Goal: Transaction & Acquisition: Purchase product/service

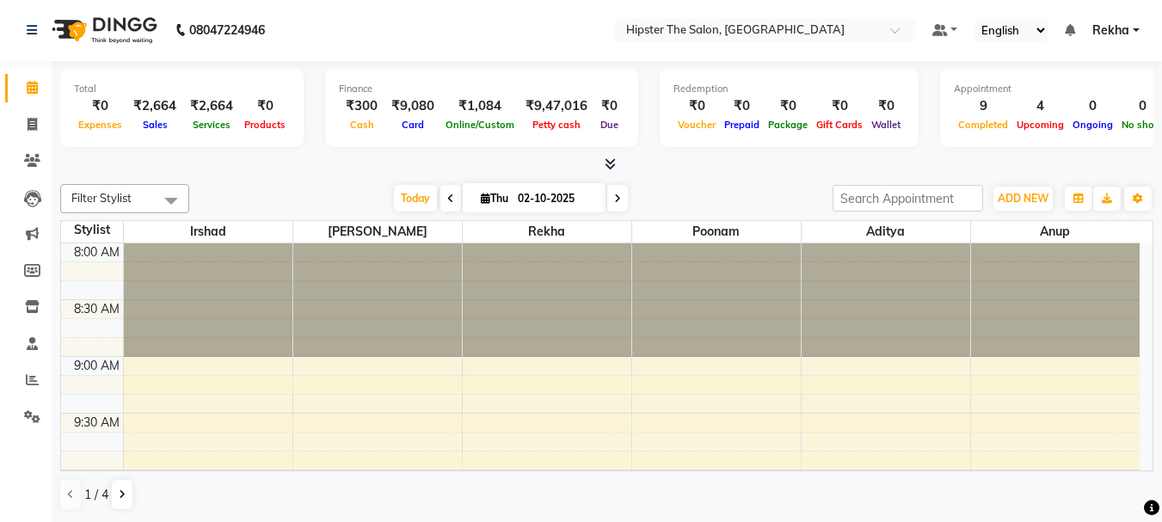
scroll to position [1015, 0]
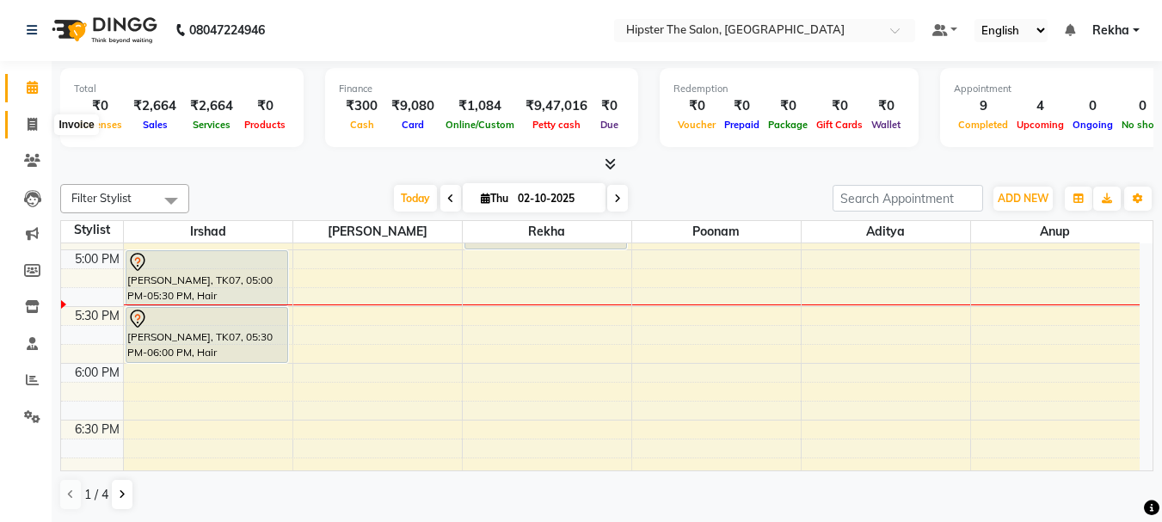
click at [28, 123] on icon at bounding box center [32, 124] width 9 height 13
select select "service"
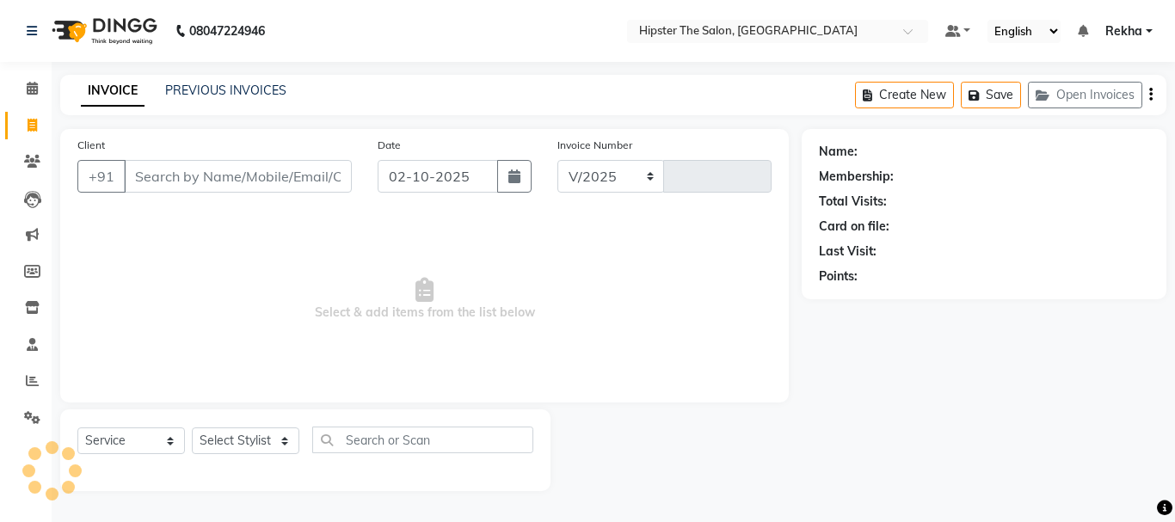
select select "5125"
type input "3076"
click at [249, 433] on select "Select Stylist" at bounding box center [246, 440] width 108 height 27
select select "32387"
click at [192, 427] on select "Select Stylist [PERSON_NAME] [PERSON_NAME] Anup [PERSON_NAME] [PERSON_NAME] Luc…" at bounding box center [246, 440] width 108 height 27
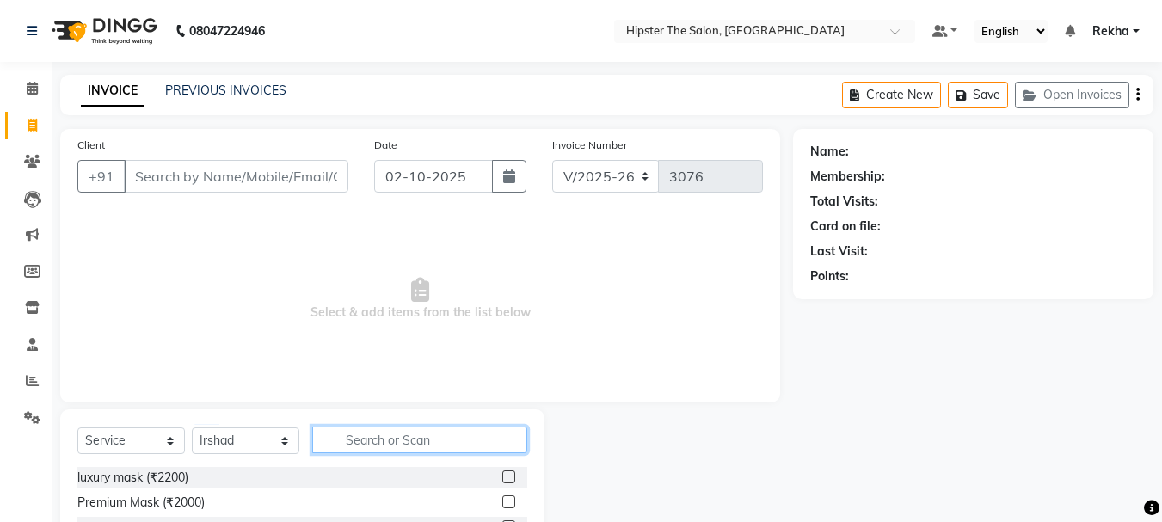
click at [379, 441] on input "text" at bounding box center [419, 440] width 215 height 27
type input "bar"
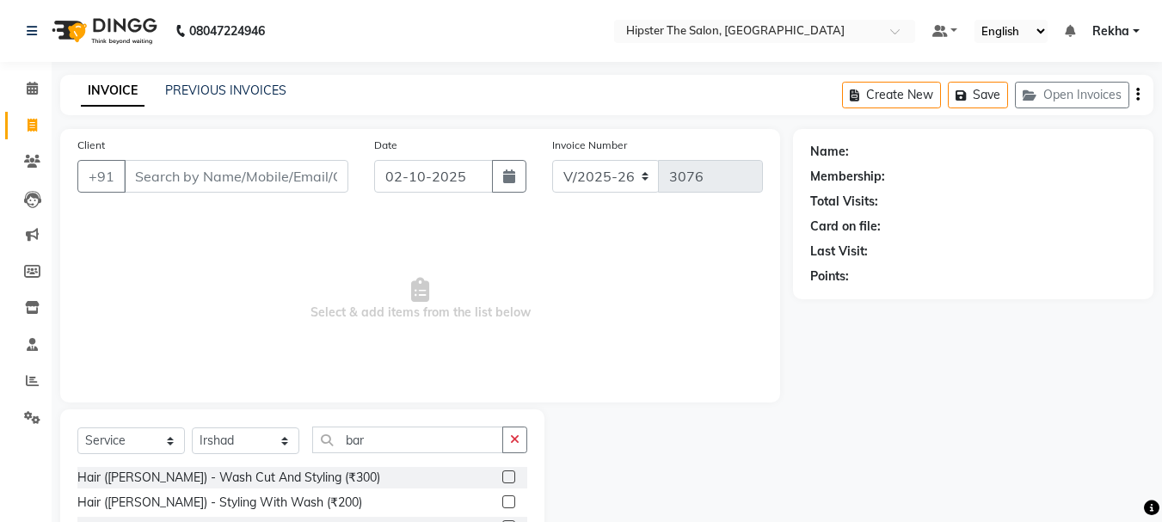
click at [506, 473] on label at bounding box center [508, 476] width 13 height 13
click at [506, 473] on input "checkbox" at bounding box center [507, 477] width 11 height 11
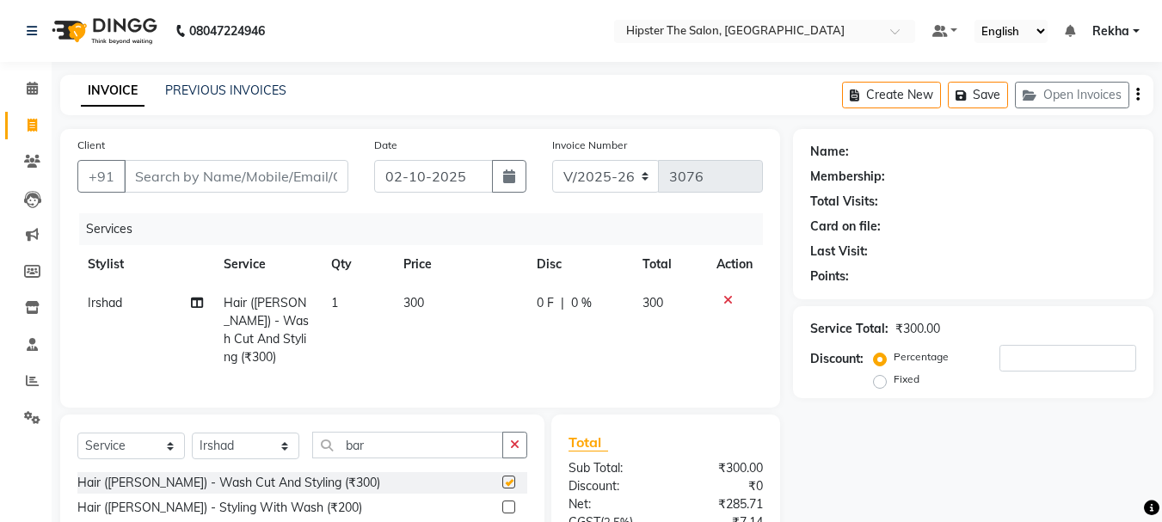
checkbox input "false"
click at [314, 182] on input "Client" at bounding box center [236, 176] width 224 height 33
click at [305, 172] on input "Client" at bounding box center [236, 176] width 224 height 33
click at [273, 175] on input "Client" at bounding box center [236, 176] width 224 height 33
type input "8"
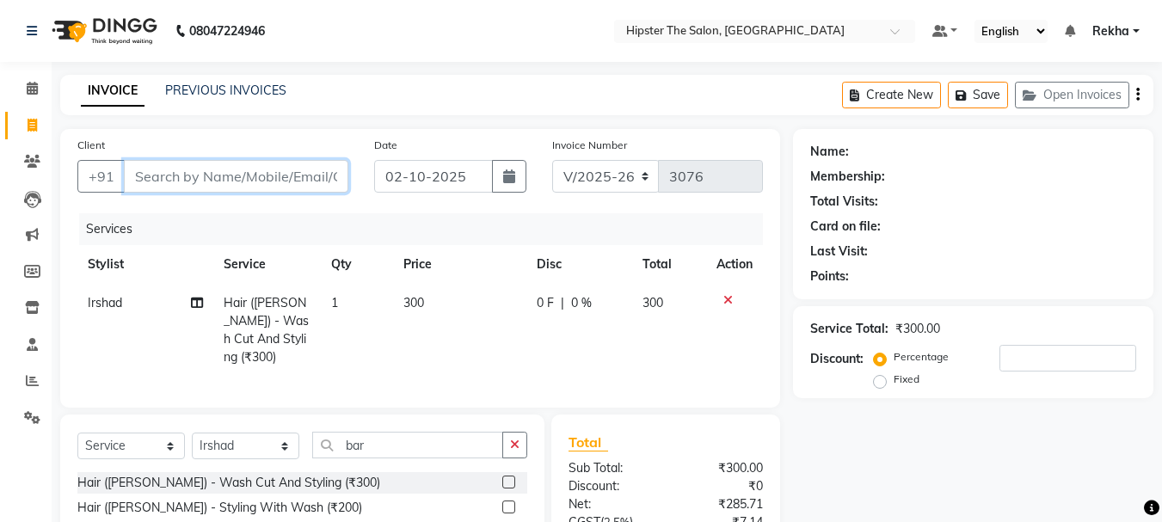
type input "0"
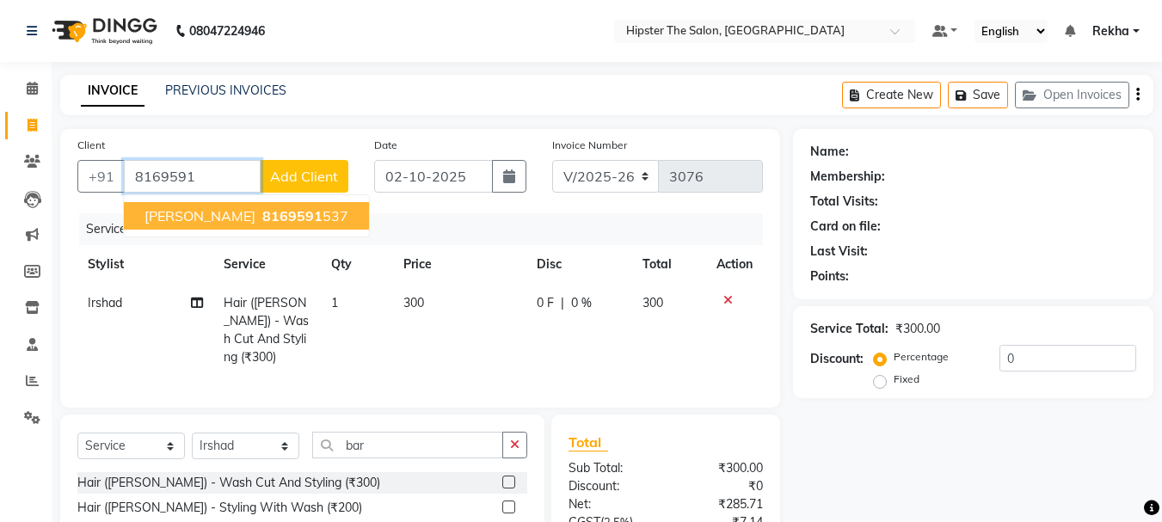
type input "8169591"
click at [273, 175] on span "Add Client" at bounding box center [304, 176] width 68 height 17
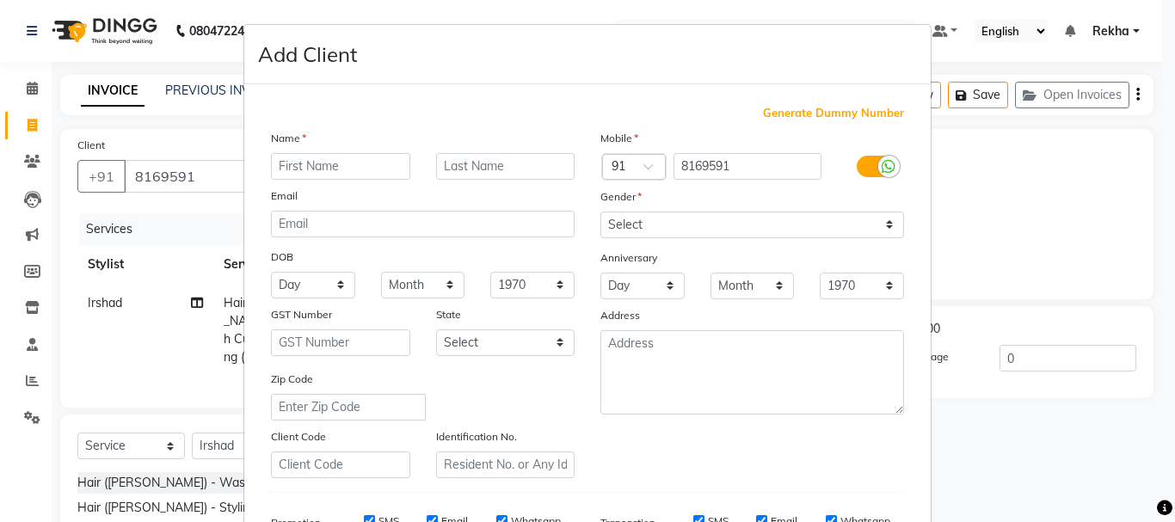
click at [200, 174] on ngb-modal-window "Add Client Generate Dummy Number Name Email DOB Day 01 02 03 04 05 06 07 08 09 …" at bounding box center [587, 261] width 1175 height 522
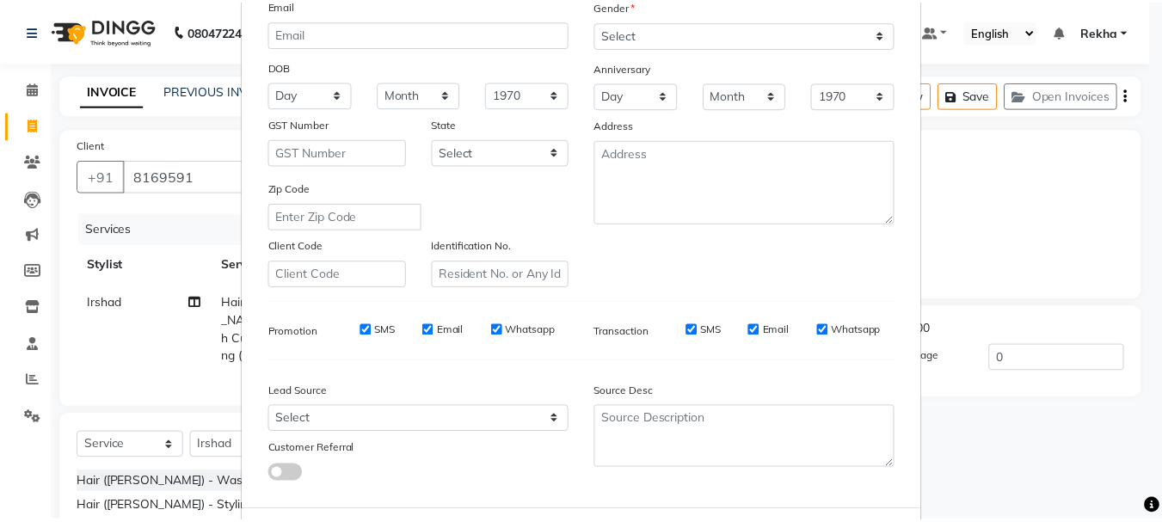
scroll to position [272, 0]
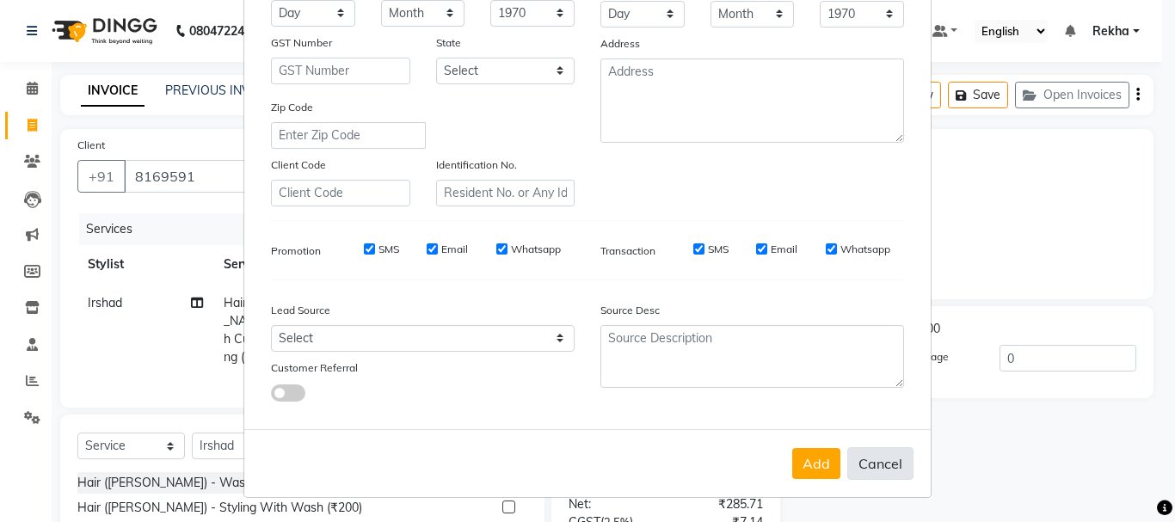
click at [860, 463] on button "Cancel" at bounding box center [880, 463] width 66 height 33
select select
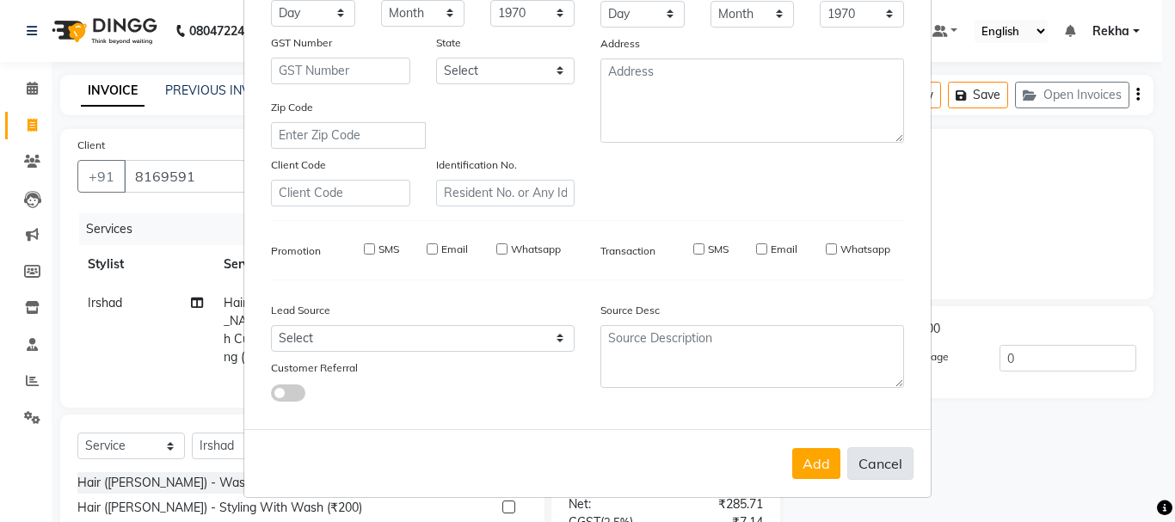
select select
checkbox input "false"
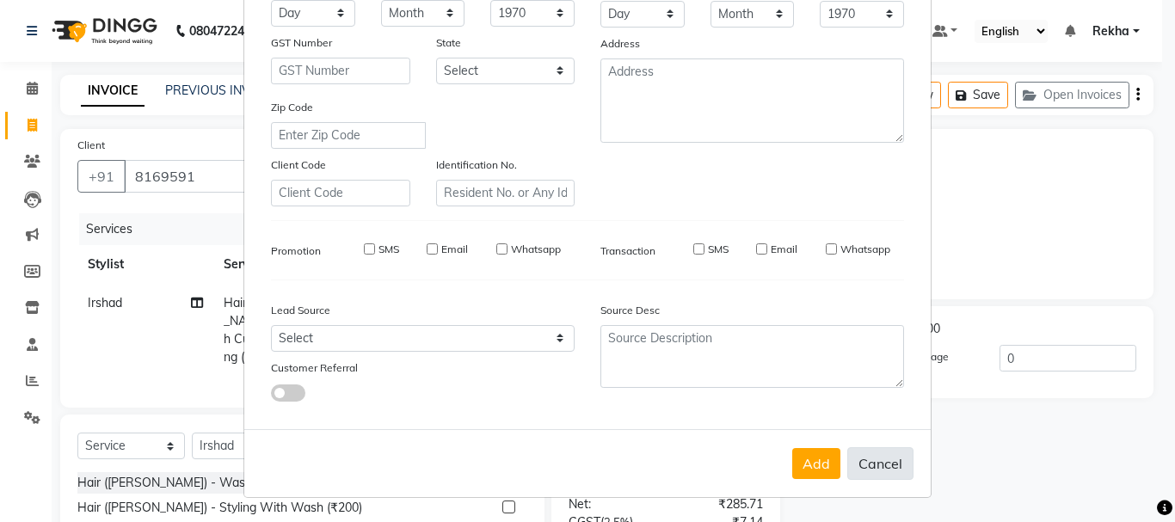
checkbox input "false"
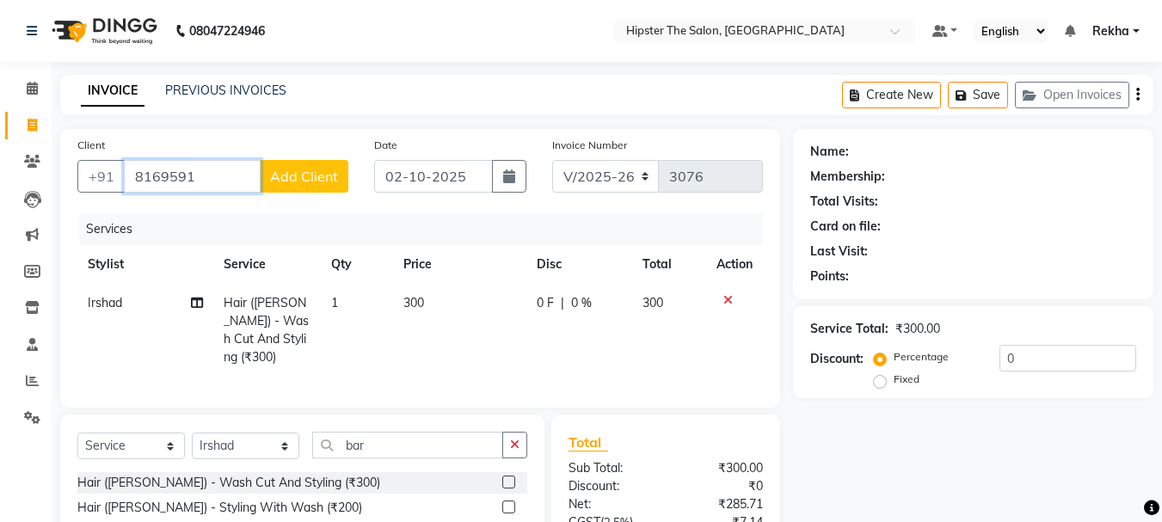
click at [221, 175] on input "8169591" at bounding box center [192, 176] width 137 height 33
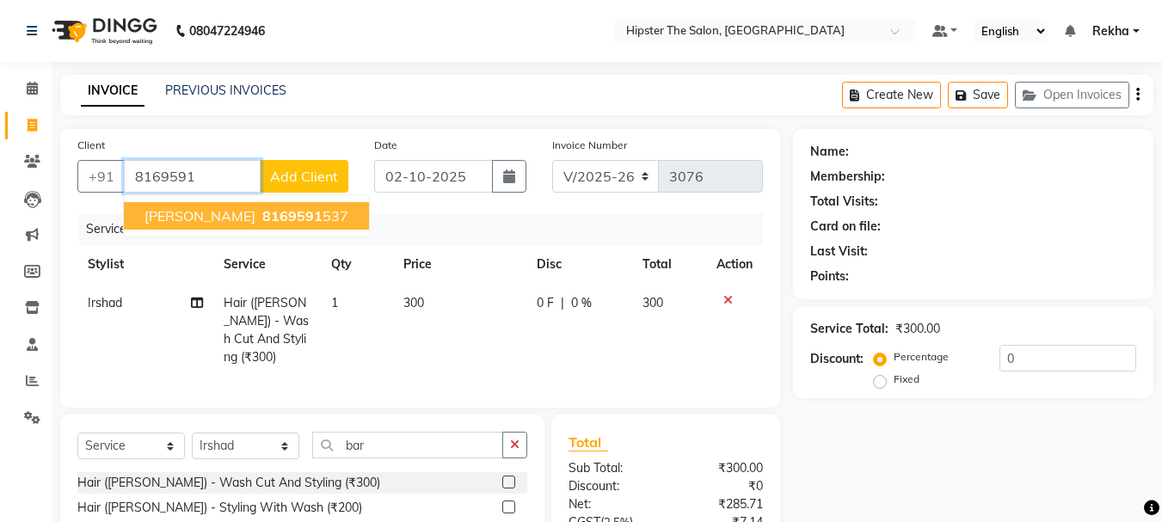
click at [262, 218] on span "8169591" at bounding box center [292, 215] width 60 height 17
type input "8169591537"
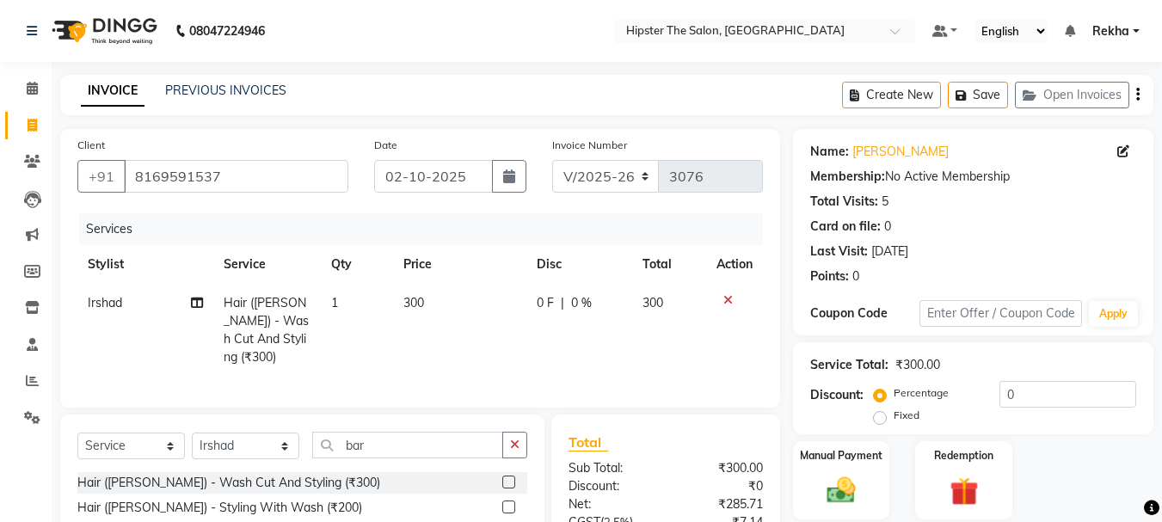
scroll to position [155, 0]
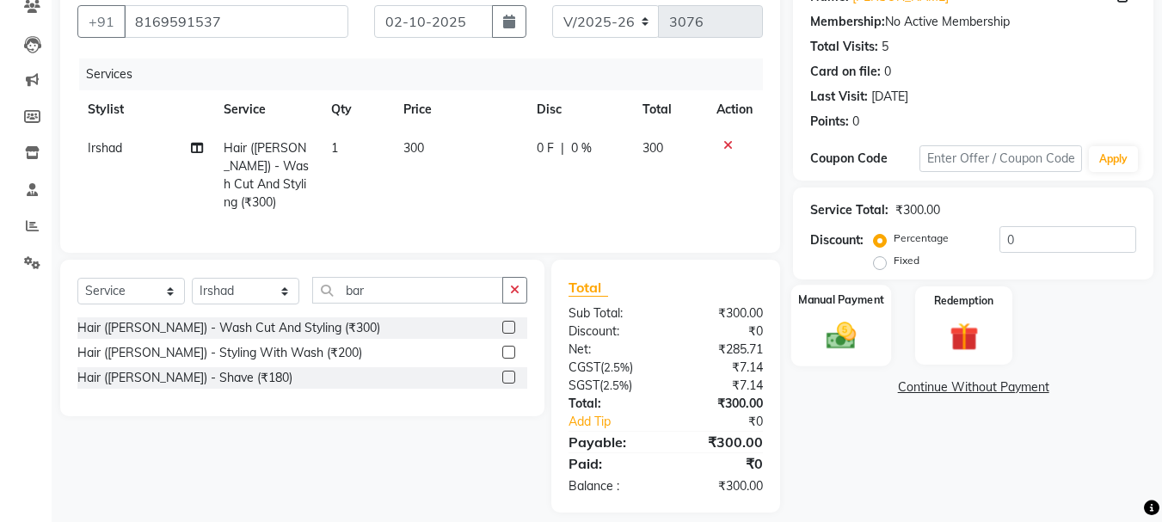
click at [840, 354] on div "Manual Payment" at bounding box center [841, 326] width 101 height 82
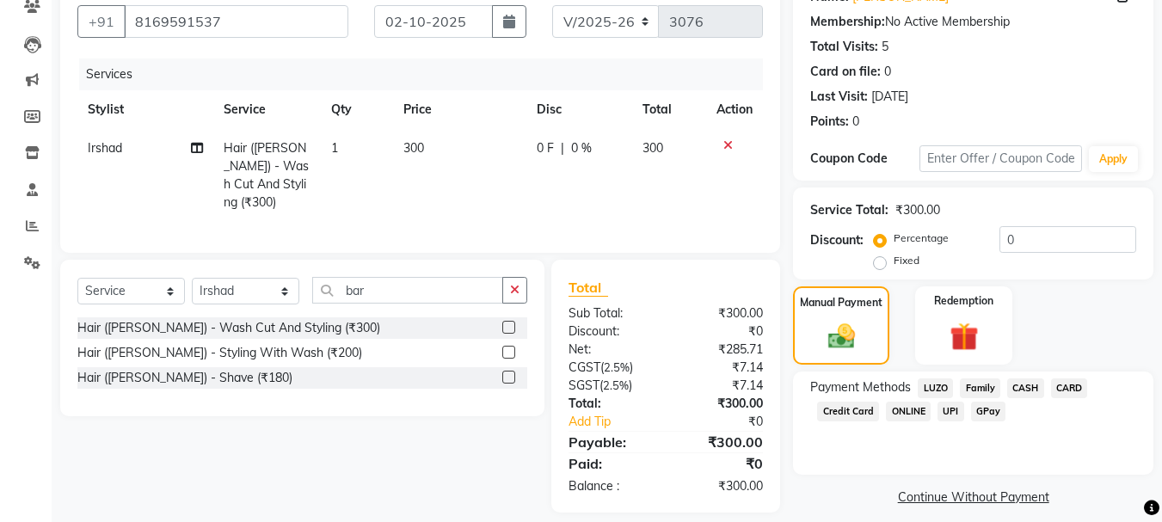
click at [986, 413] on span "GPay" at bounding box center [988, 412] width 35 height 20
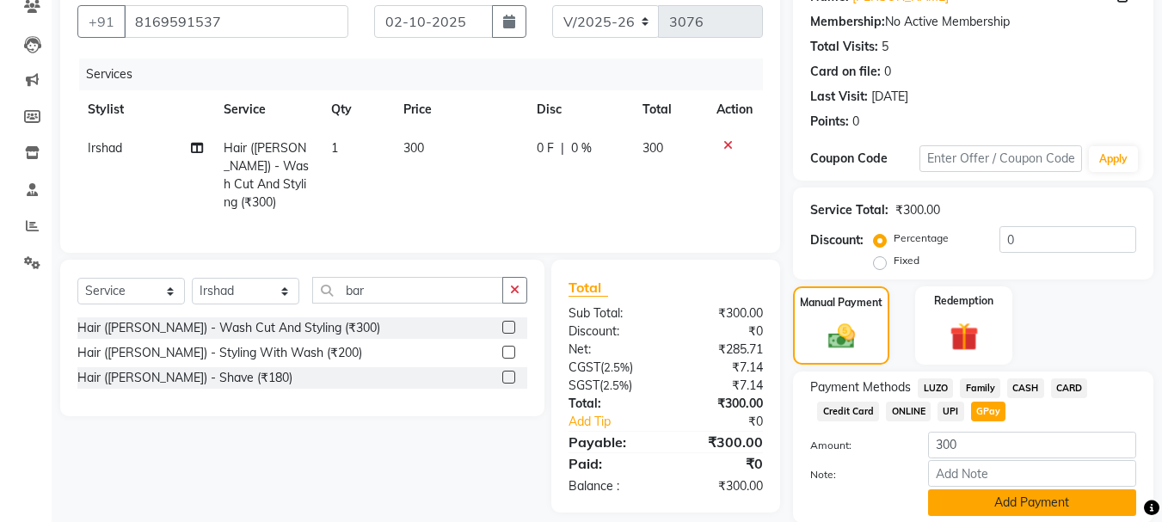
click at [1039, 503] on button "Add Payment" at bounding box center [1032, 502] width 208 height 27
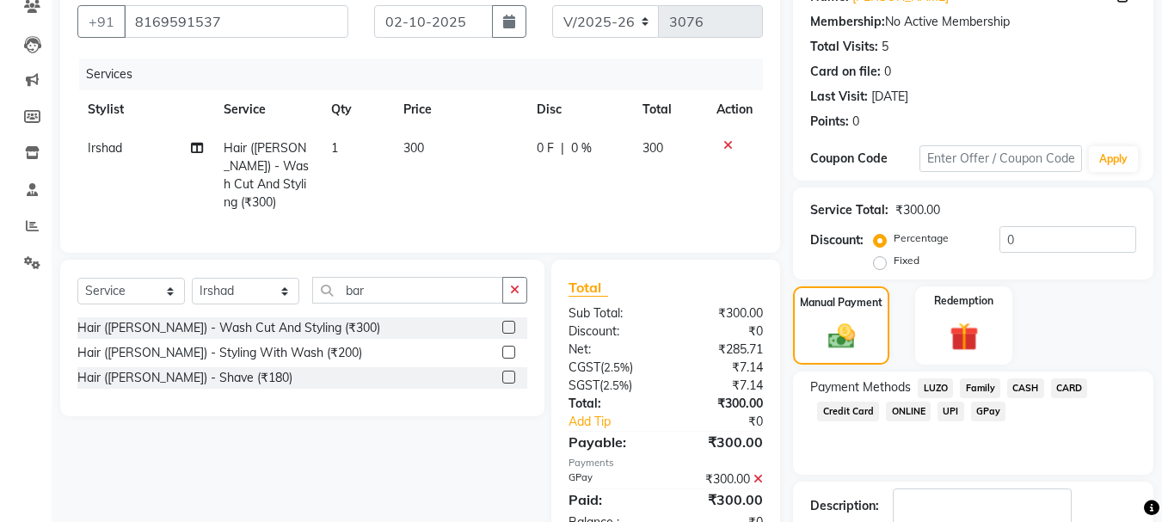
scroll to position [266, 0]
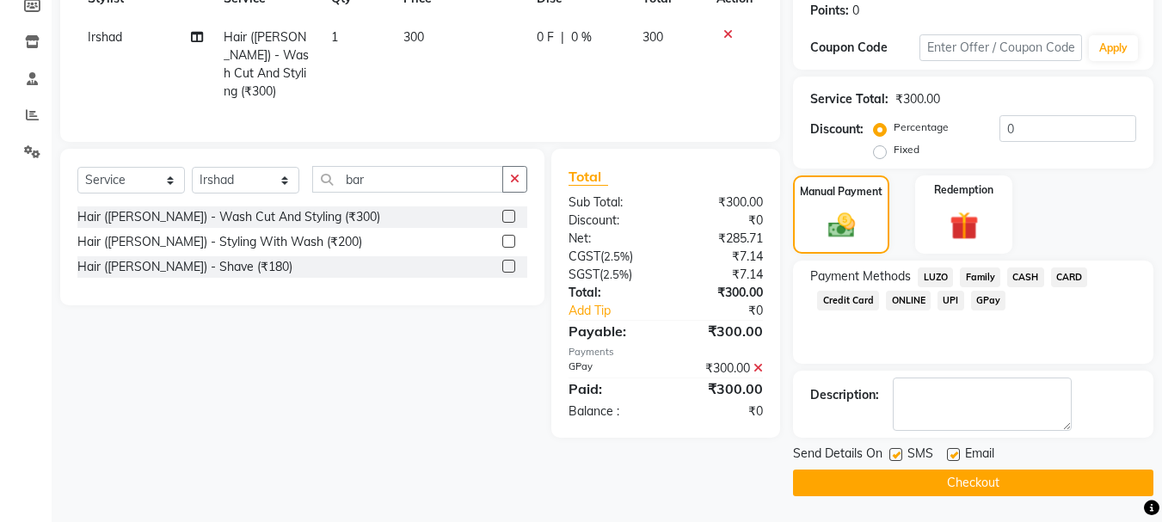
click at [1038, 485] on button "Checkout" at bounding box center [973, 483] width 360 height 27
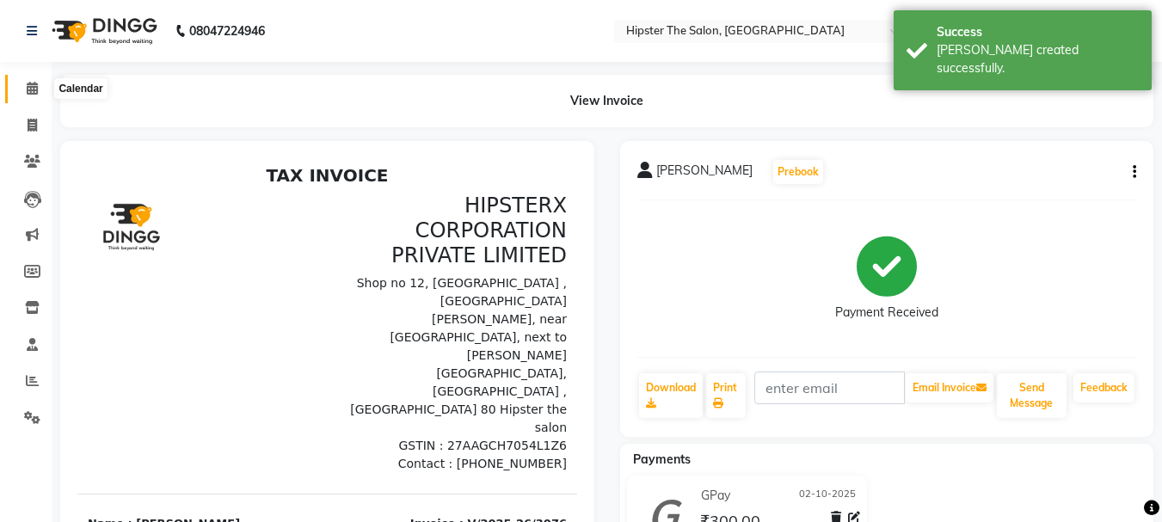
click at [35, 95] on span at bounding box center [32, 89] width 30 height 20
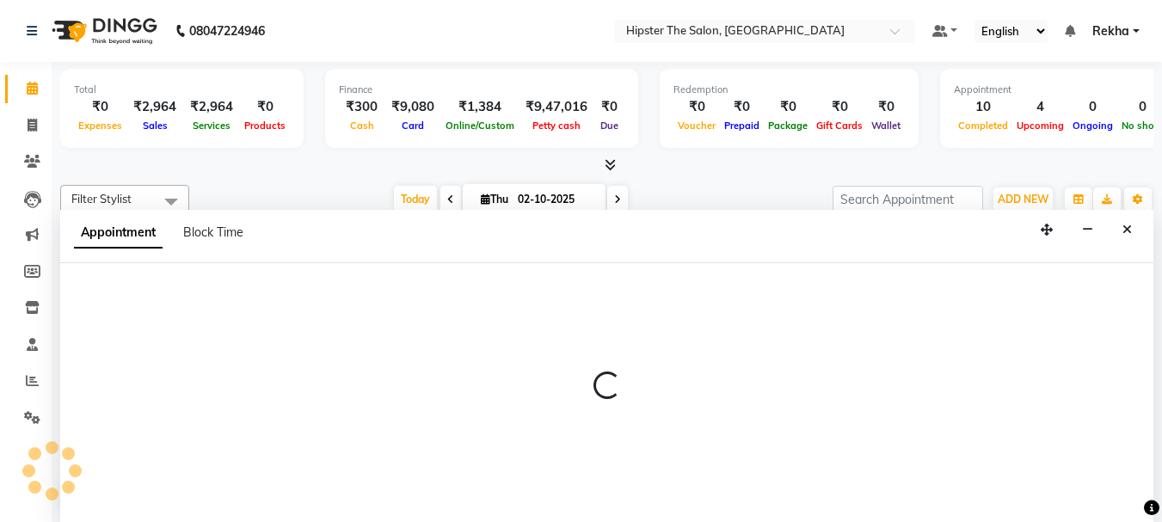
scroll to position [1, 0]
select select "32387"
select select "1125"
select select "tentative"
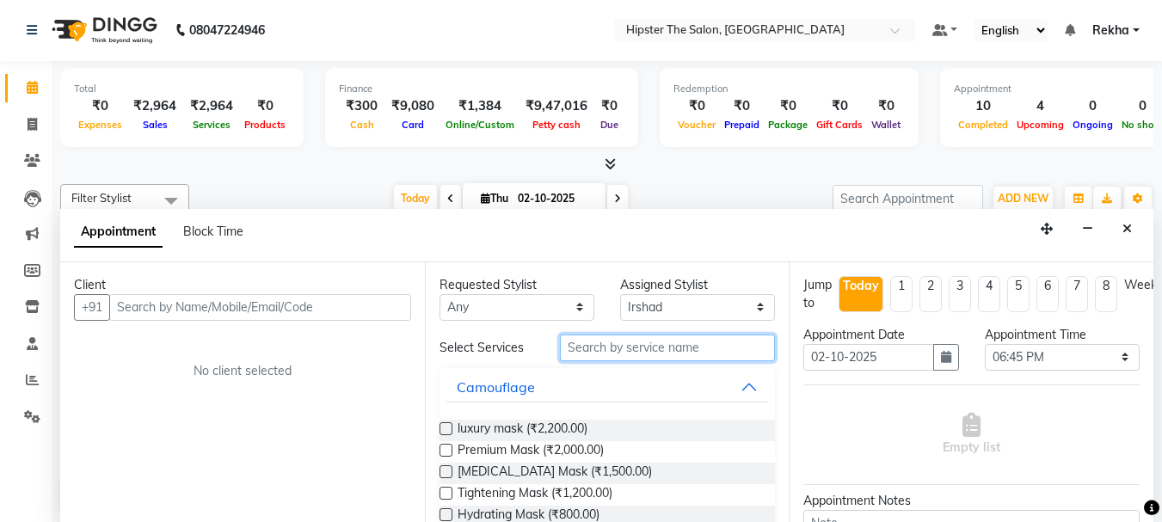
click at [637, 352] on input "text" at bounding box center [667, 348] width 215 height 27
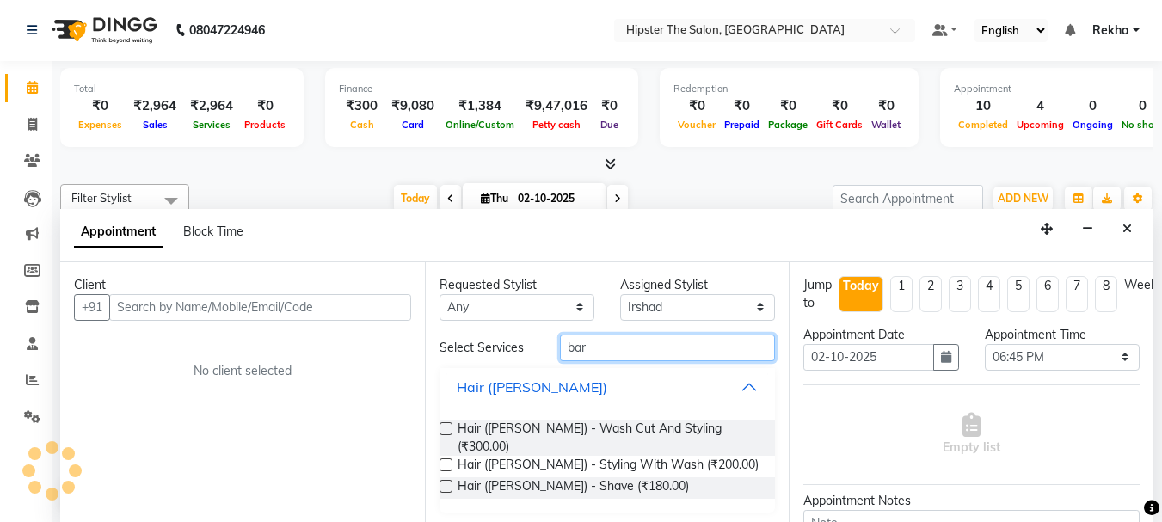
type input "bar"
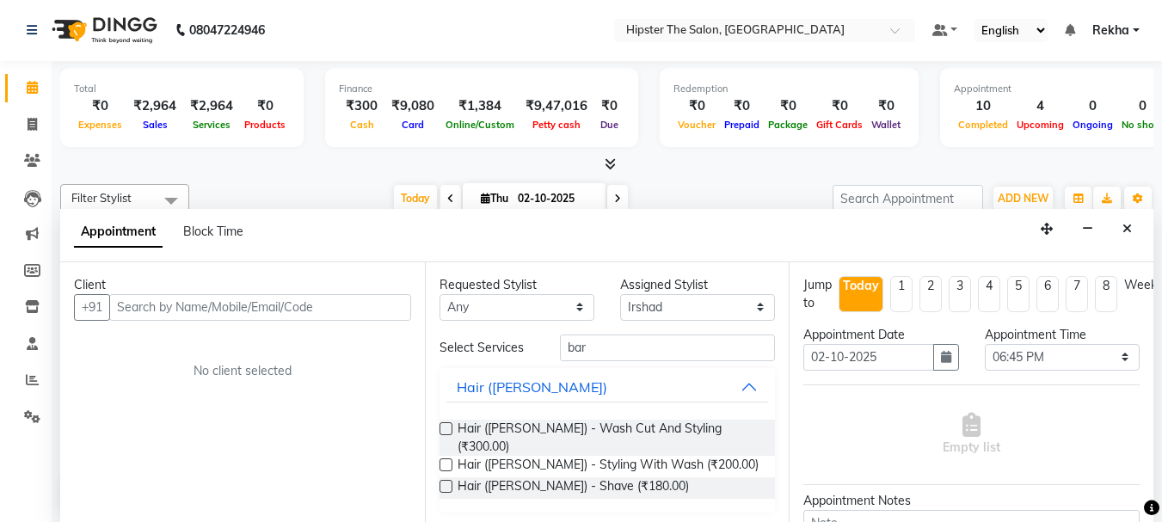
click at [446, 427] on label at bounding box center [445, 428] width 13 height 13
click at [446, 427] on input "checkbox" at bounding box center [444, 430] width 11 height 11
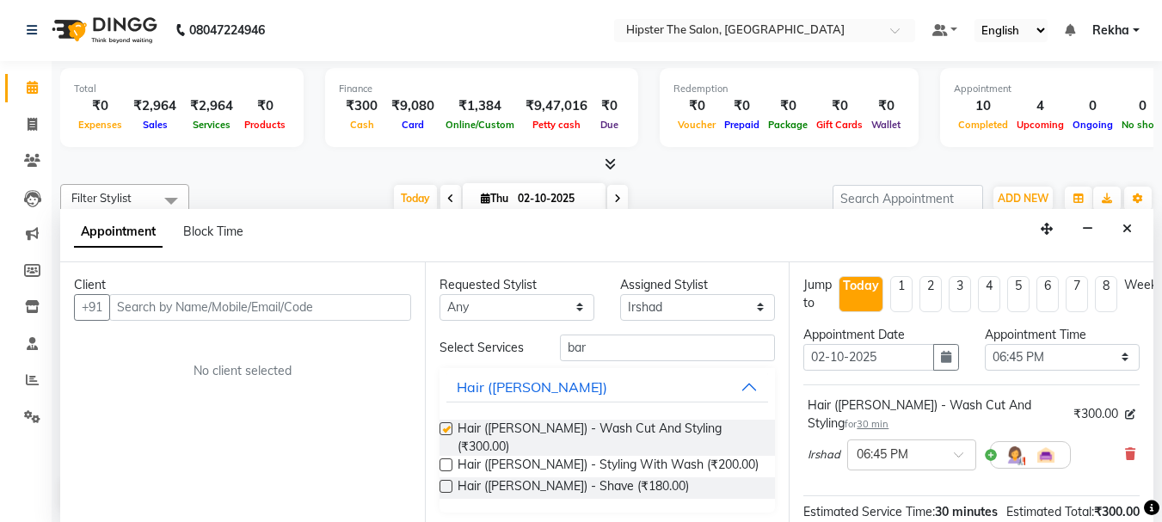
checkbox input "false"
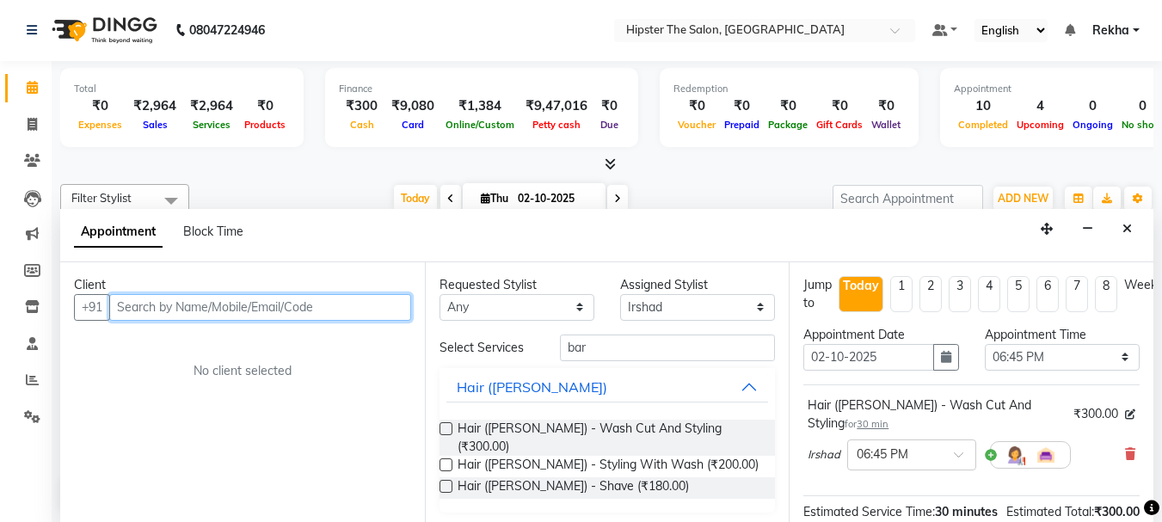
click at [319, 302] on input "text" at bounding box center [260, 307] width 302 height 27
click at [279, 304] on input "text" at bounding box center [260, 307] width 302 height 27
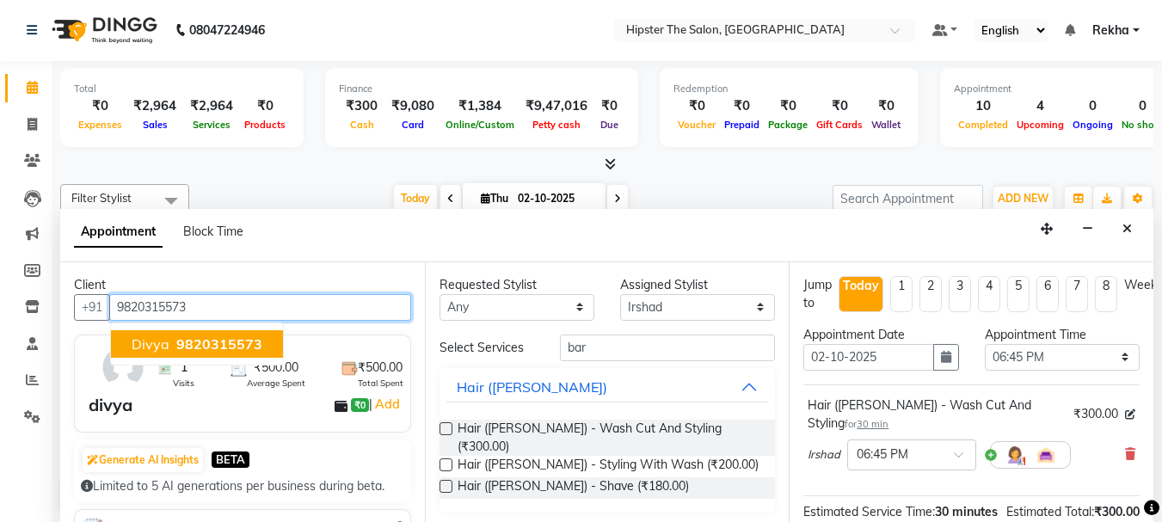
click at [227, 347] on span "9820315573" at bounding box center [219, 343] width 86 height 17
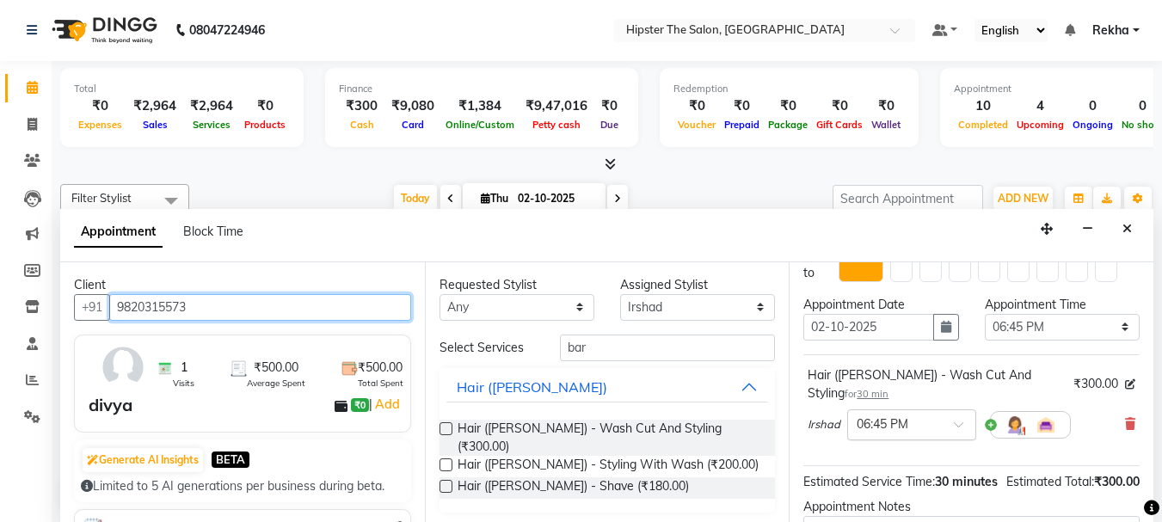
scroll to position [0, 0]
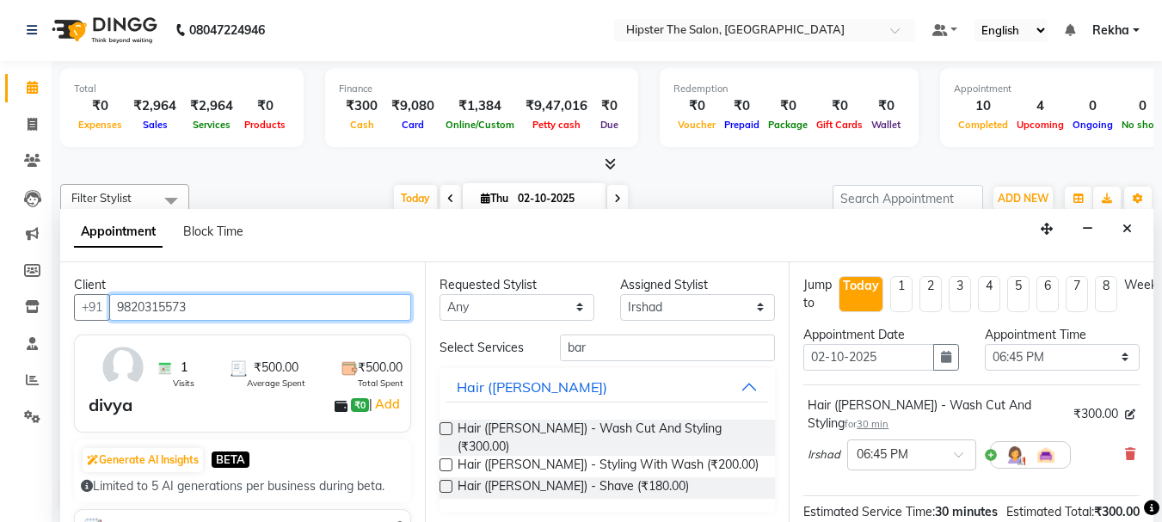
type input "9820315573"
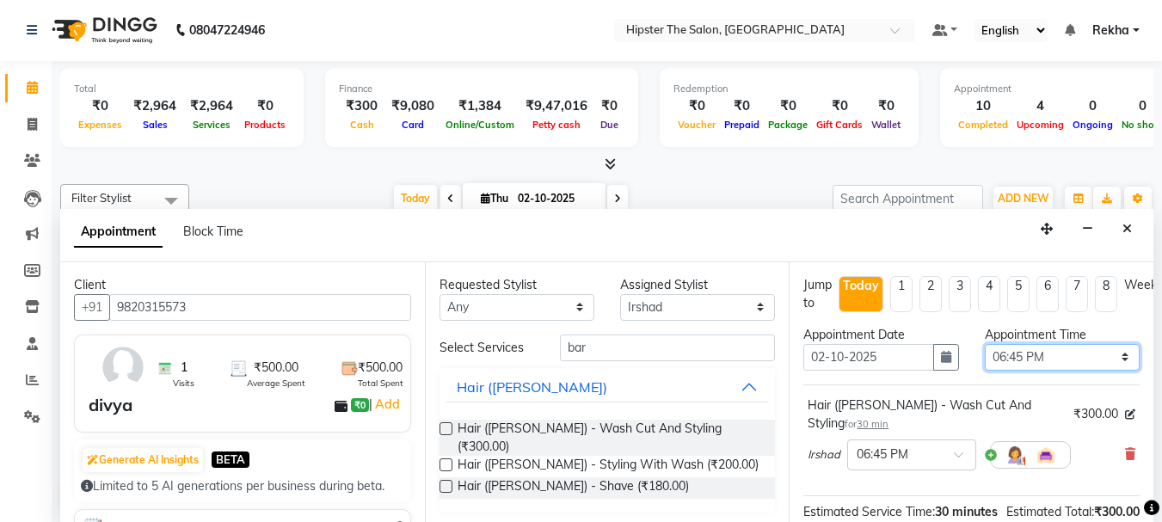
click at [1043, 364] on select "Select 09:00 AM 09:15 AM 09:30 AM 09:45 AM 10:00 AM 10:15 AM 10:30 AM 10:45 AM …" at bounding box center [1062, 357] width 155 height 27
select select "1140"
click at [985, 344] on select "Select 09:00 AM 09:15 AM 09:30 AM 09:45 AM 10:00 AM 10:15 AM 10:30 AM 10:45 AM …" at bounding box center [1062, 357] width 155 height 27
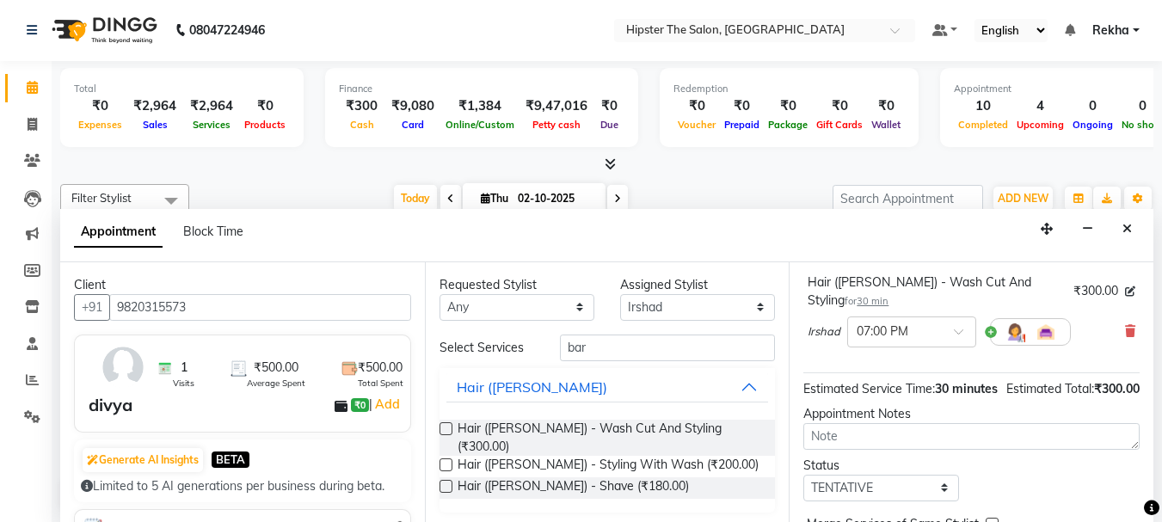
scroll to position [242, 0]
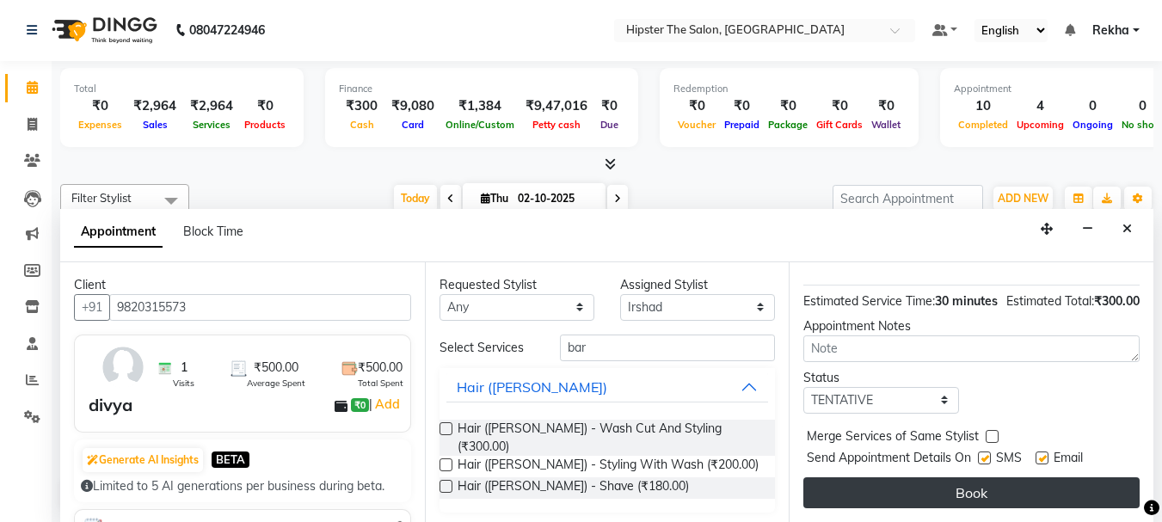
click at [986, 477] on button "Book" at bounding box center [971, 492] width 336 height 31
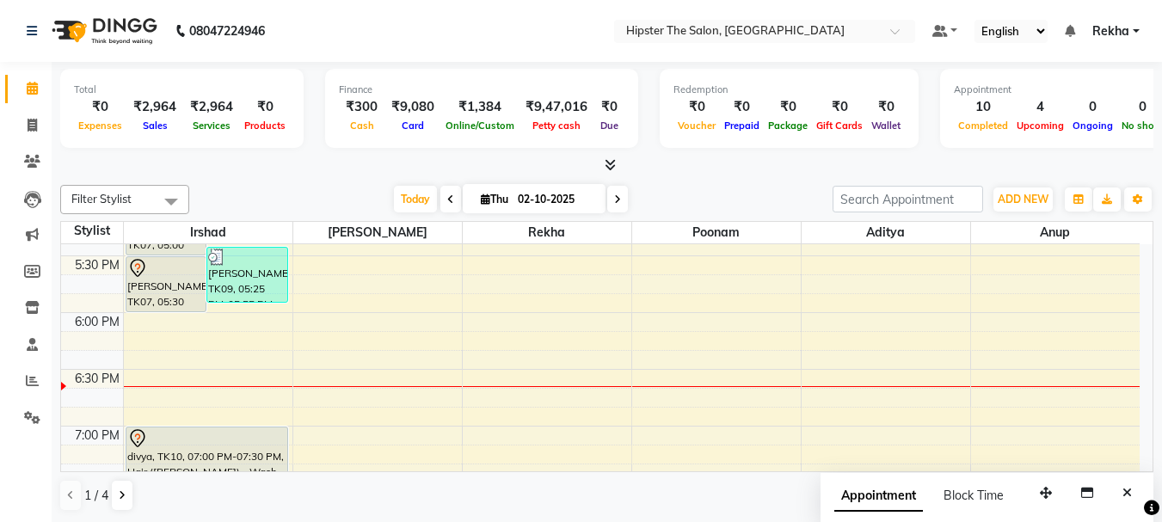
scroll to position [1073, 0]
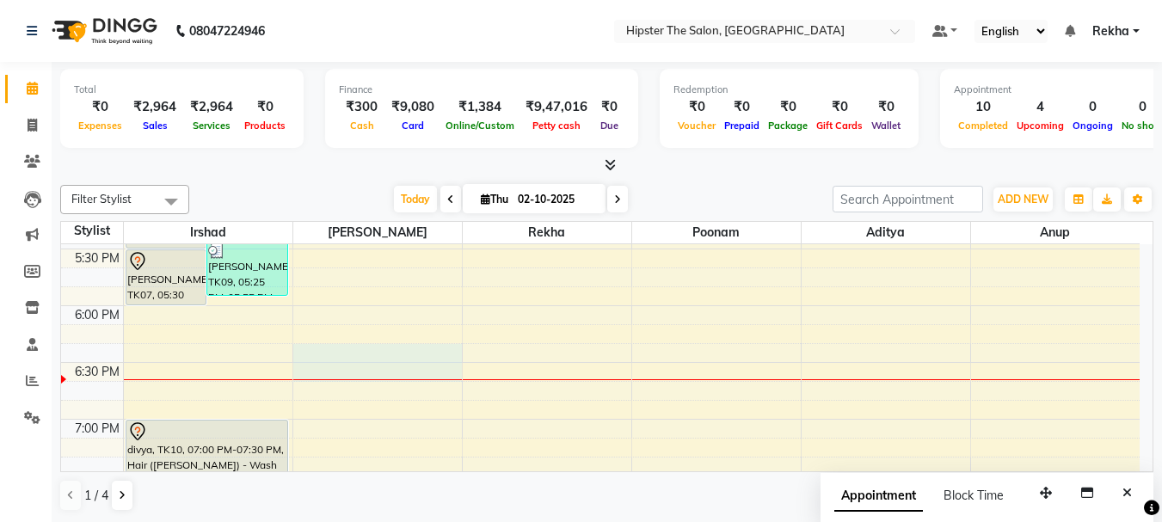
click at [322, 361] on div "8:00 AM 8:30 AM 9:00 AM 9:30 AM 10:00 AM 10:30 AM 11:00 AM 11:30 AM 12:00 PM 12…" at bounding box center [600, 22] width 1079 height 1702
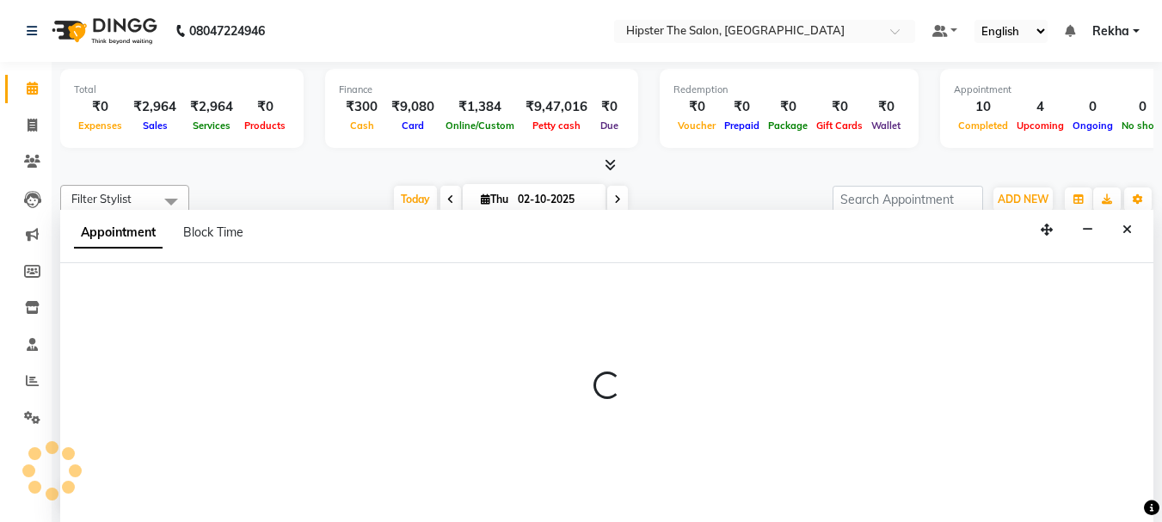
scroll to position [1, 0]
select select "32384"
select select "1095"
select select "tentative"
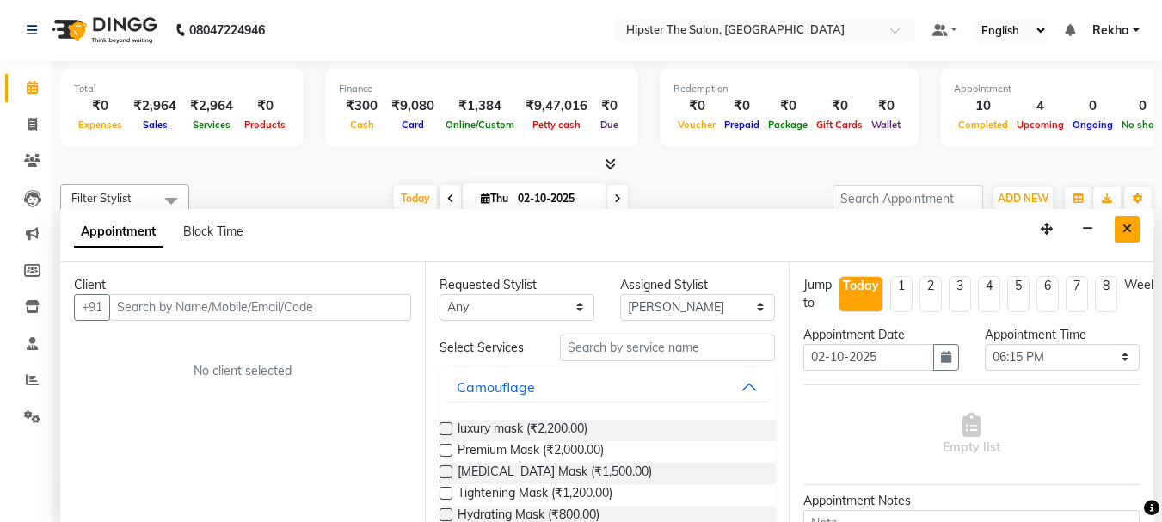
click at [1117, 229] on button "Close" at bounding box center [1127, 229] width 25 height 27
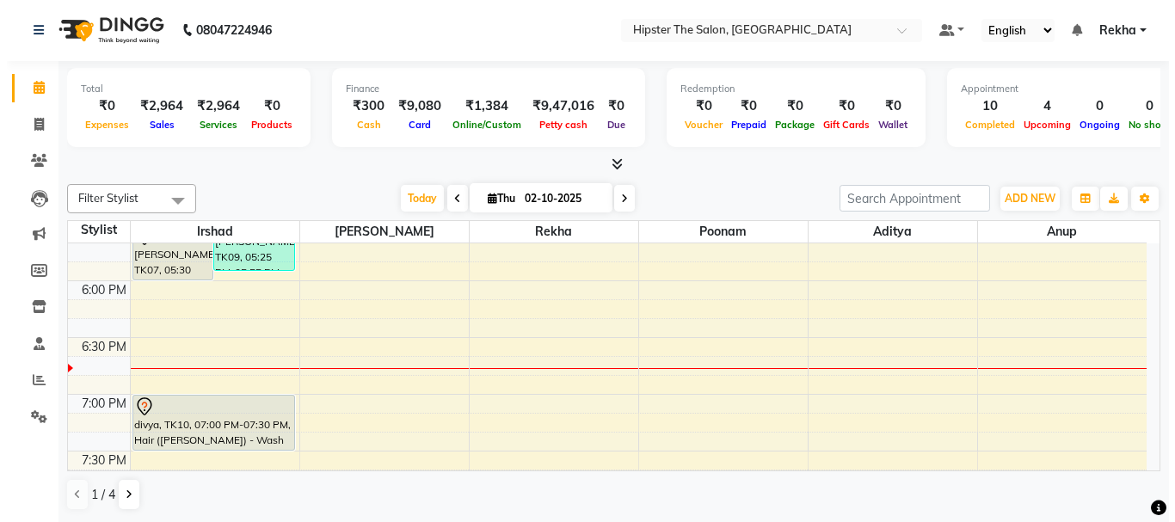
scroll to position [1091, 0]
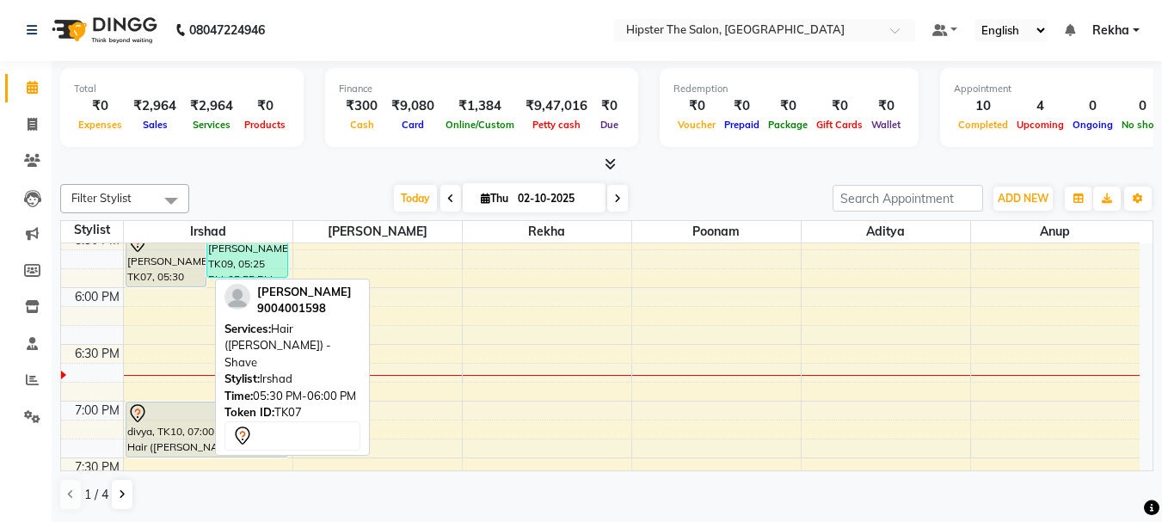
click at [145, 248] on icon at bounding box center [137, 243] width 21 height 21
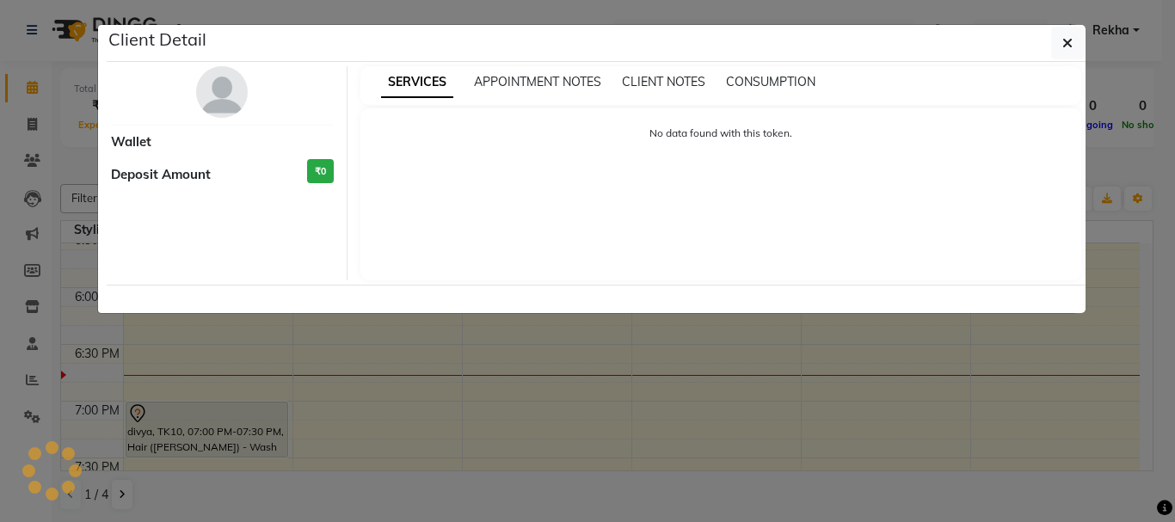
select select "7"
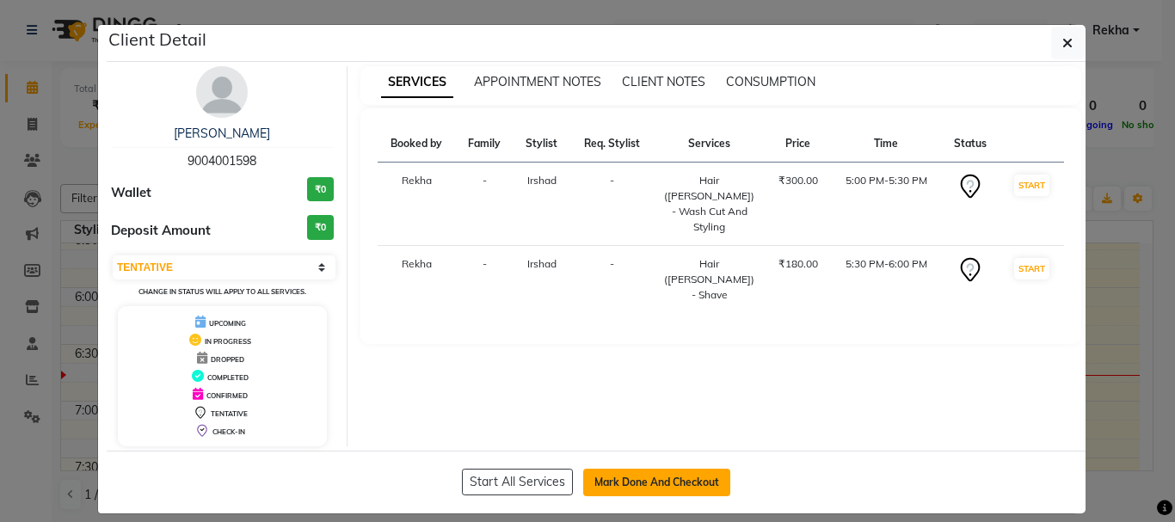
click at [637, 481] on button "Mark Done And Checkout" at bounding box center [656, 483] width 147 height 28
select select "service"
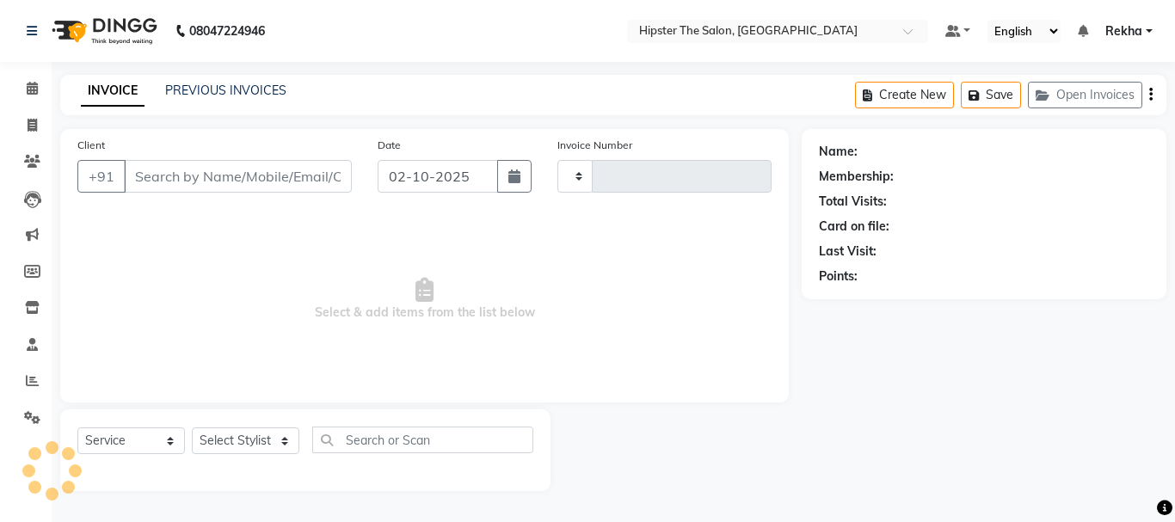
type input "3077"
select select "5125"
type input "9004001598"
select select "32387"
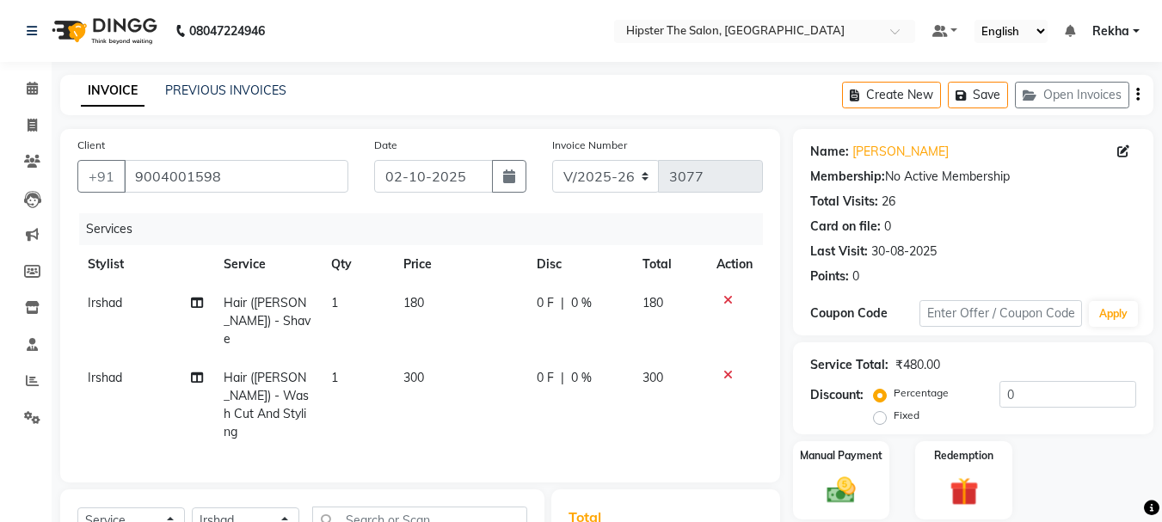
scroll to position [224, 0]
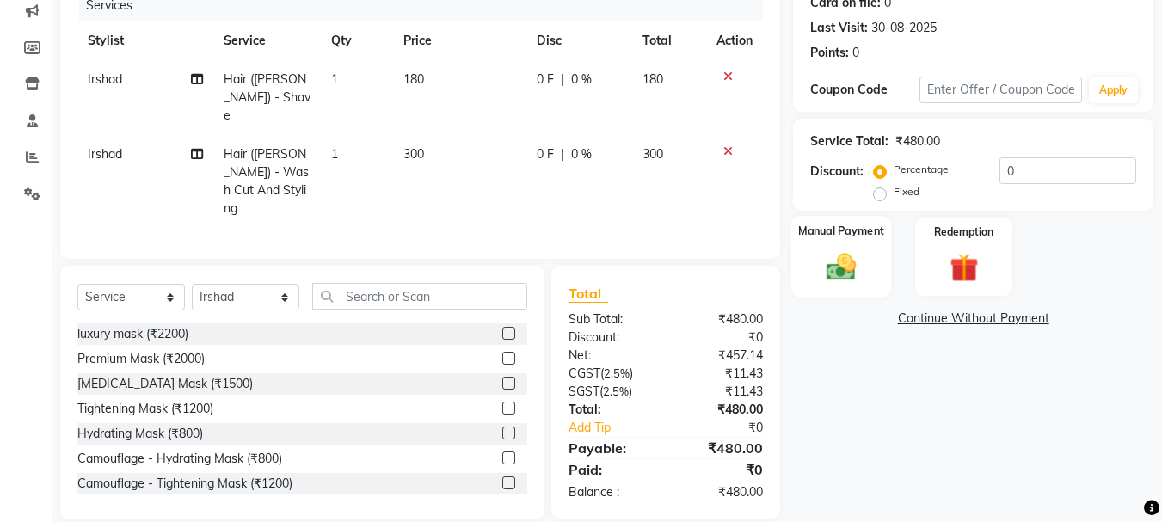
click at [834, 264] on img at bounding box center [841, 266] width 48 height 34
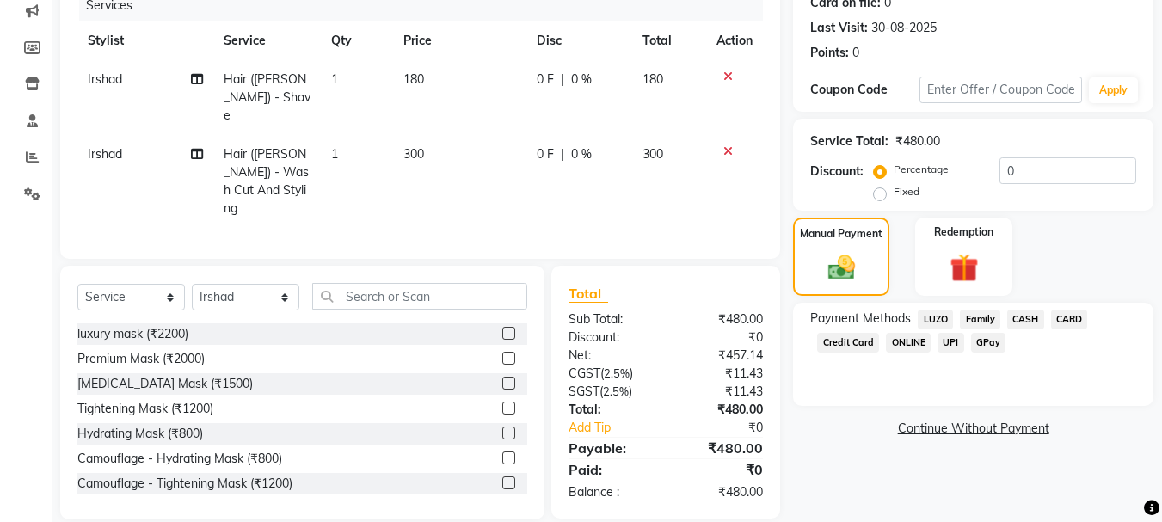
click at [983, 339] on span "GPay" at bounding box center [988, 343] width 35 height 20
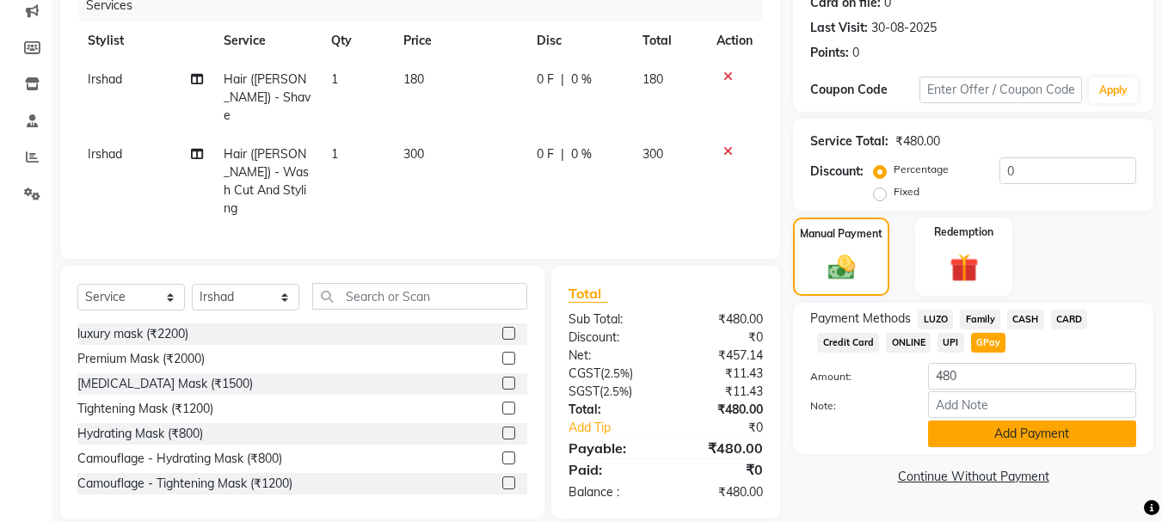
click at [1038, 434] on button "Add Payment" at bounding box center [1032, 434] width 208 height 27
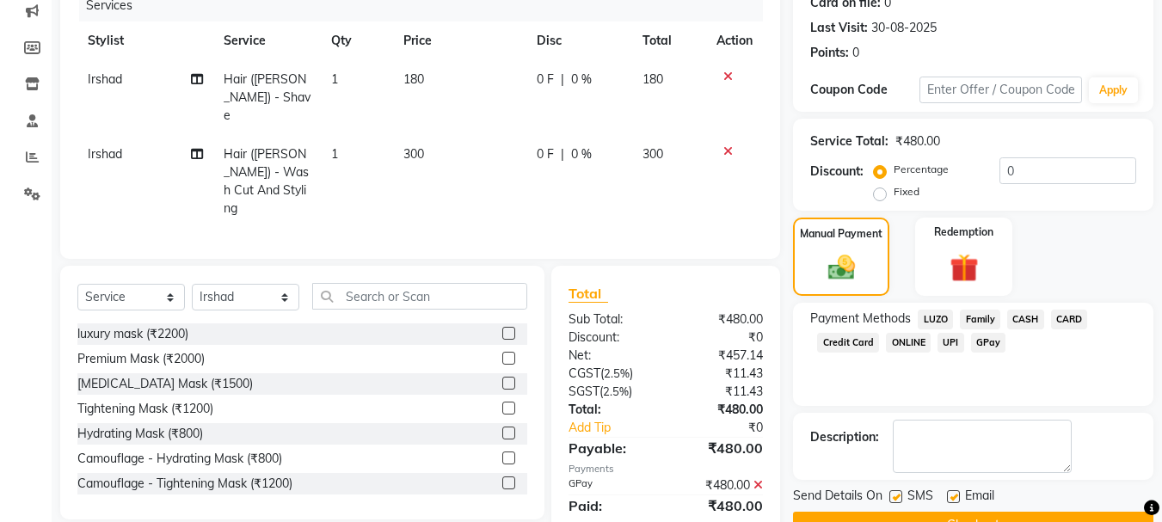
scroll to position [266, 0]
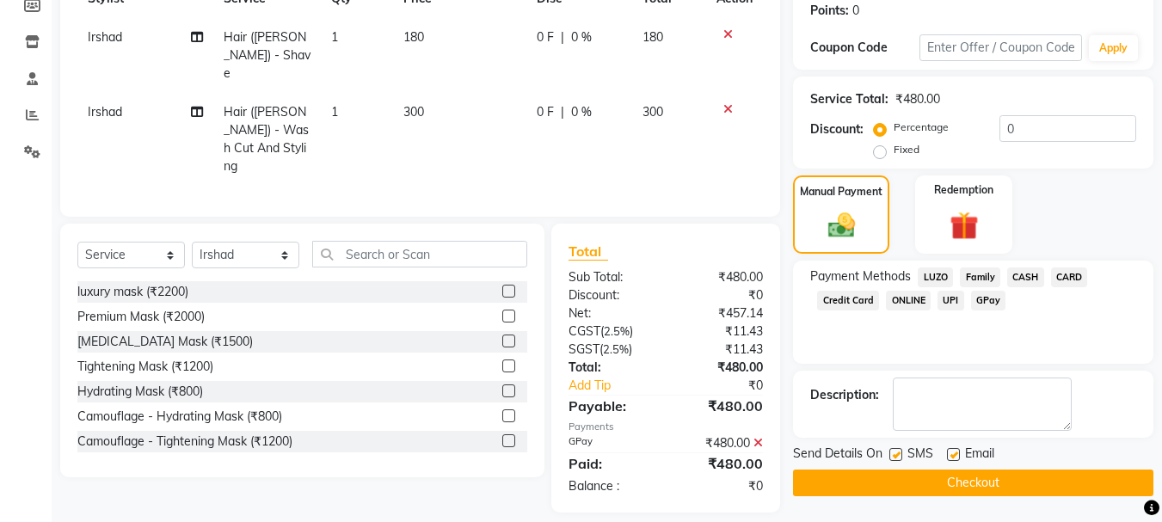
click at [988, 483] on button "Checkout" at bounding box center [973, 483] width 360 height 27
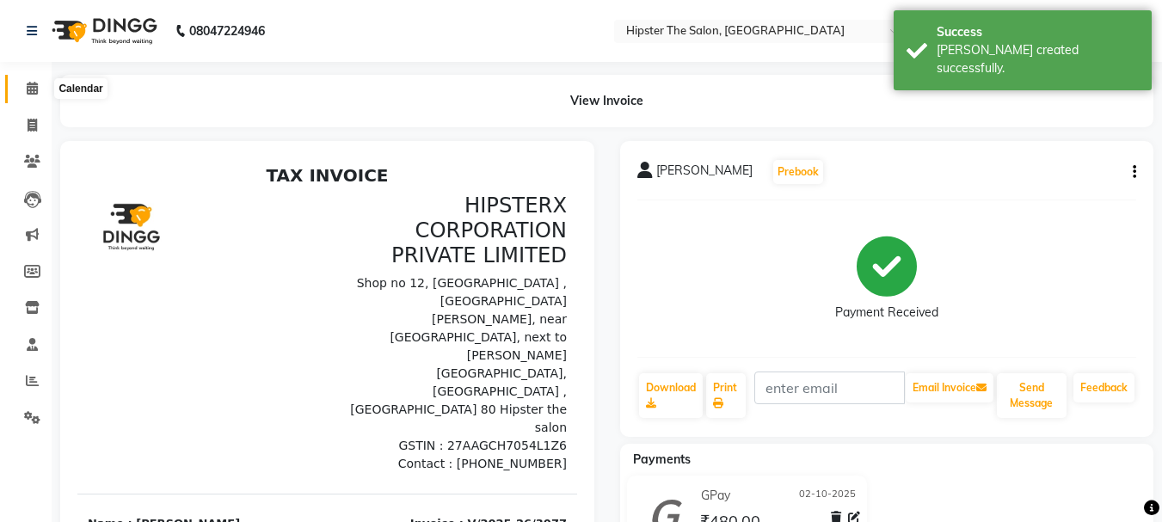
click at [32, 90] on icon at bounding box center [32, 88] width 11 height 13
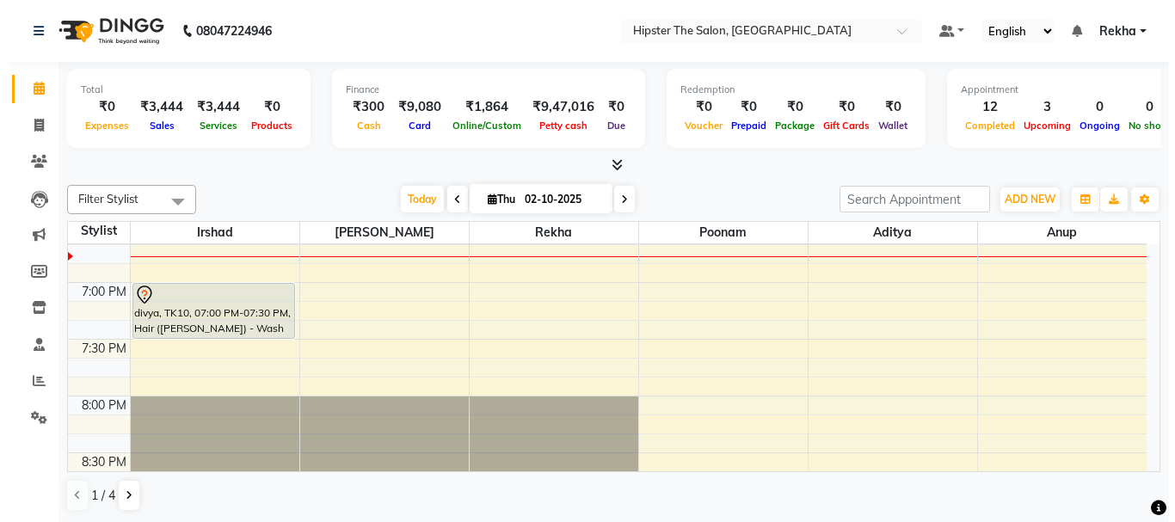
scroll to position [1187, 0]
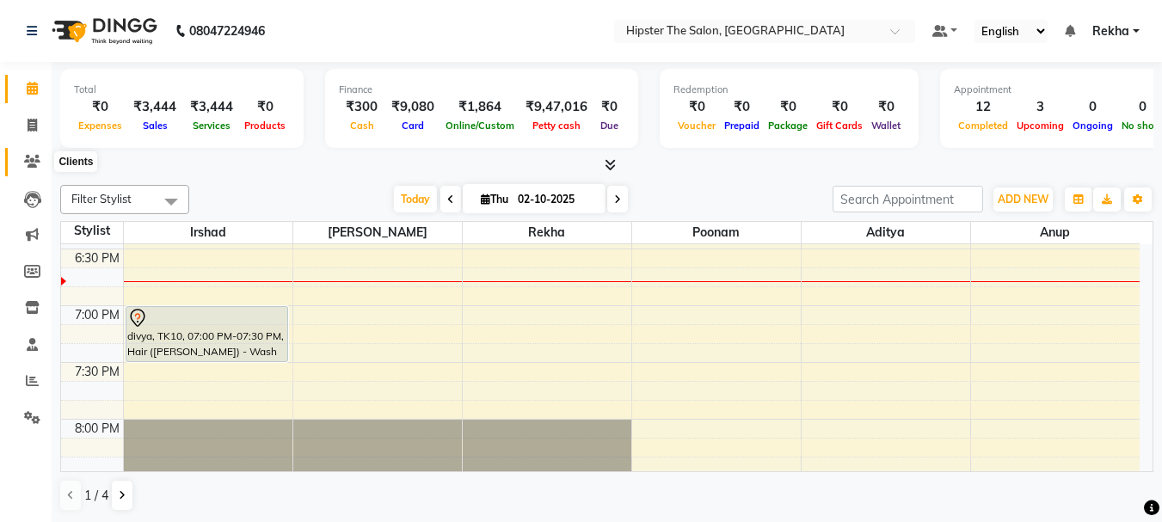
click at [26, 156] on icon at bounding box center [32, 161] width 16 height 13
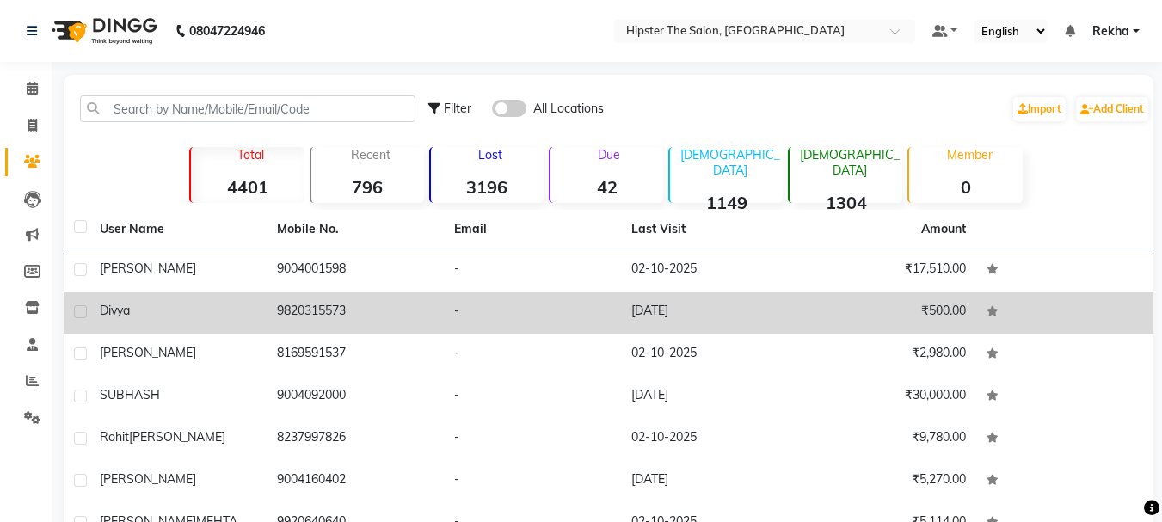
click at [341, 305] on td "9820315573" at bounding box center [355, 313] width 177 height 42
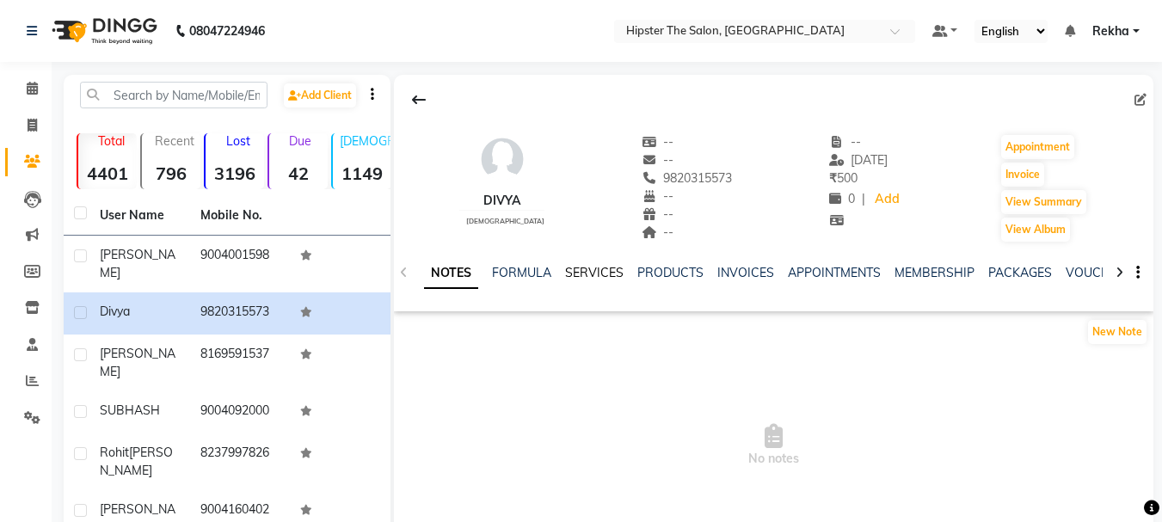
click at [590, 271] on link "SERVICES" at bounding box center [594, 272] width 58 height 15
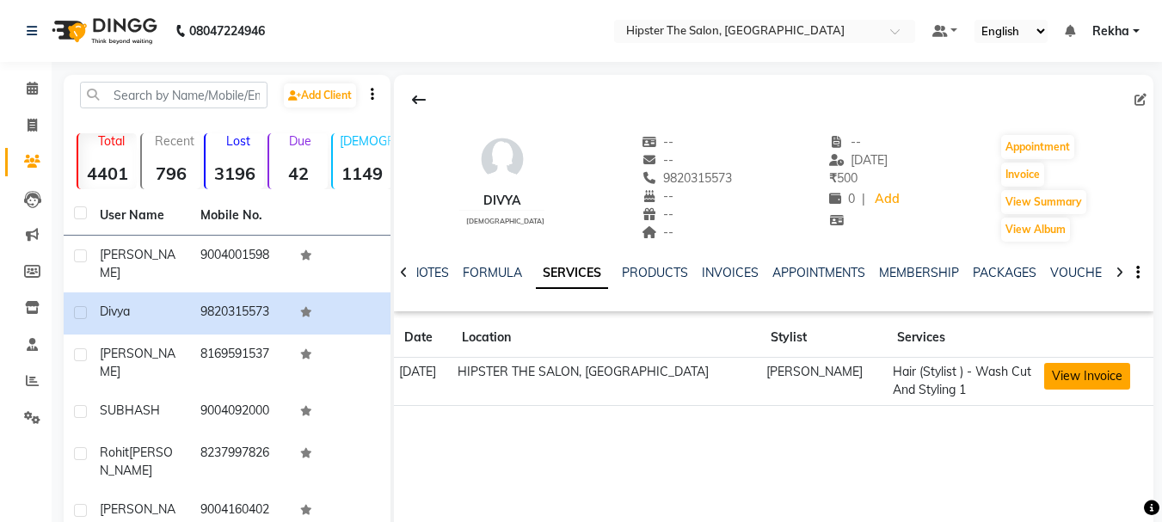
click at [1074, 380] on button "View Invoice" at bounding box center [1087, 376] width 86 height 27
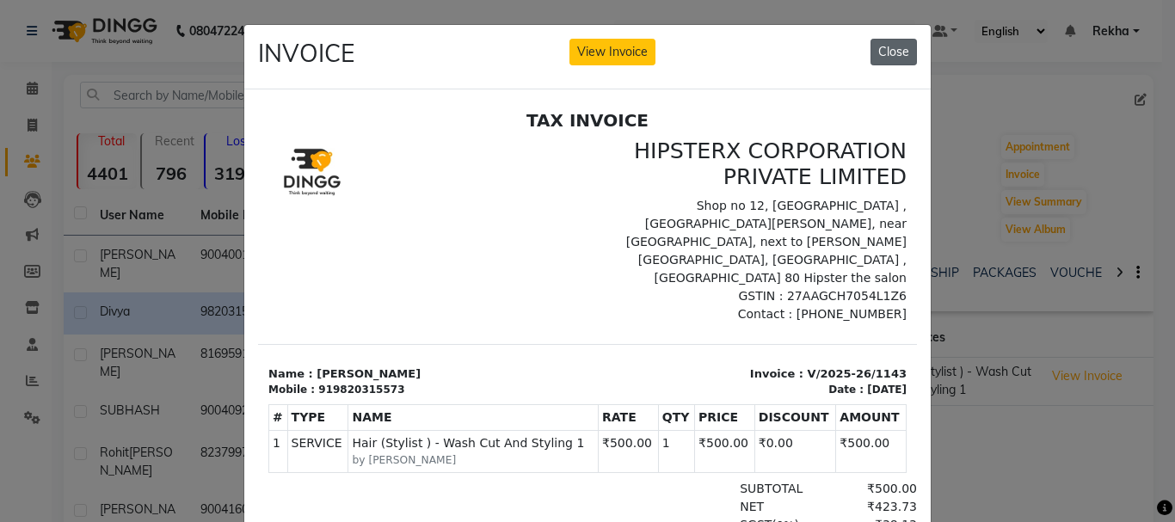
click at [882, 47] on button "Close" at bounding box center [893, 52] width 46 height 27
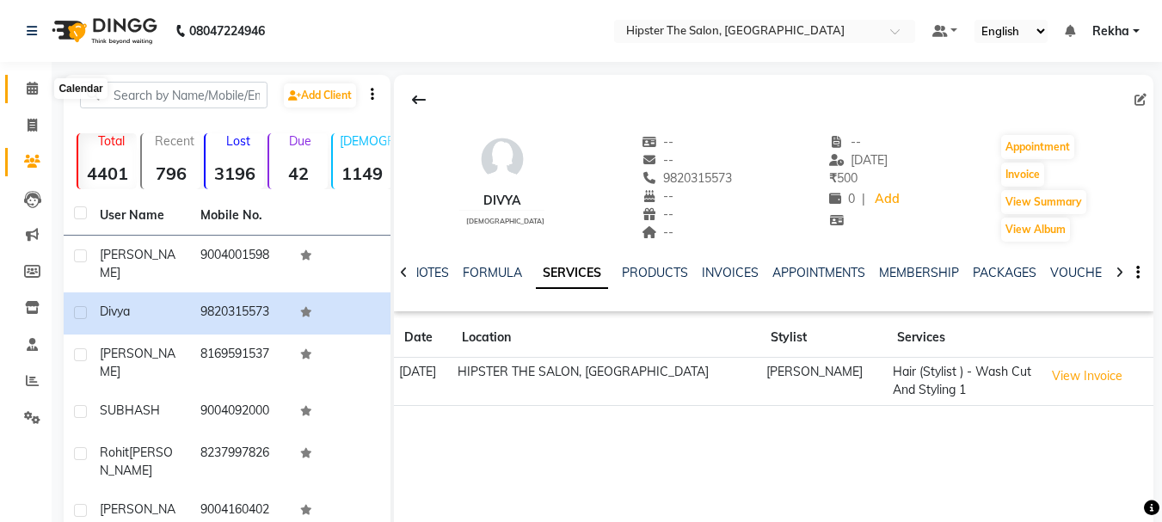
click at [34, 89] on icon at bounding box center [32, 88] width 11 height 13
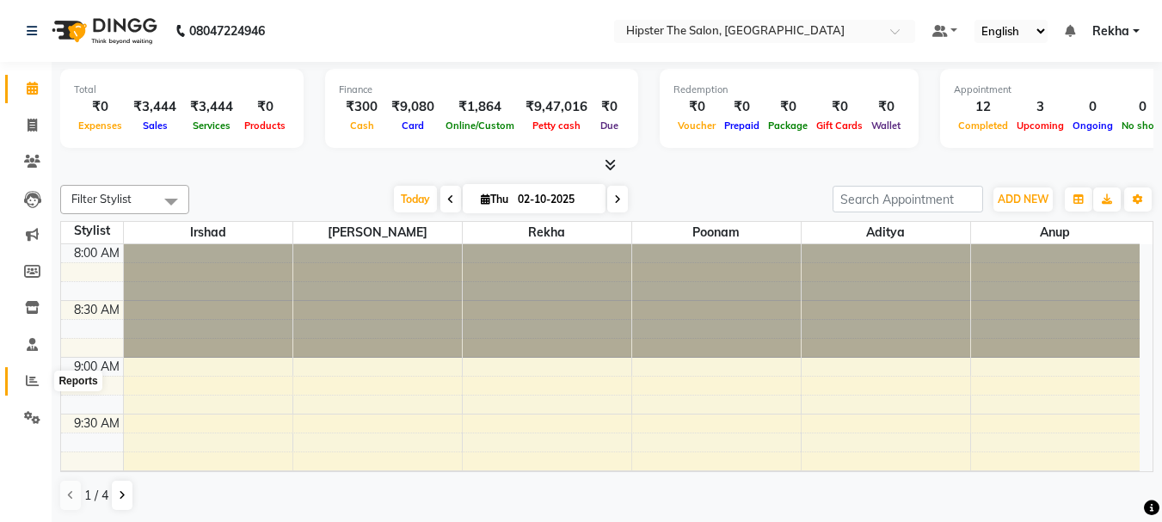
click at [31, 380] on icon at bounding box center [32, 380] width 13 height 13
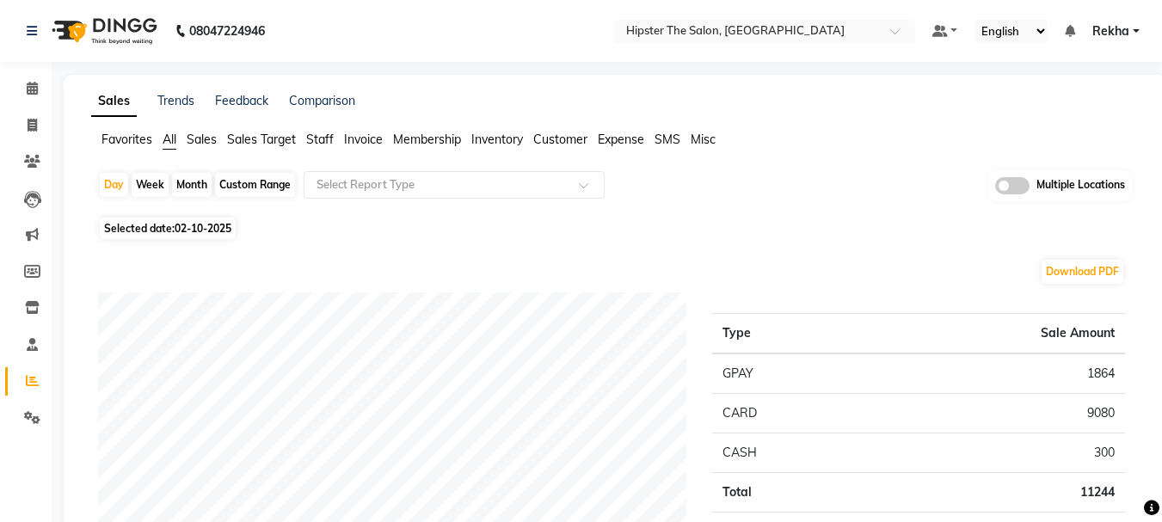
click at [317, 134] on span "Staff" at bounding box center [320, 139] width 28 height 15
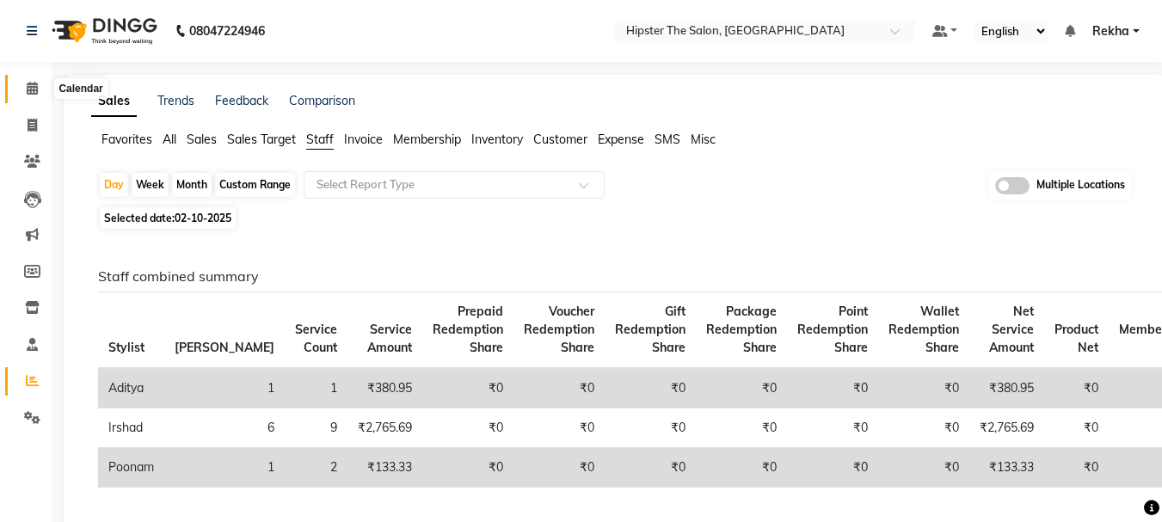
click at [34, 84] on icon at bounding box center [32, 88] width 11 height 13
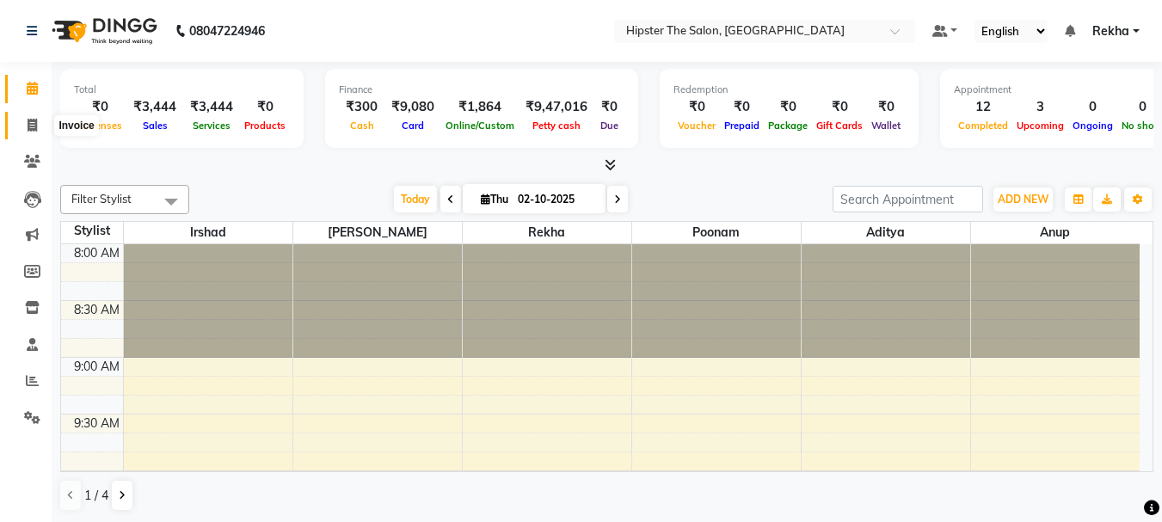
click at [34, 120] on icon at bounding box center [32, 125] width 9 height 13
select select "service"
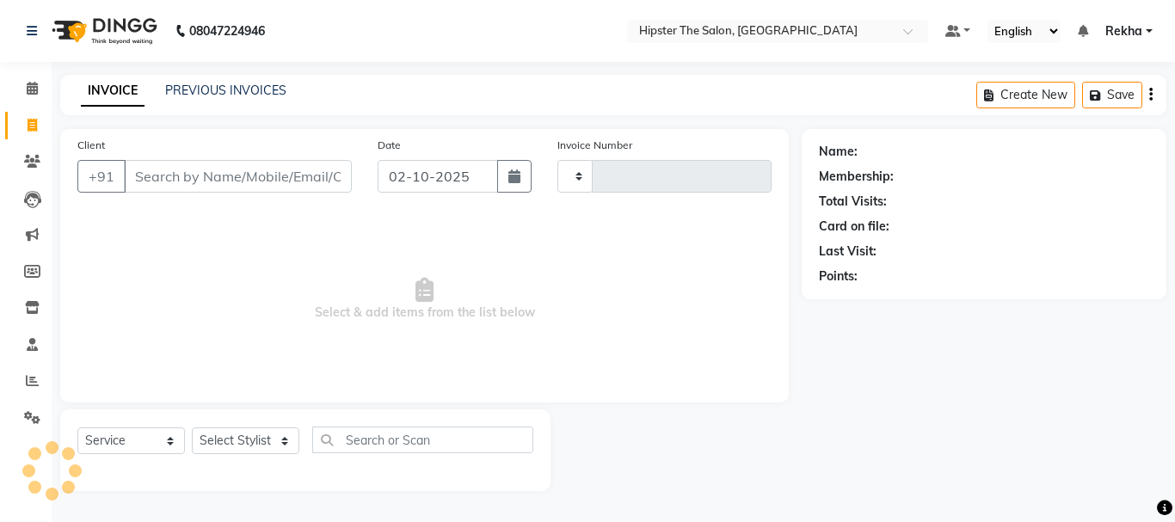
type input "3078"
select select "5125"
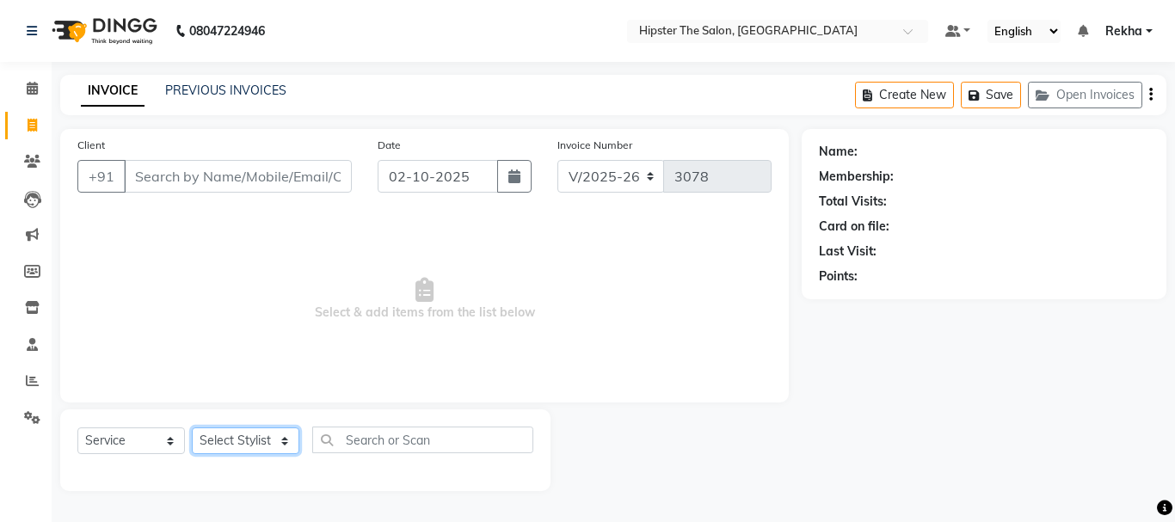
click at [214, 436] on select "Select Stylist [PERSON_NAME] [PERSON_NAME] Anup [PERSON_NAME] [PERSON_NAME] Luc…" at bounding box center [246, 440] width 108 height 27
select select "50153"
click at [192, 427] on select "Select Stylist [PERSON_NAME] [PERSON_NAME] Anup [PERSON_NAME] [PERSON_NAME] Luc…" at bounding box center [246, 440] width 108 height 27
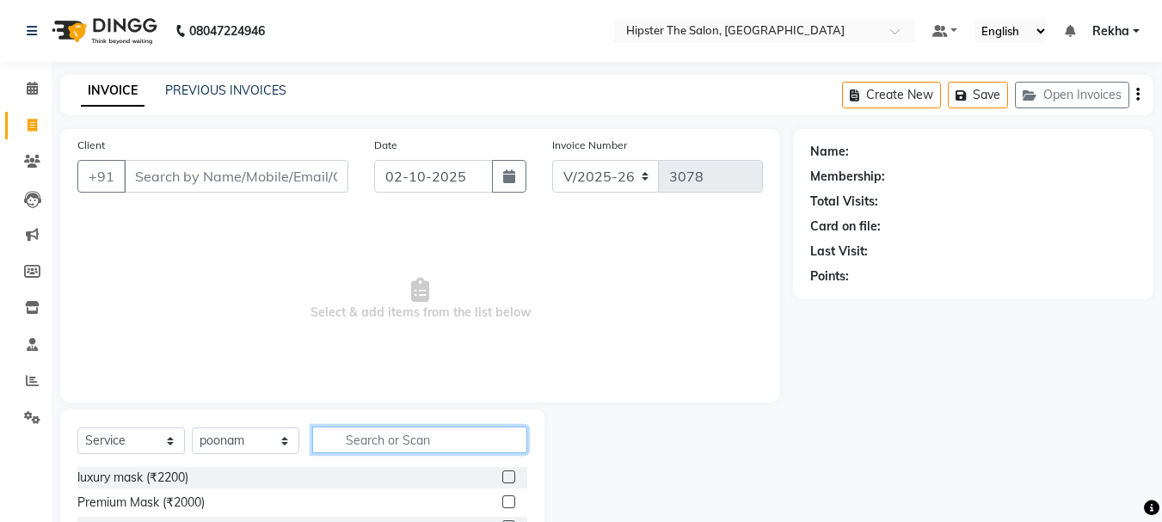
click at [365, 444] on input "text" at bounding box center [419, 440] width 215 height 27
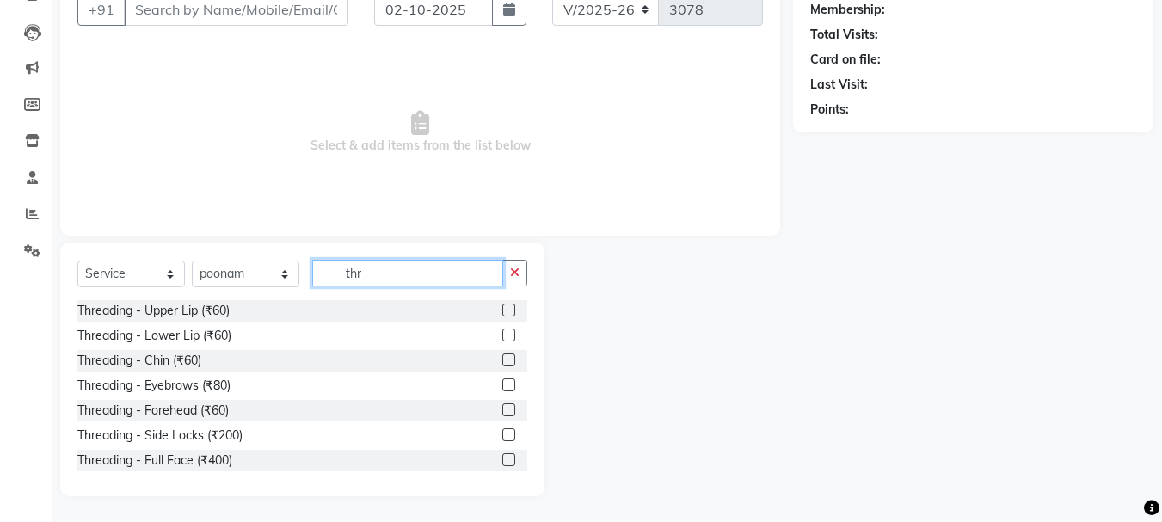
type input "thr"
click at [502, 310] on label at bounding box center [508, 310] width 13 height 13
click at [502, 310] on input "checkbox" at bounding box center [507, 310] width 11 height 11
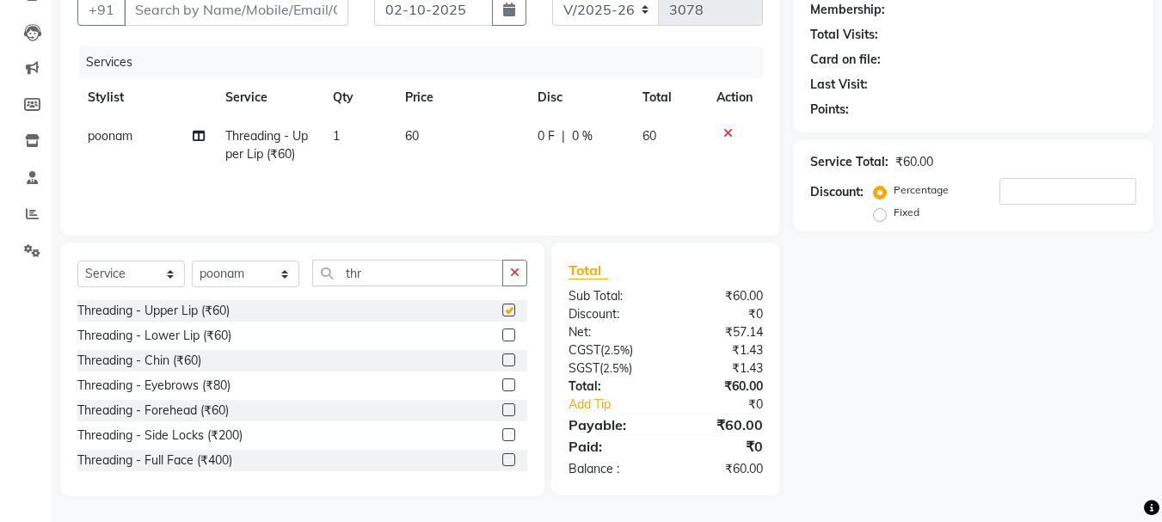
checkbox input "false"
click at [502, 359] on label at bounding box center [508, 359] width 13 height 13
click at [502, 359] on input "checkbox" at bounding box center [507, 360] width 11 height 11
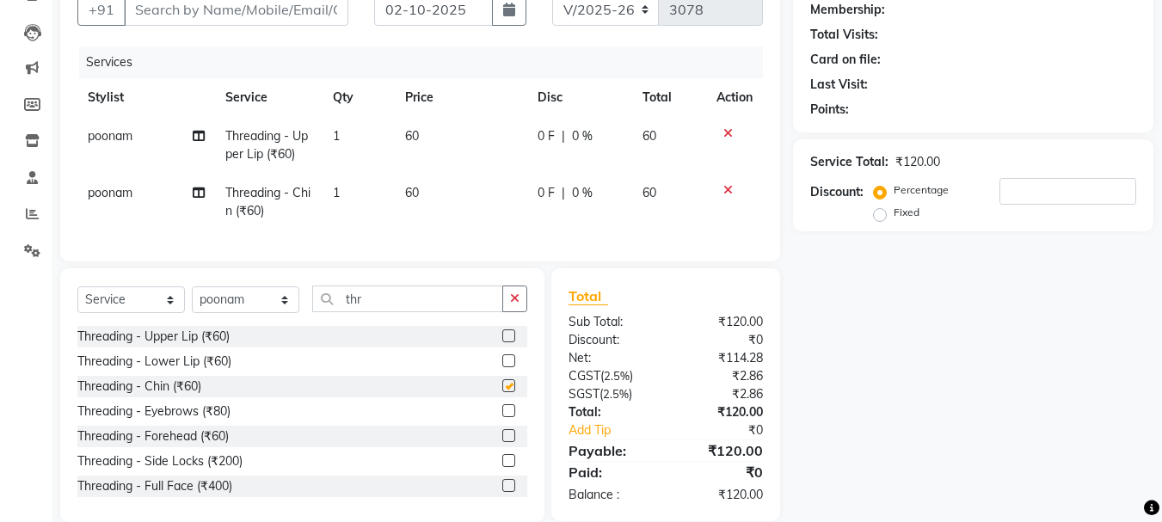
checkbox input "false"
click at [502, 417] on label at bounding box center [508, 410] width 13 height 13
click at [502, 417] on input "checkbox" at bounding box center [507, 411] width 11 height 11
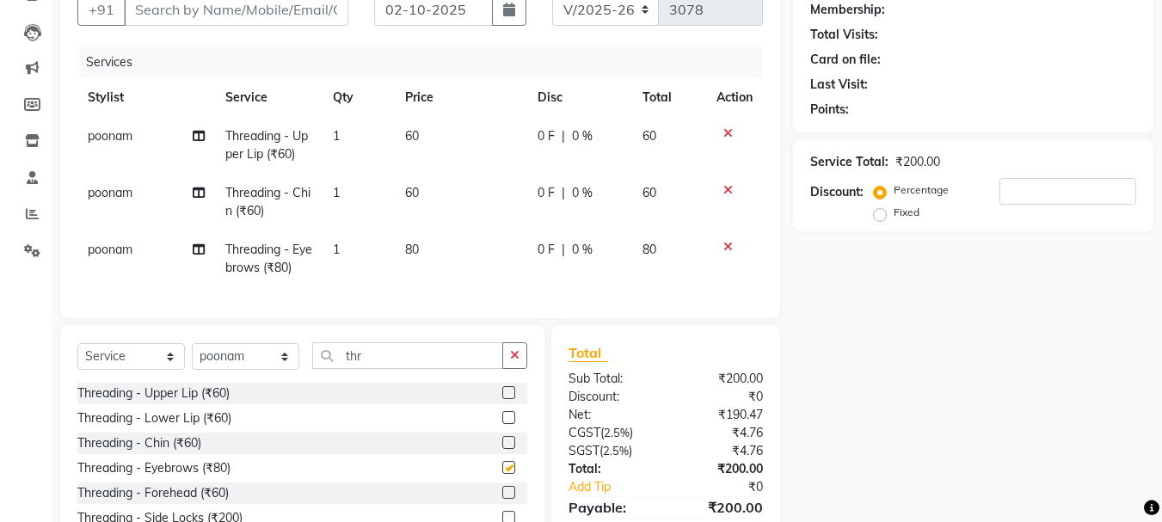
checkbox input "false"
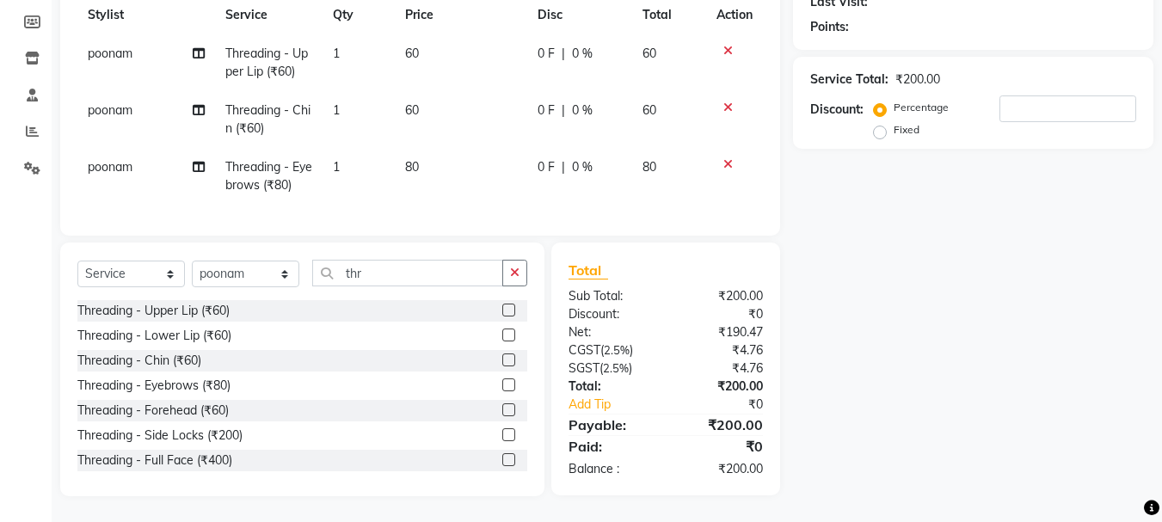
click at [502, 415] on label at bounding box center [508, 409] width 13 height 13
click at [502, 415] on input "checkbox" at bounding box center [507, 410] width 11 height 11
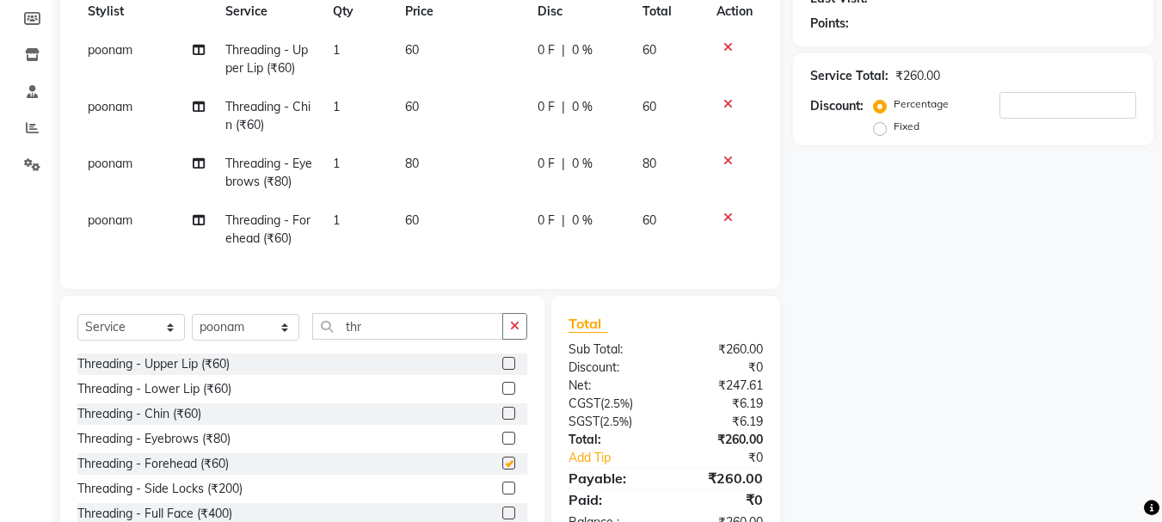
checkbox input "false"
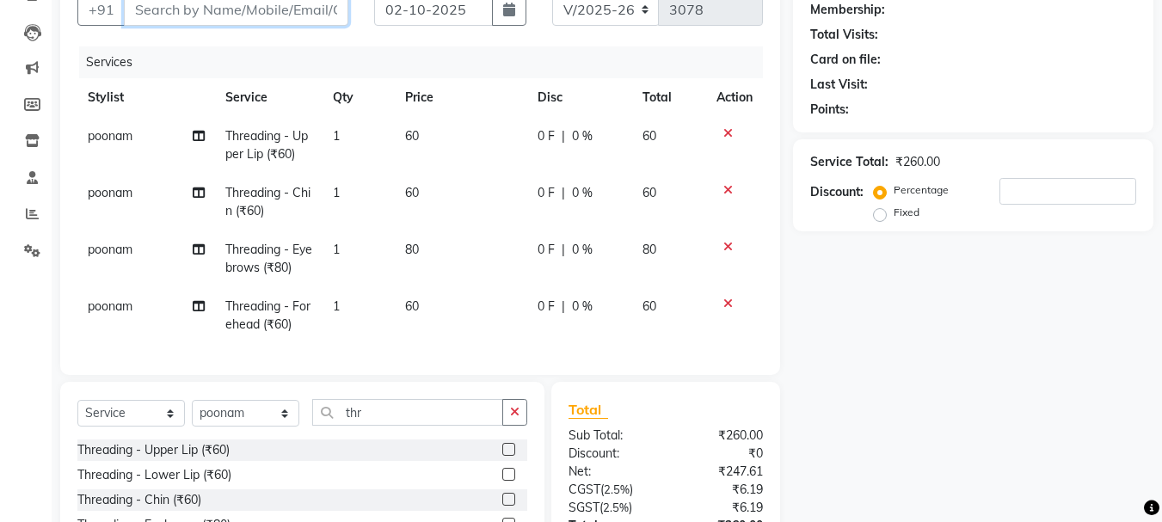
click at [257, 12] on input "Client" at bounding box center [236, 9] width 224 height 33
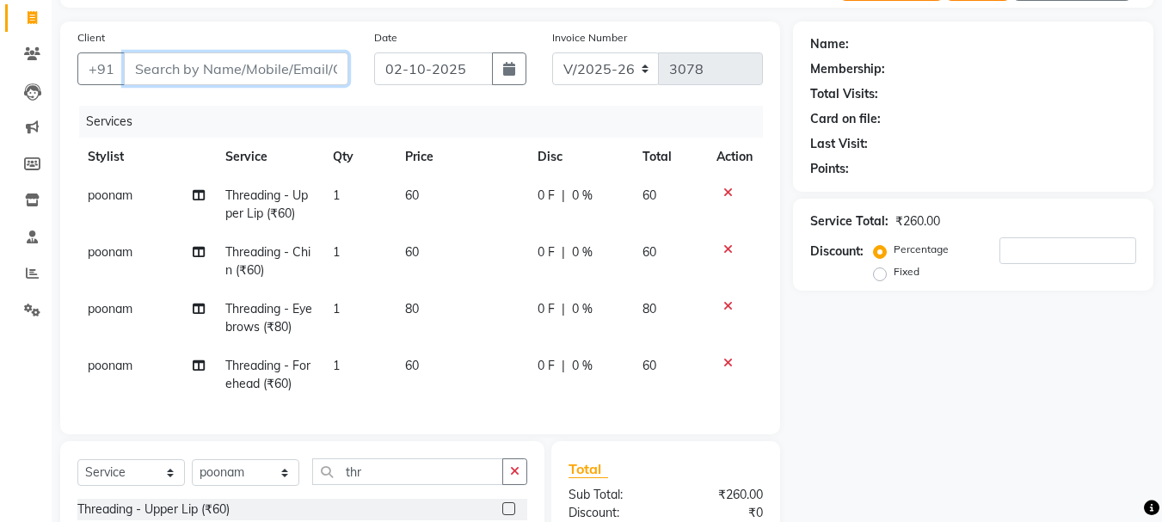
scroll to position [52, 0]
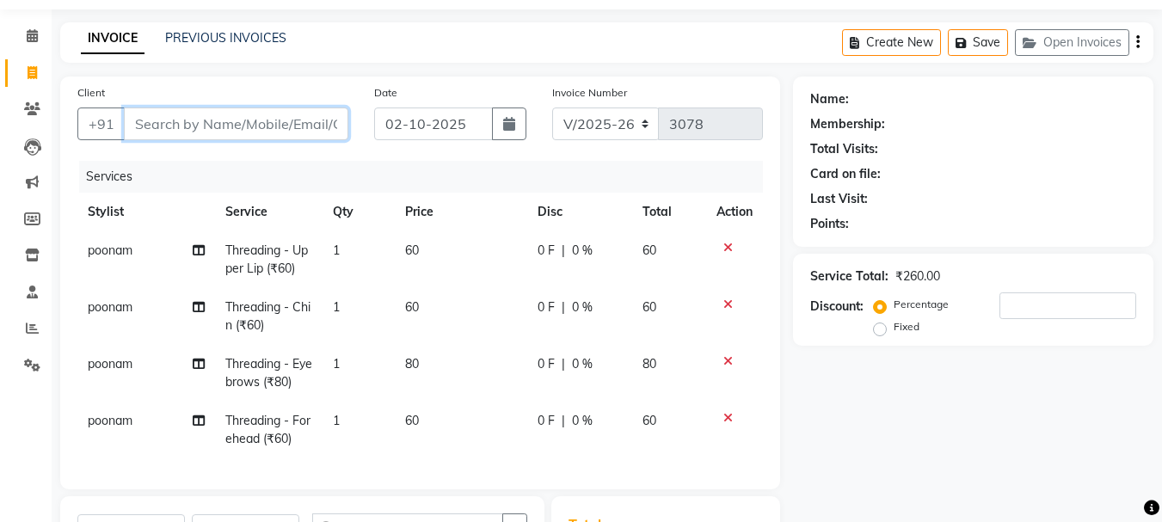
type input "9"
type input "0"
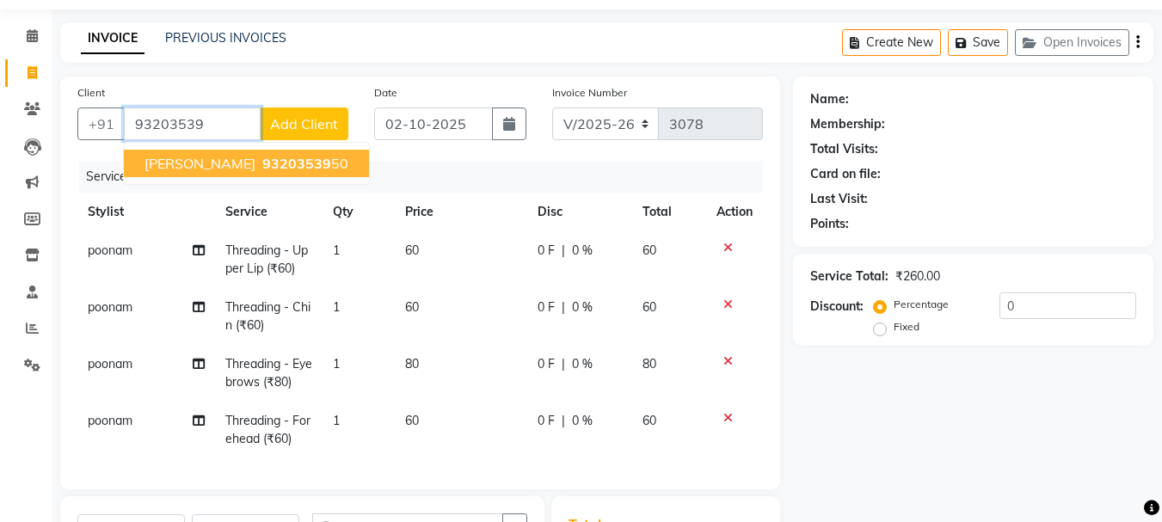
click at [218, 164] on span "[PERSON_NAME]" at bounding box center [199, 163] width 111 height 17
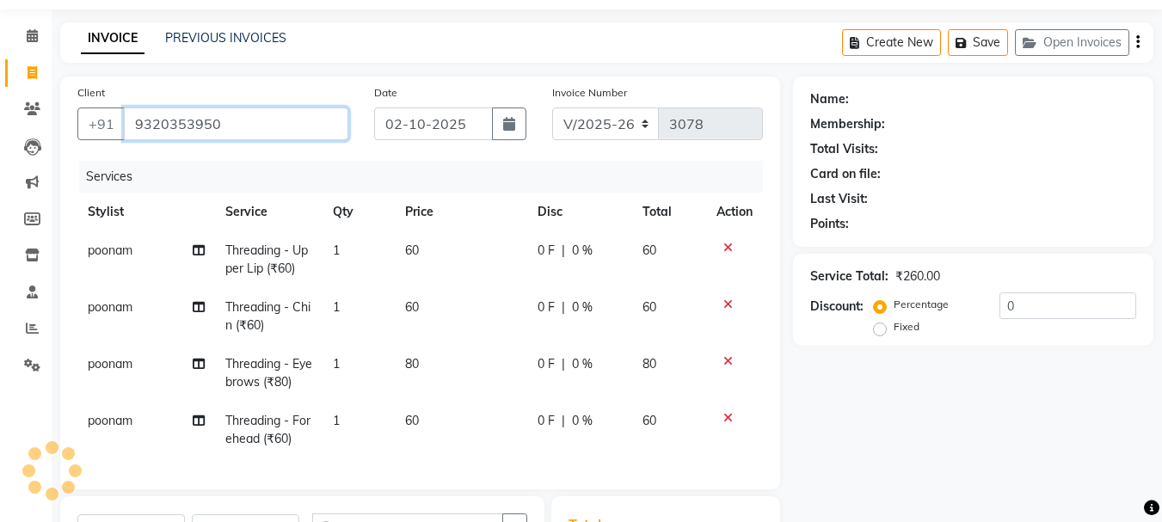
type input "9320353950"
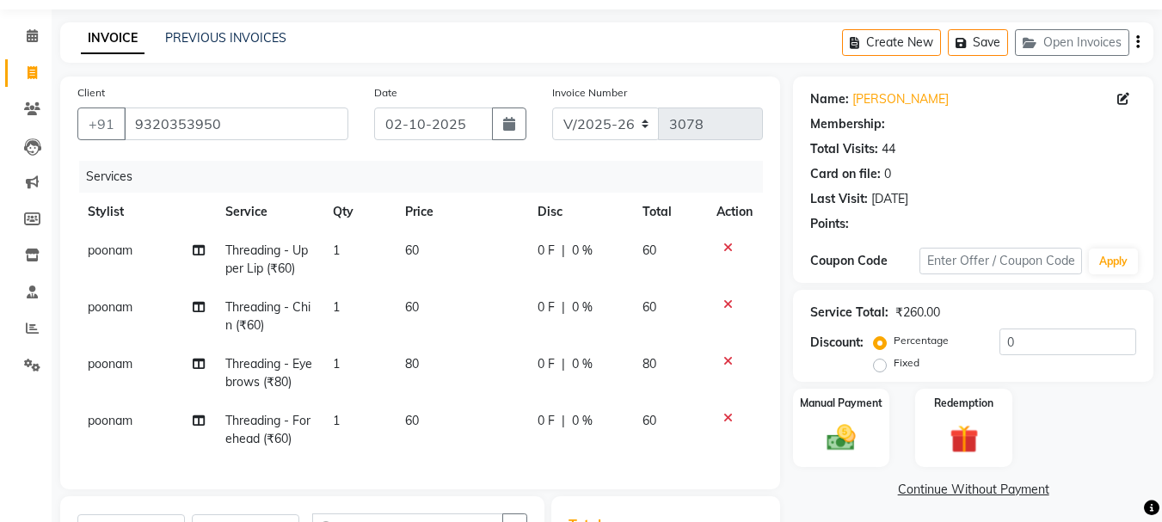
scroll to position [224, 0]
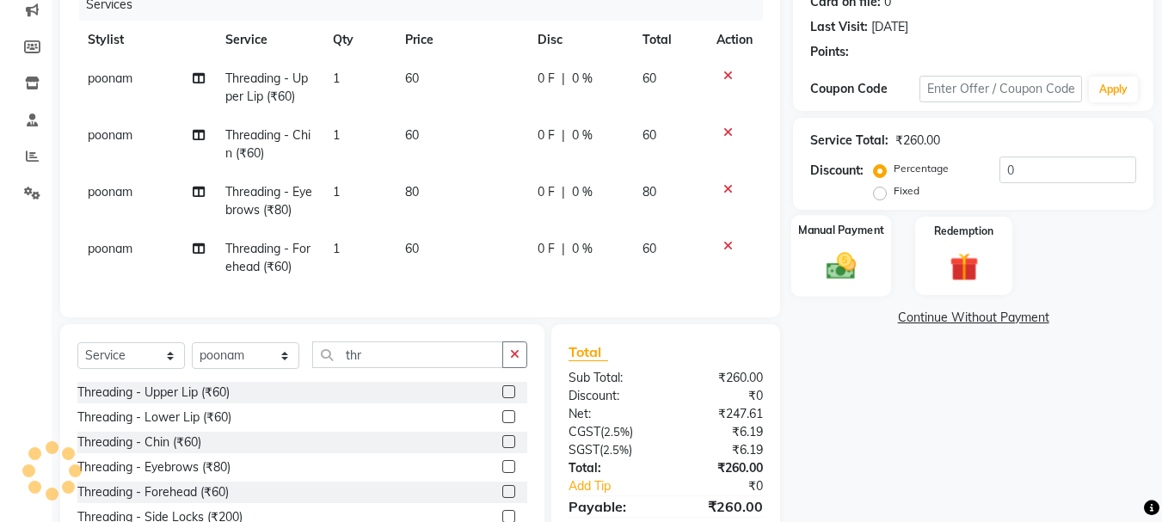
click at [836, 245] on div "Manual Payment" at bounding box center [841, 256] width 101 height 82
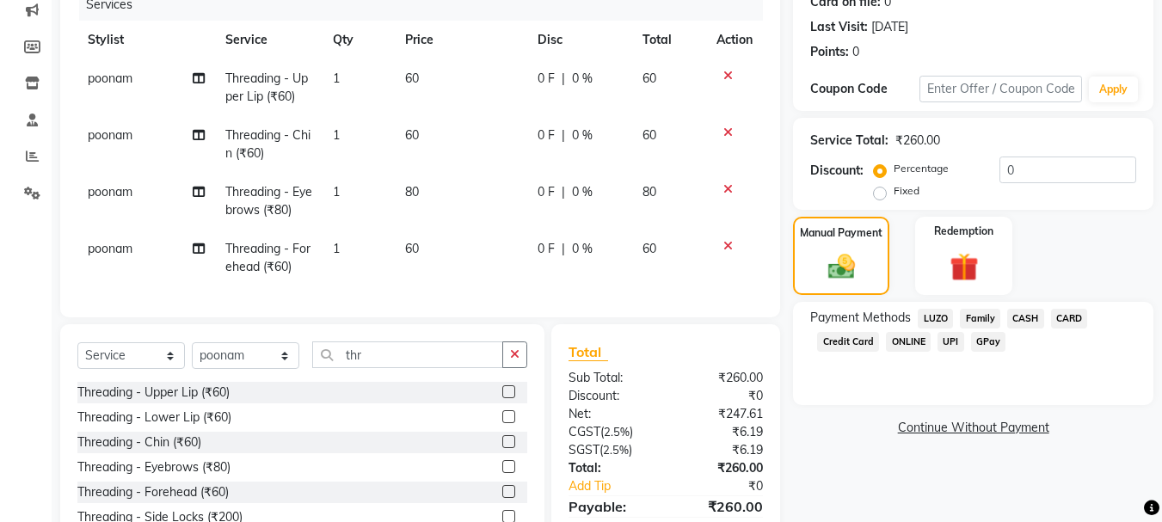
scroll to position [109, 0]
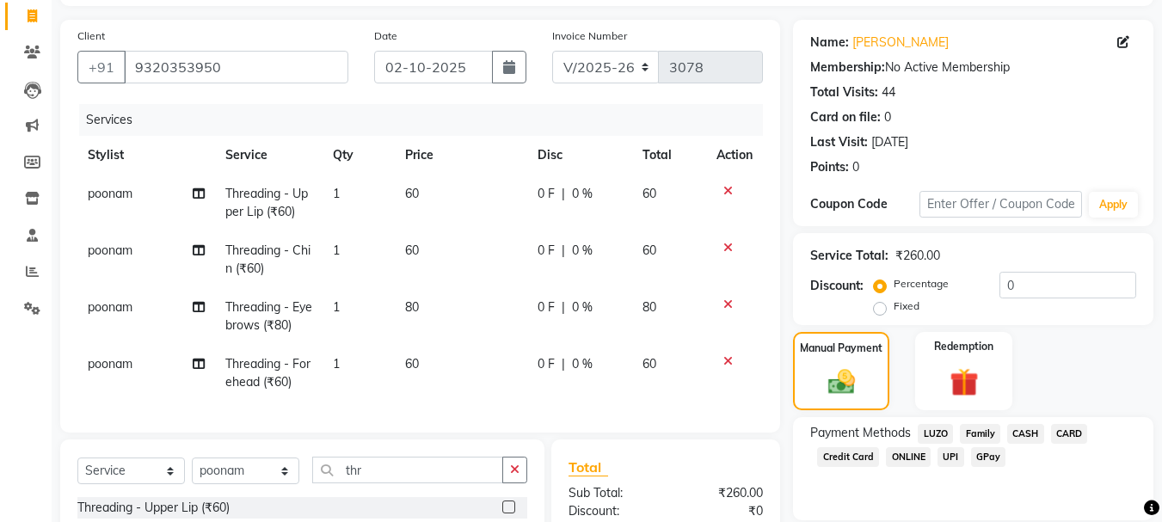
click at [870, 118] on div "Card on file:" at bounding box center [845, 117] width 71 height 18
click at [867, 99] on div "Total Visits:" at bounding box center [844, 92] width 68 height 18
click at [845, 172] on div "Points:" at bounding box center [829, 167] width 39 height 18
click at [852, 168] on div "0" at bounding box center [855, 167] width 7 height 18
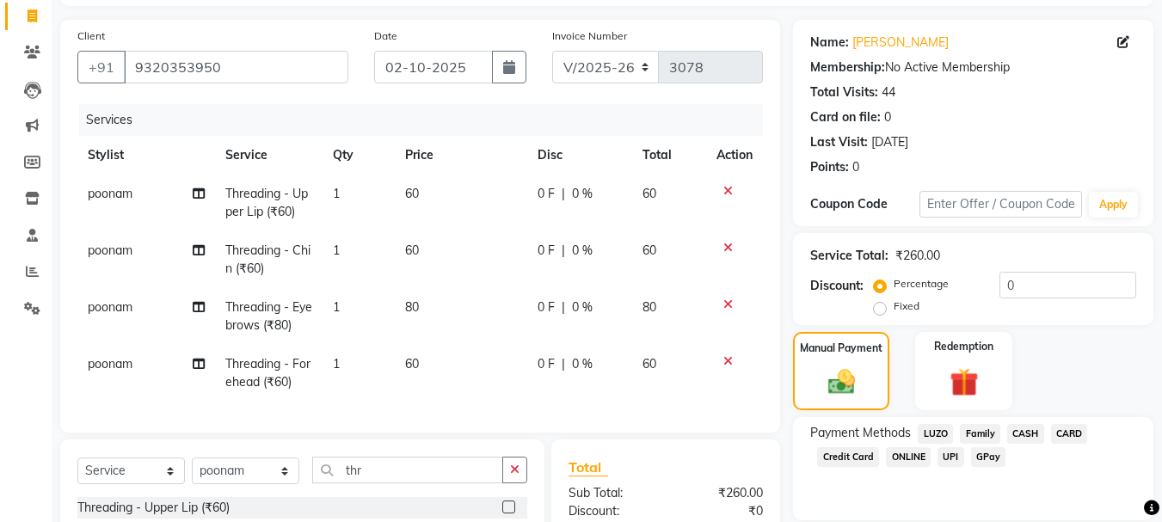
click at [853, 168] on div "0" at bounding box center [855, 167] width 7 height 18
click at [862, 120] on div "Card on file:" at bounding box center [845, 117] width 71 height 18
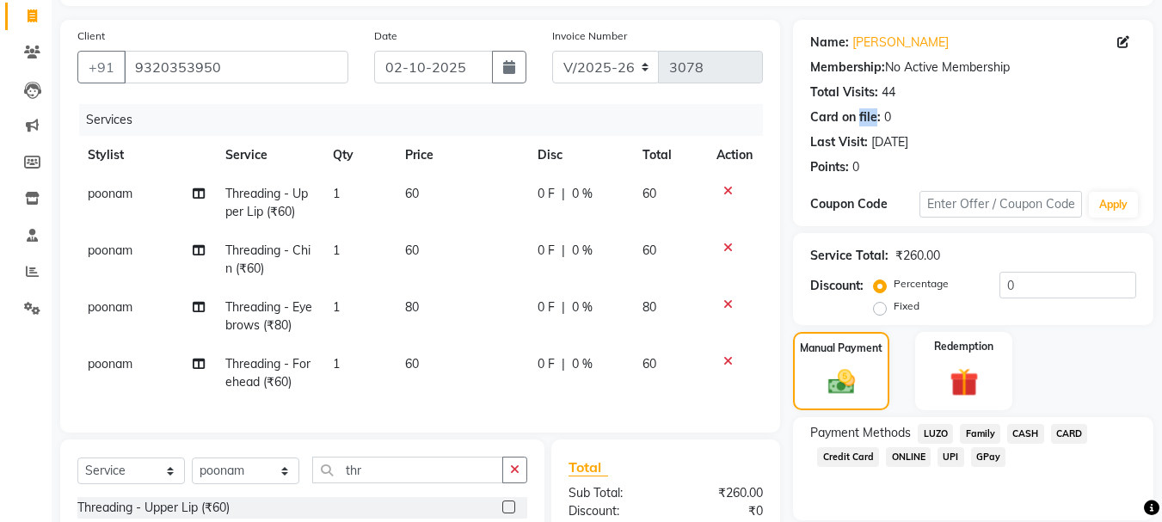
click at [862, 120] on div "Card on file:" at bounding box center [845, 117] width 71 height 18
click at [1019, 430] on span "CASH" at bounding box center [1025, 434] width 37 height 20
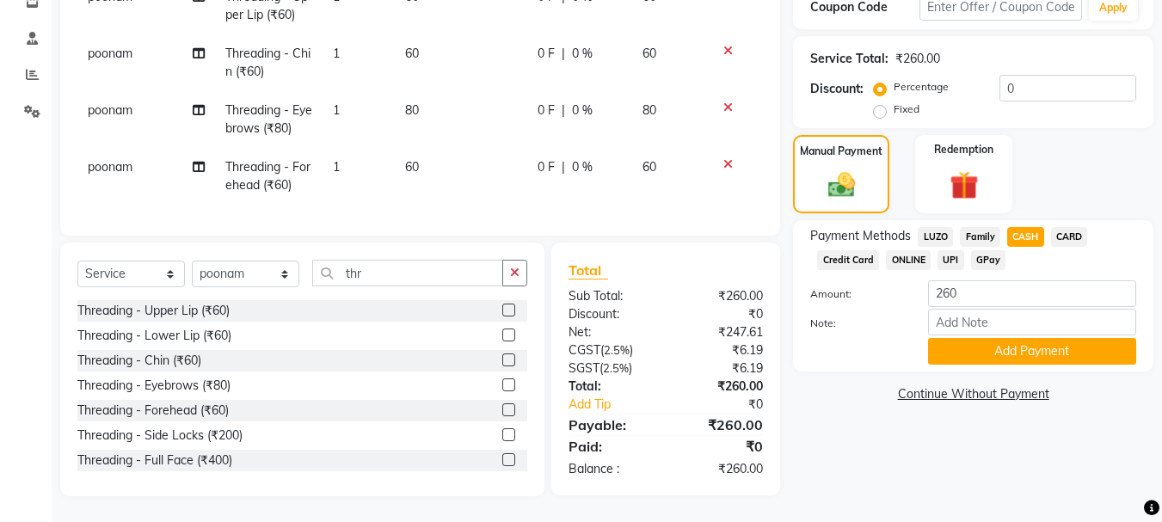
scroll to position [175, 0]
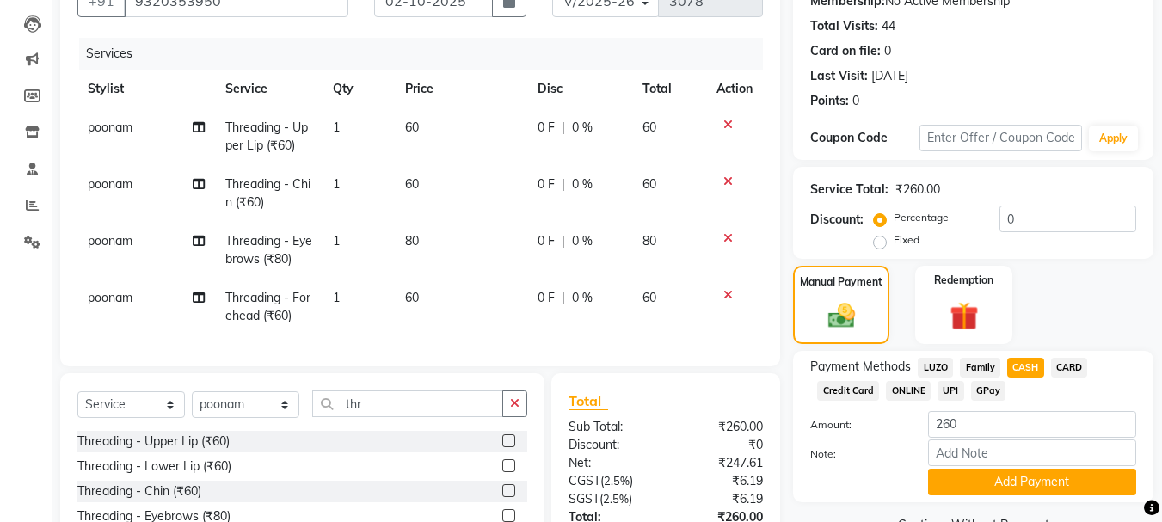
click at [421, 296] on td "60" at bounding box center [461, 307] width 132 height 57
select select "50153"
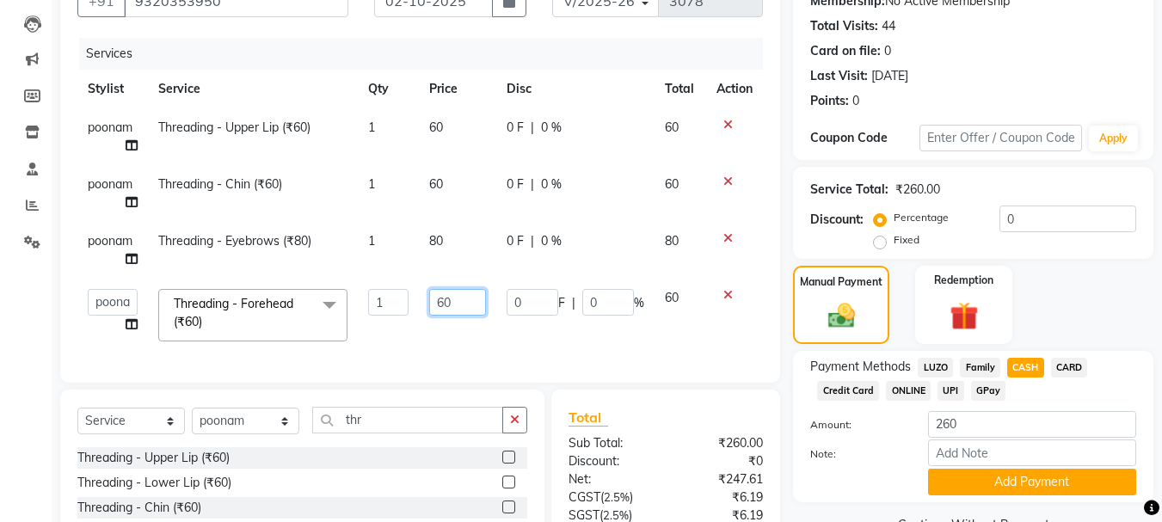
click at [472, 290] on input "60" at bounding box center [457, 302] width 57 height 27
type input "6"
type input "50"
click at [913, 181] on div "₹260.00" at bounding box center [917, 190] width 45 height 18
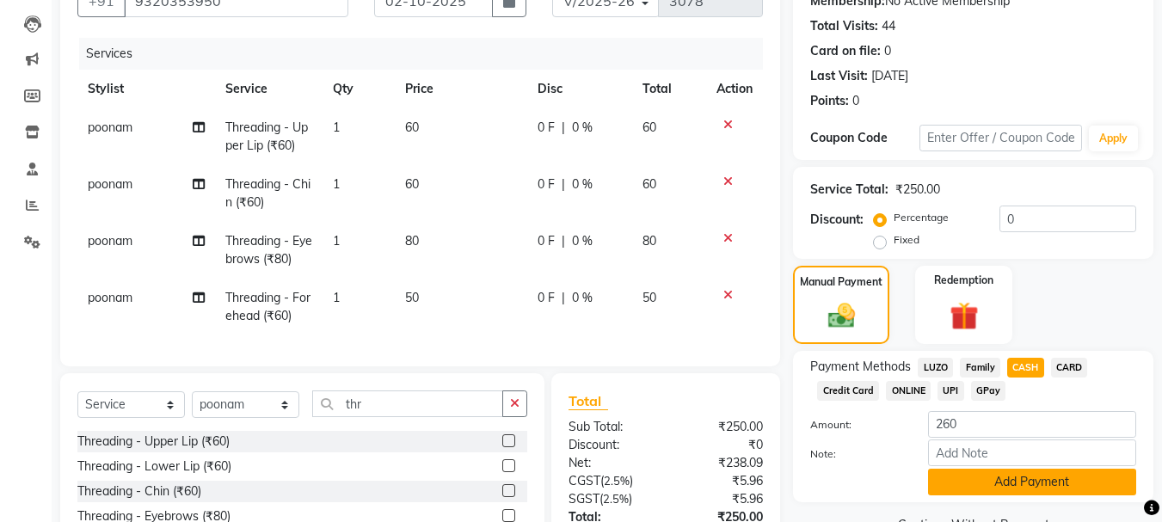
click at [973, 482] on button "Add Payment" at bounding box center [1032, 482] width 208 height 27
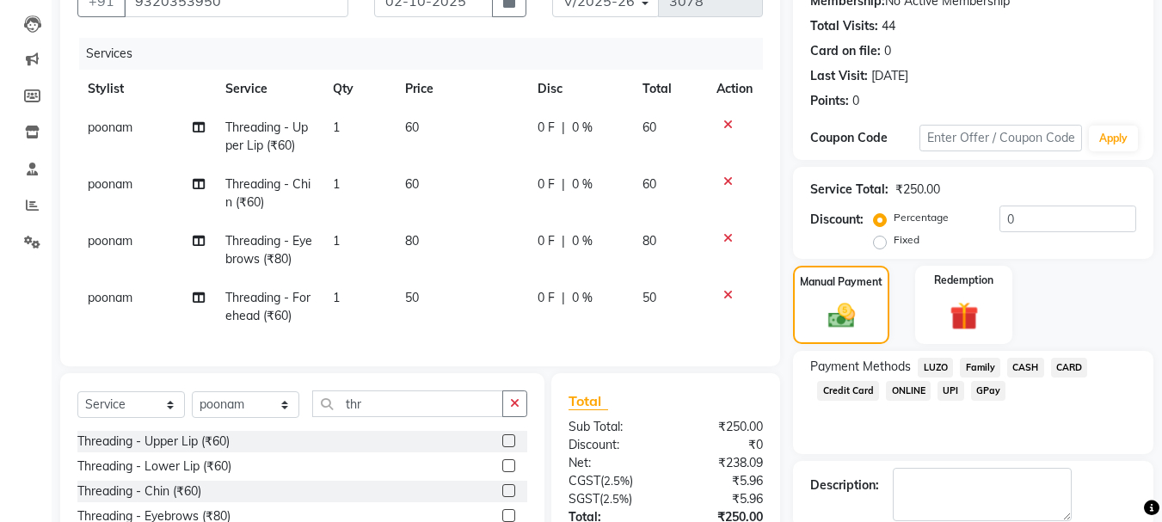
scroll to position [394, 0]
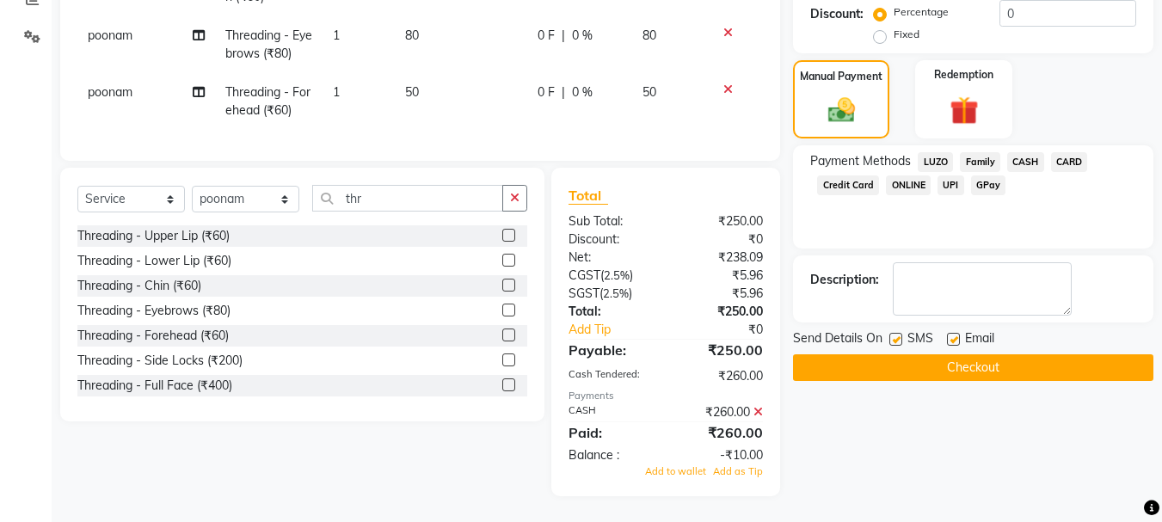
click at [952, 360] on button "Checkout" at bounding box center [973, 367] width 360 height 27
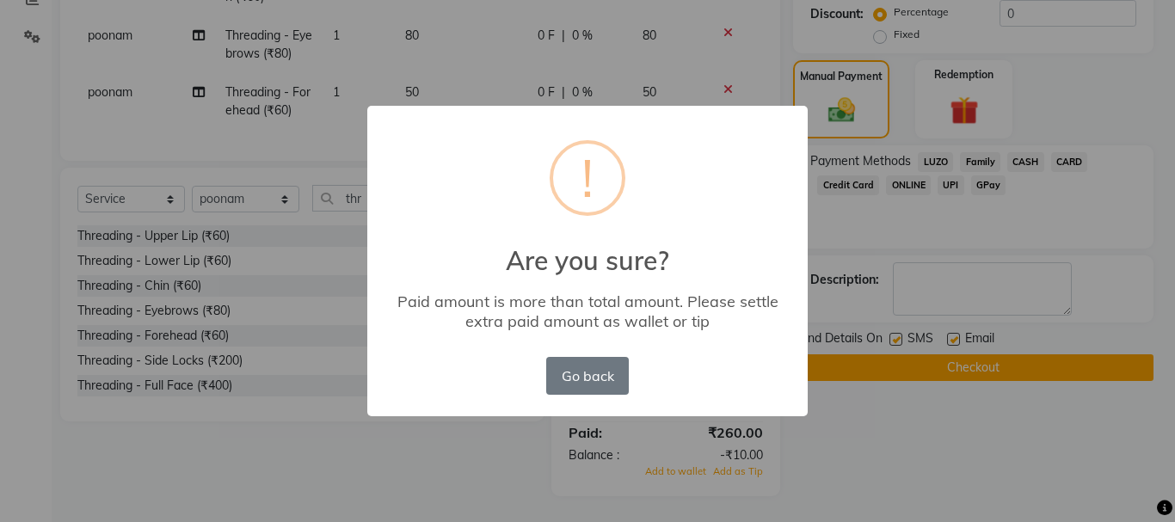
click at [994, 237] on div "× ! Are you sure? Paid amount is more than total amount. Please settle extra pa…" at bounding box center [587, 261] width 1175 height 522
click at [605, 374] on button "Go back" at bounding box center [587, 376] width 83 height 38
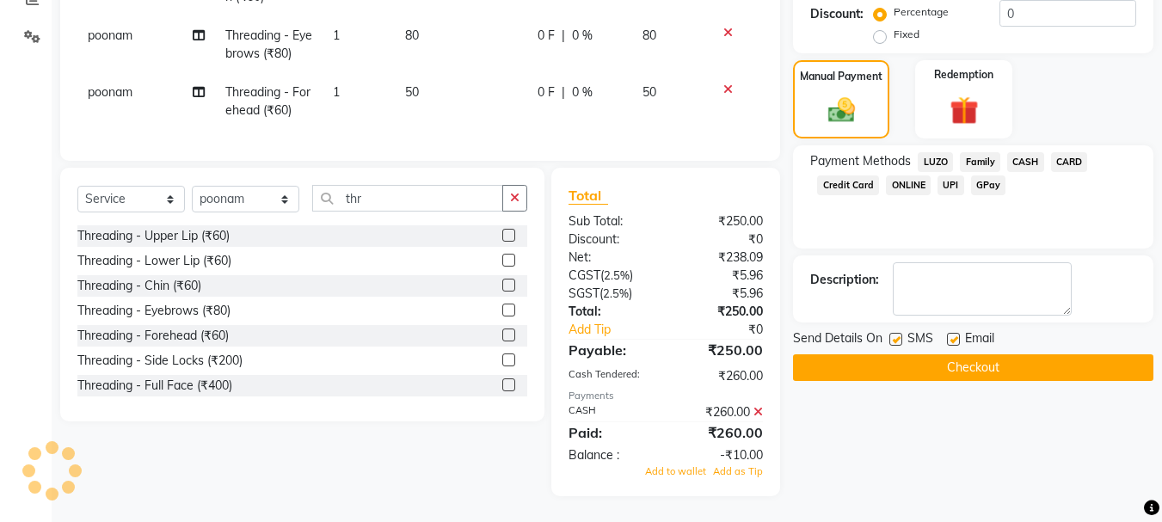
click at [762, 412] on icon at bounding box center [757, 412] width 9 height 12
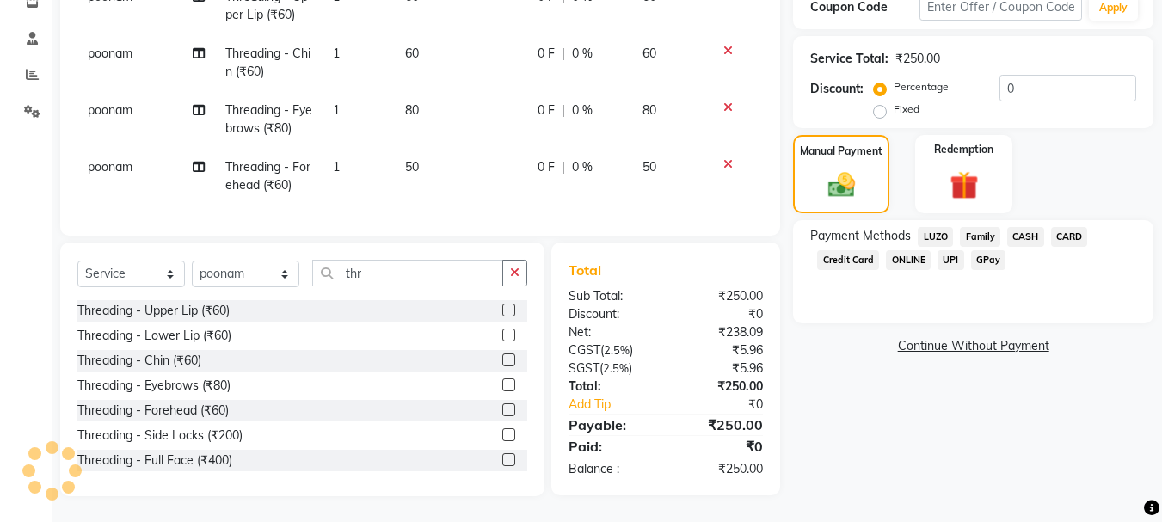
scroll to position [319, 0]
click at [1015, 227] on span "CASH" at bounding box center [1025, 237] width 37 height 20
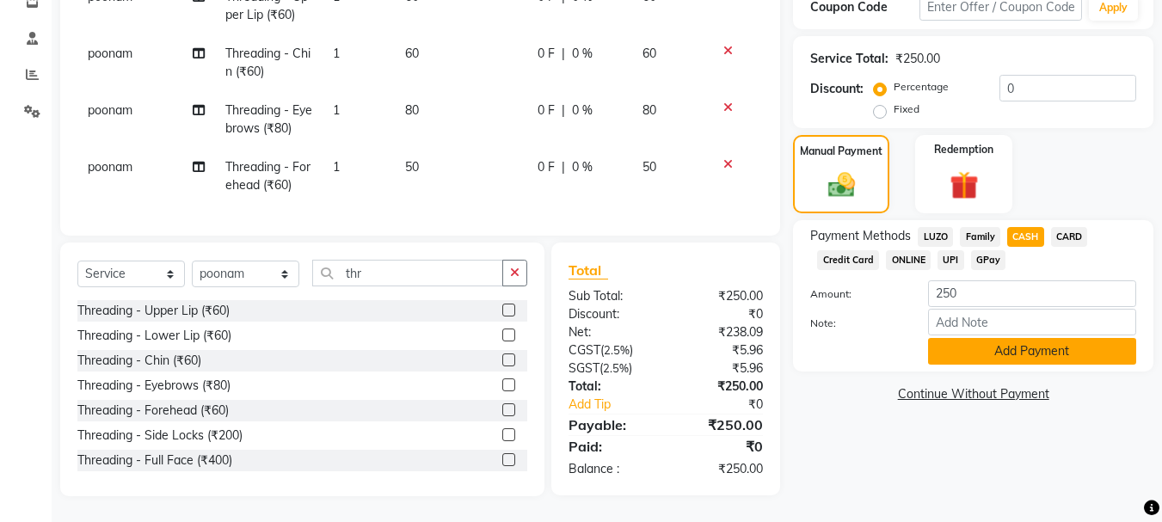
click at [986, 346] on button "Add Payment" at bounding box center [1032, 351] width 208 height 27
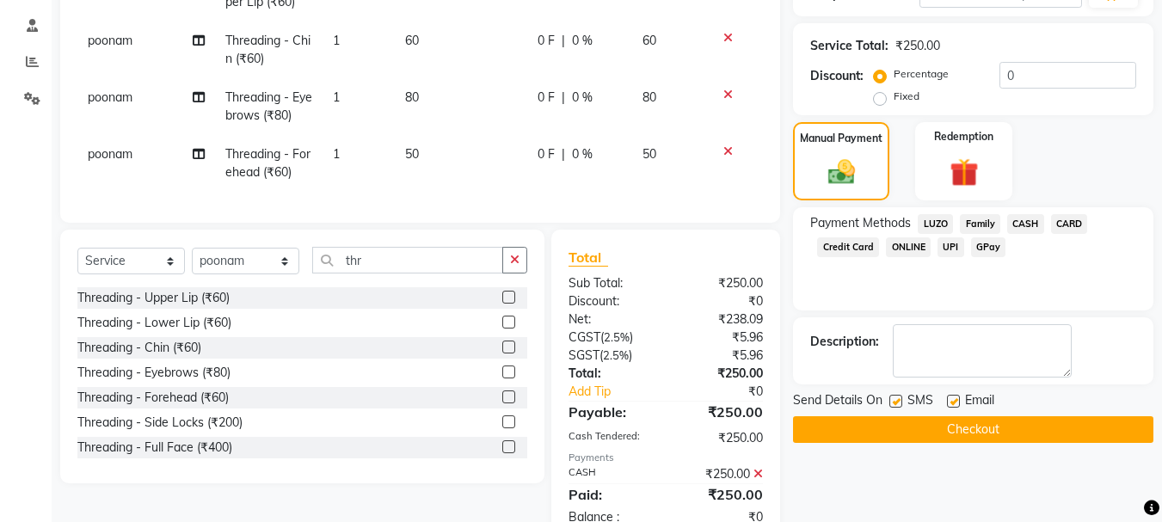
scroll to position [379, 0]
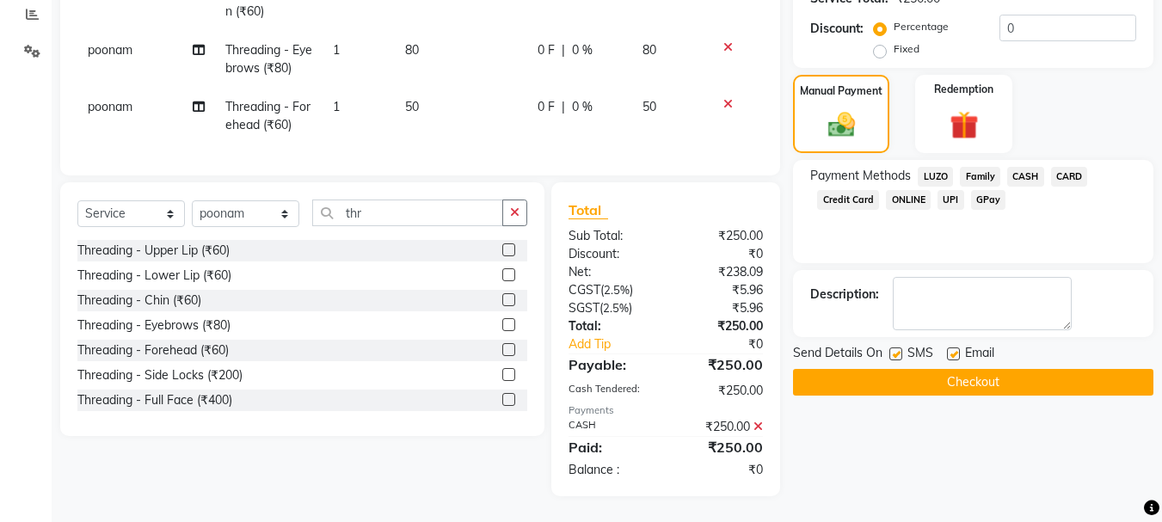
click at [921, 378] on button "Checkout" at bounding box center [973, 382] width 360 height 27
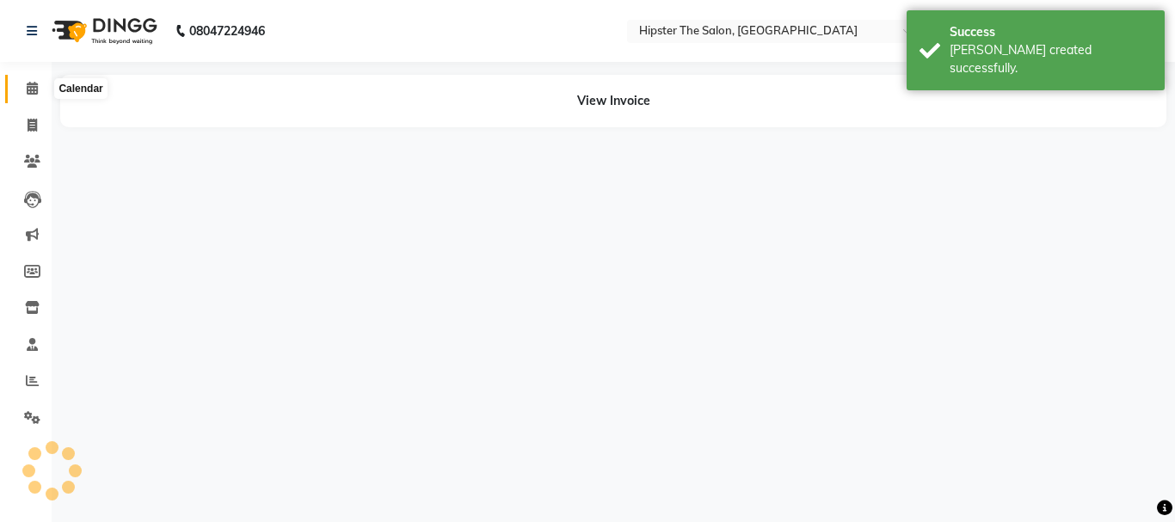
click at [32, 86] on icon at bounding box center [32, 88] width 11 height 13
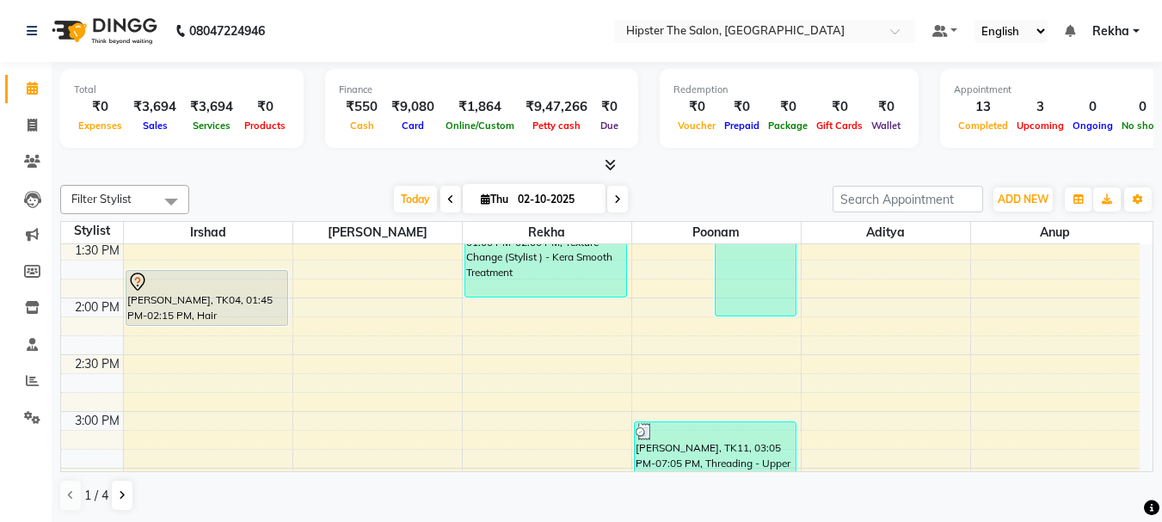
scroll to position [613, 0]
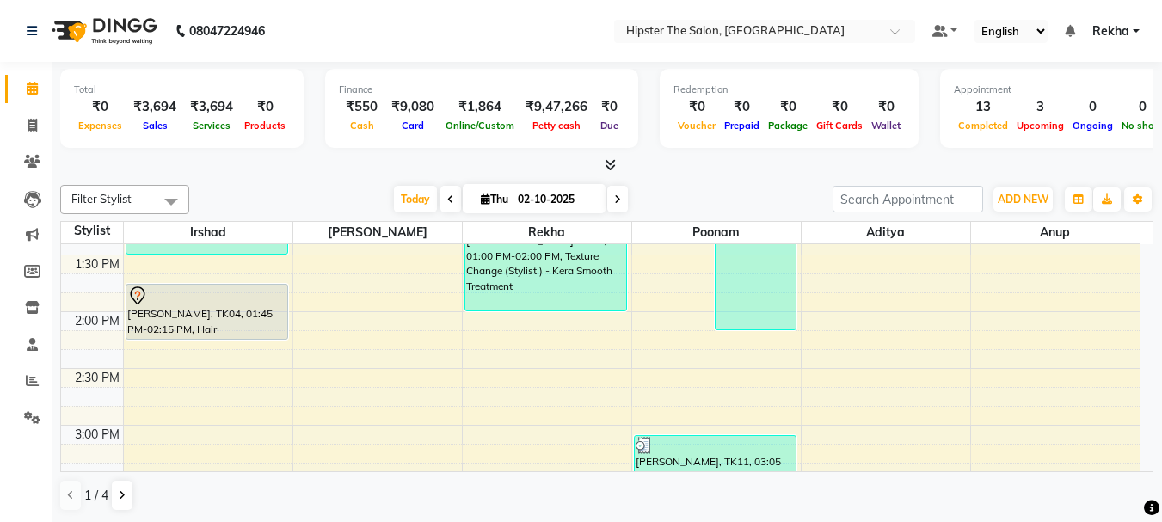
click at [365, 292] on div "8:00 AM 8:30 AM 9:00 AM 9:30 AM 10:00 AM 10:30 AM 11:00 AM 11:30 AM 12:00 PM 12…" at bounding box center [600, 482] width 1079 height 1702
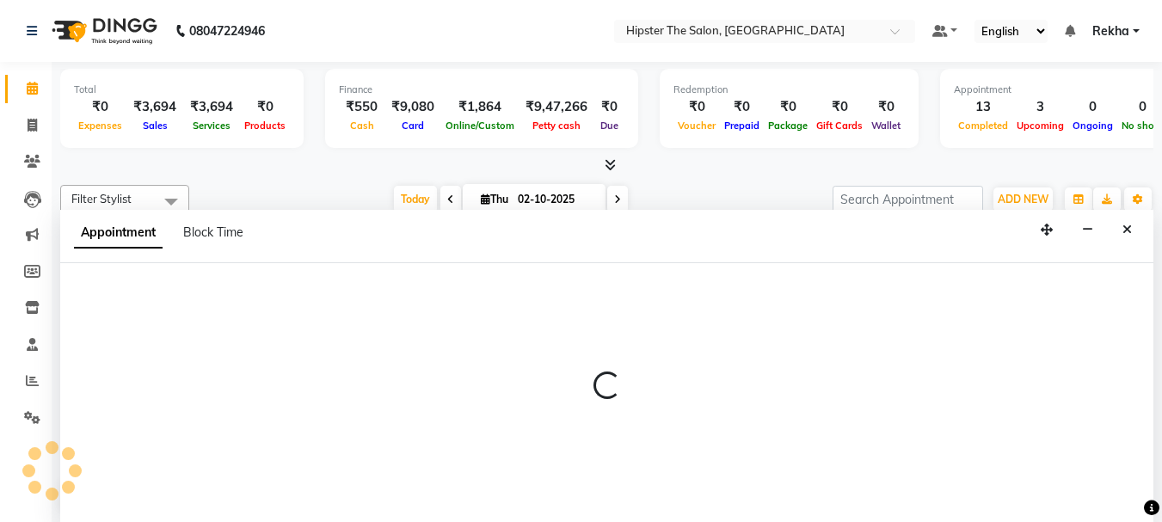
scroll to position [1, 0]
select select "32384"
select select "825"
select select "tentative"
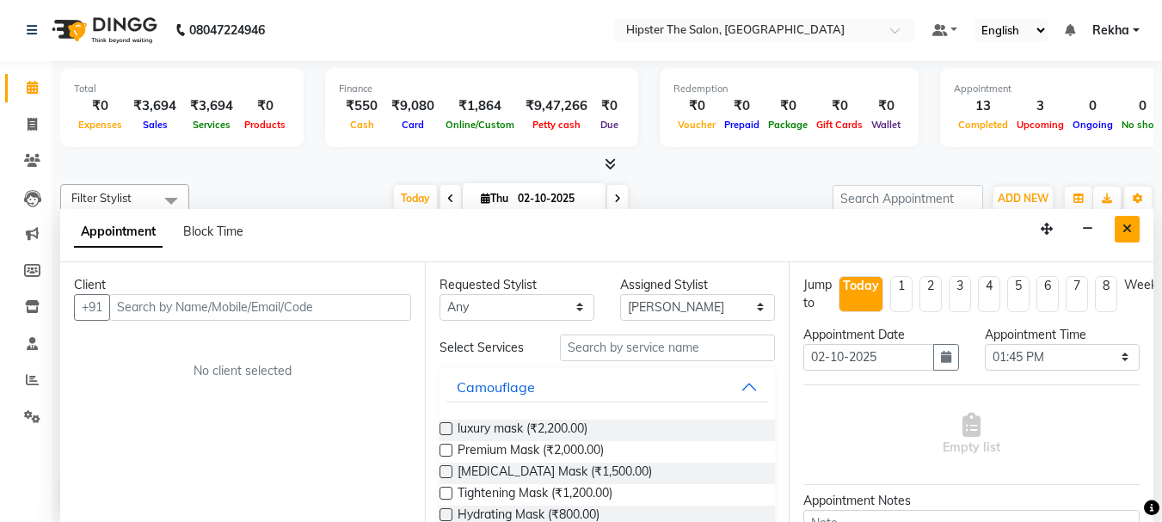
click at [1128, 223] on icon "Close" at bounding box center [1126, 229] width 9 height 12
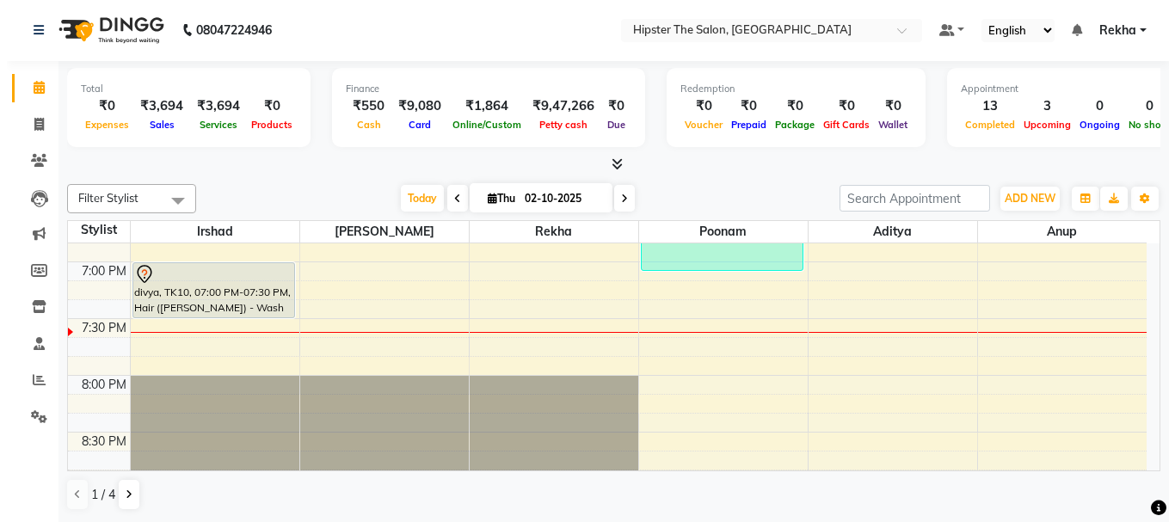
scroll to position [1234, 0]
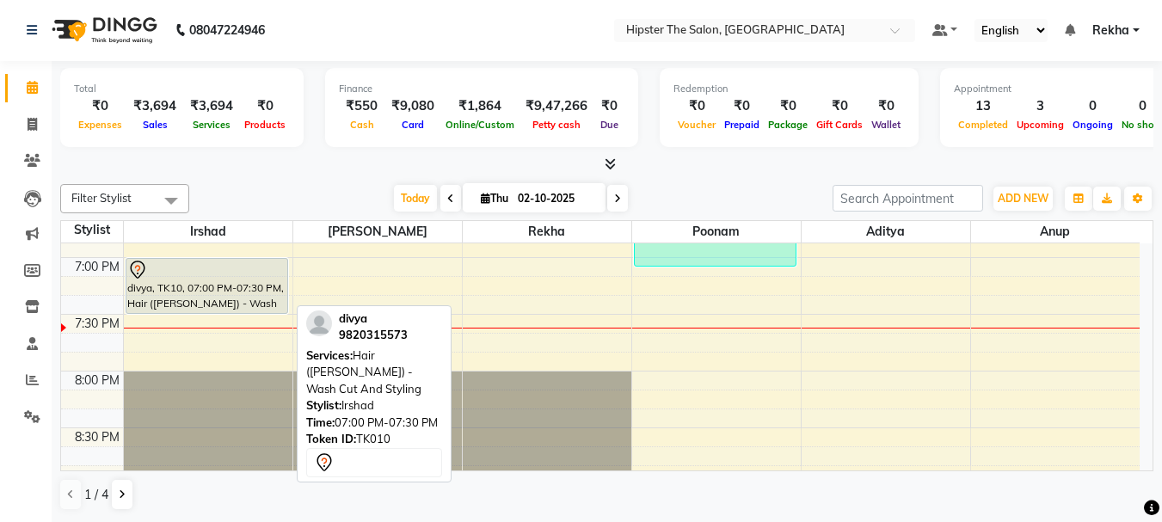
click at [225, 289] on div "divya, TK10, 07:00 PM-07:30 PM, Hair ([PERSON_NAME]) - Wash Cut And Styling" at bounding box center [206, 286] width 161 height 54
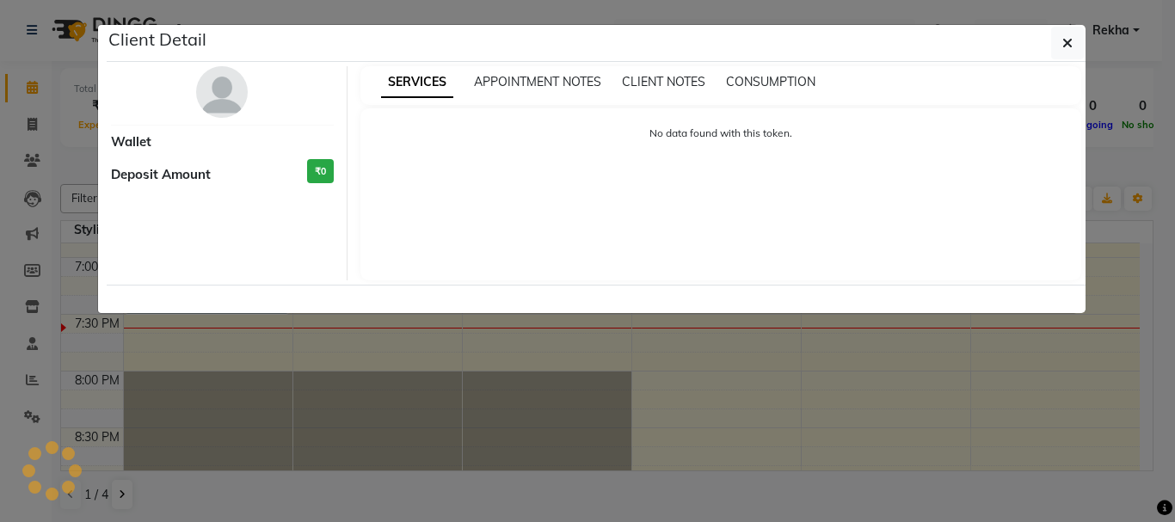
select select "7"
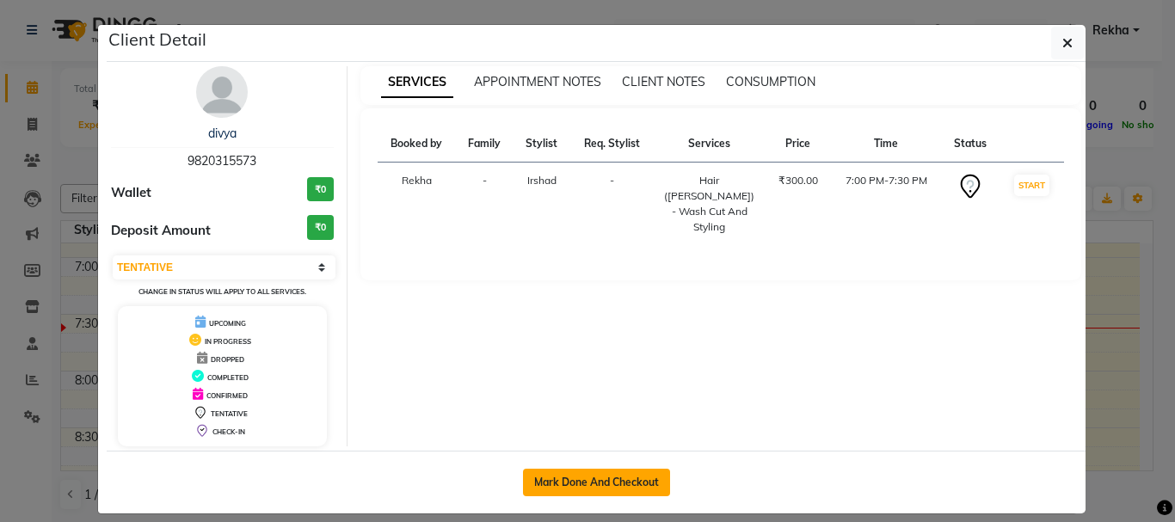
click at [566, 474] on button "Mark Done And Checkout" at bounding box center [596, 483] width 147 height 28
select select "service"
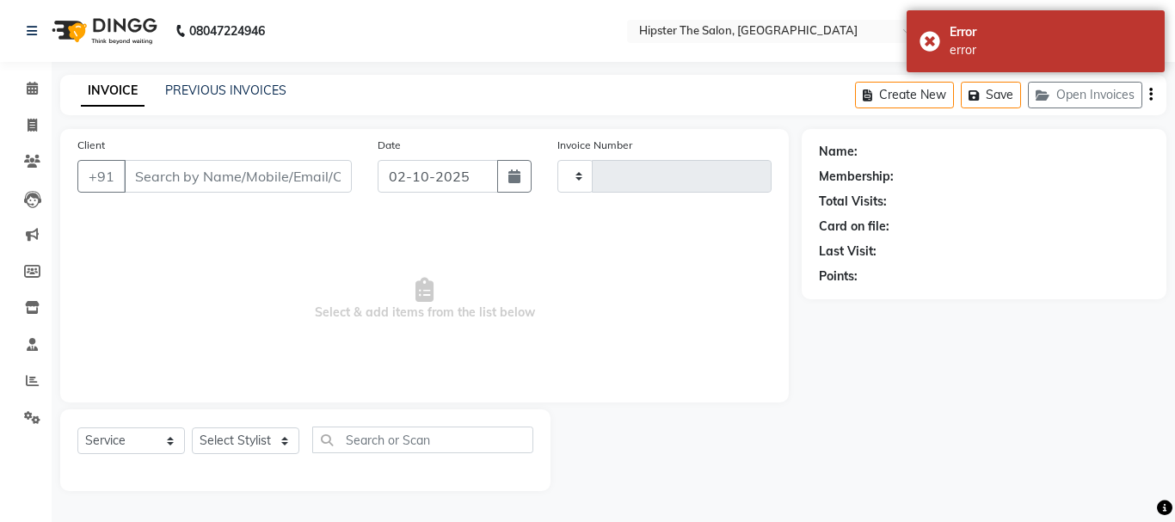
type input "3079"
select select "5125"
click at [252, 436] on select "Select Stylist [PERSON_NAME] [PERSON_NAME] Anup [PERSON_NAME] [PERSON_NAME] Luc…" at bounding box center [246, 440] width 108 height 27
select select "32387"
click at [192, 427] on select "Select Stylist [PERSON_NAME] [PERSON_NAME] Anup [PERSON_NAME] [PERSON_NAME] Luc…" at bounding box center [246, 440] width 108 height 27
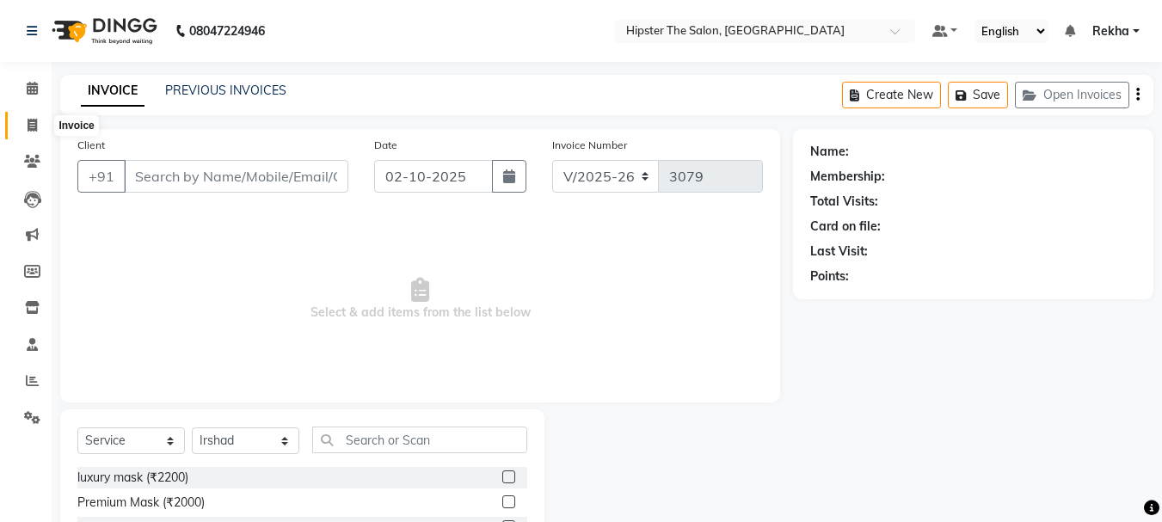
click at [34, 117] on span at bounding box center [32, 126] width 30 height 20
select select "service"
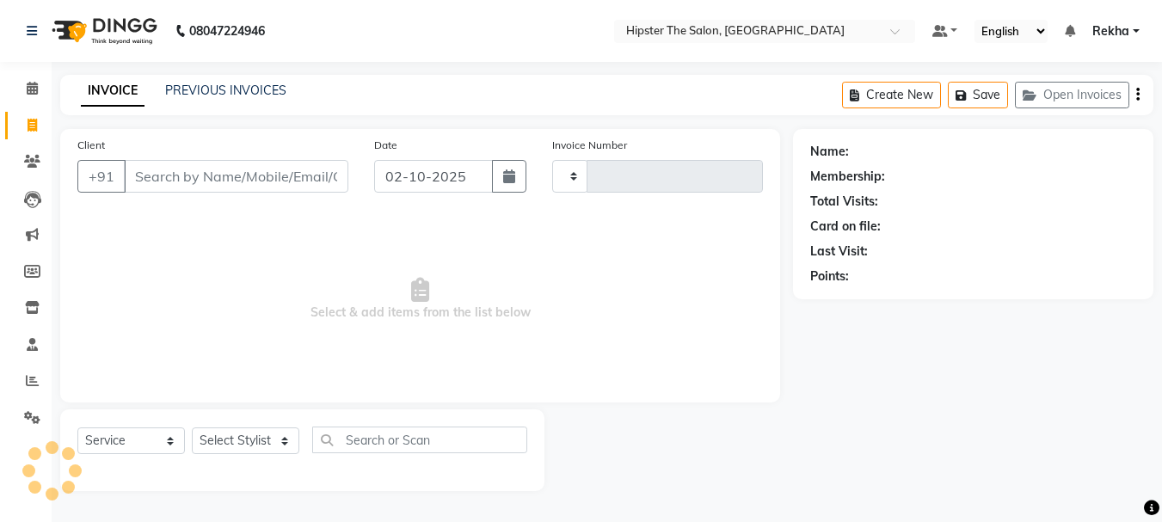
type input "3079"
select select "5125"
click at [263, 170] on input "Client" at bounding box center [238, 176] width 228 height 33
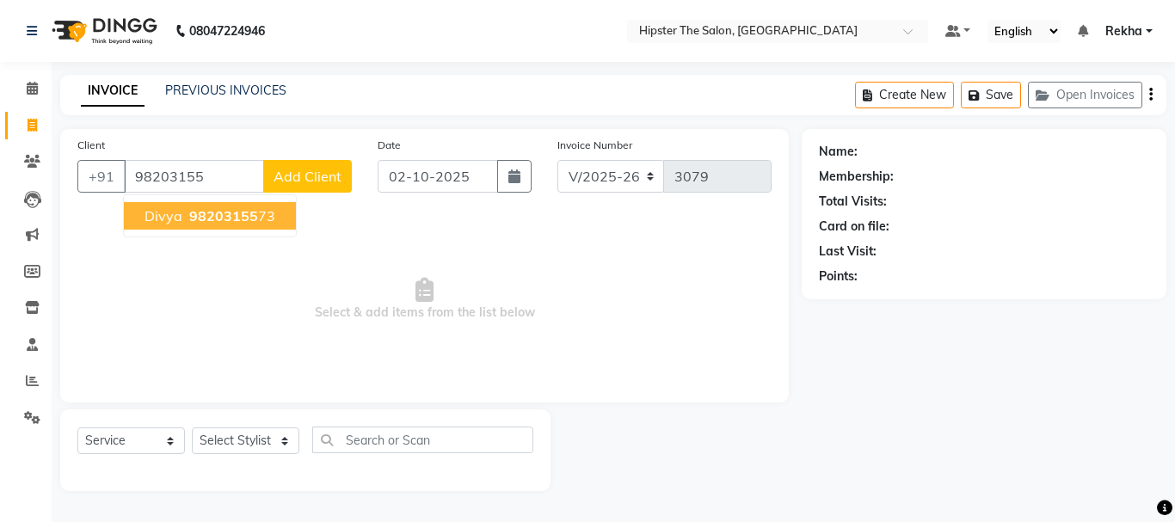
click at [204, 217] on span "98203155" at bounding box center [223, 215] width 69 height 17
type input "9820315573"
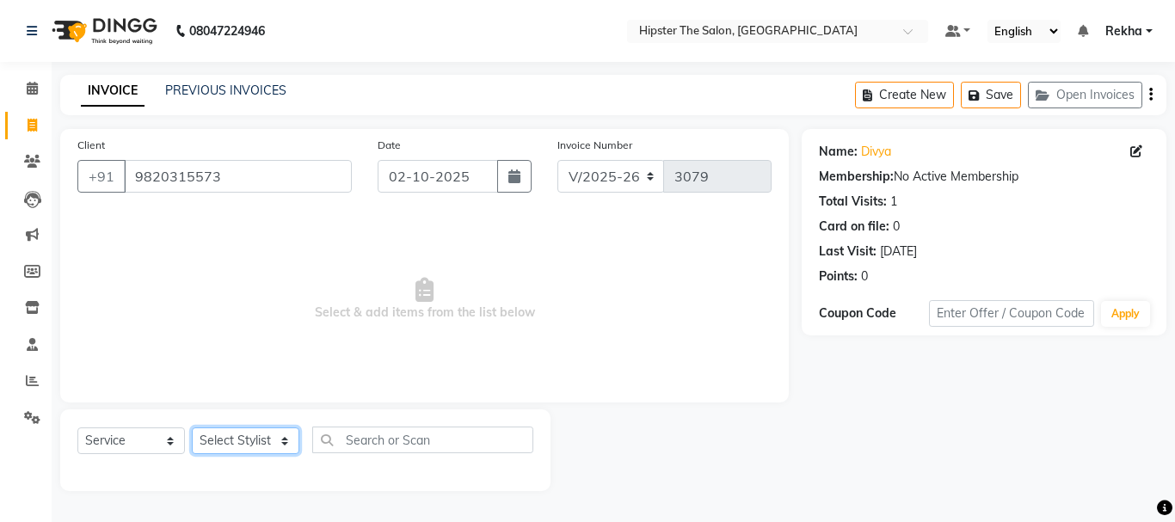
click at [240, 433] on select "Select Stylist [PERSON_NAME] [PERSON_NAME] Anup [PERSON_NAME] [PERSON_NAME] Luc…" at bounding box center [246, 440] width 108 height 27
select select "32387"
click at [192, 427] on select "Select Stylist [PERSON_NAME] [PERSON_NAME] Anup [PERSON_NAME] [PERSON_NAME] Luc…" at bounding box center [246, 440] width 108 height 27
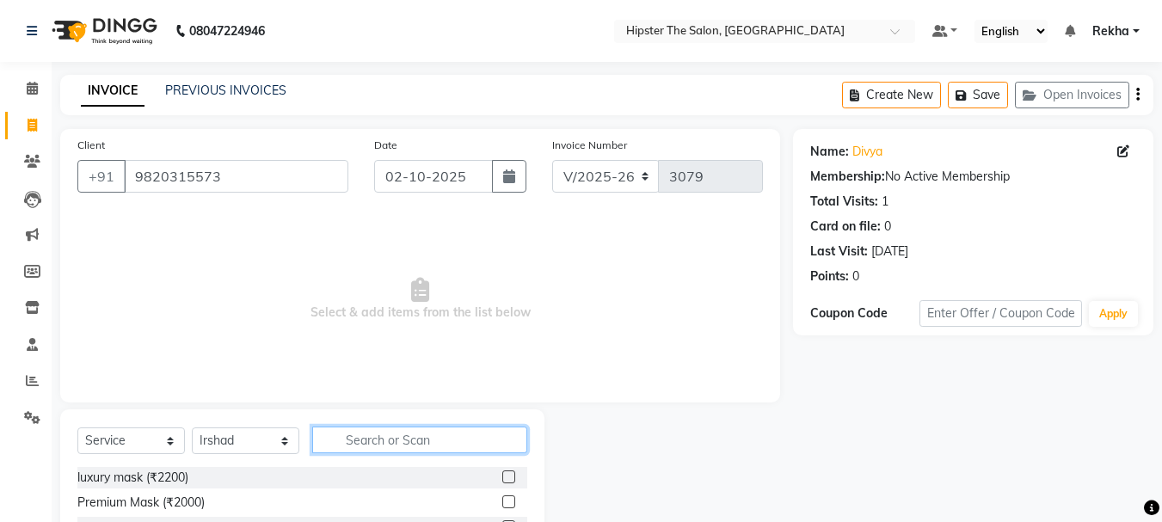
click at [372, 435] on input "text" at bounding box center [419, 440] width 215 height 27
type input "bar"
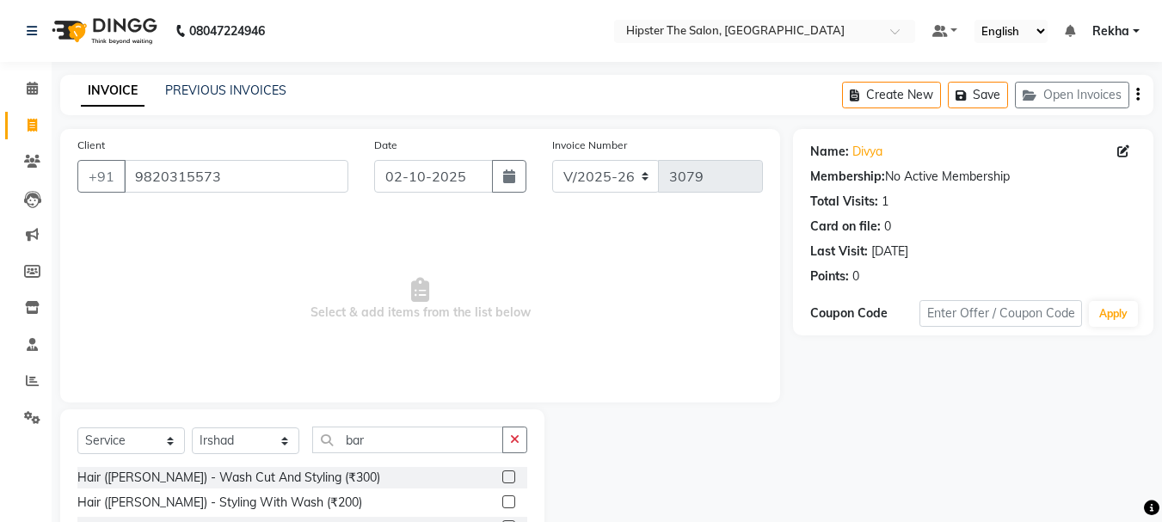
click at [506, 476] on label at bounding box center [508, 476] width 13 height 13
click at [506, 476] on input "checkbox" at bounding box center [507, 477] width 11 height 11
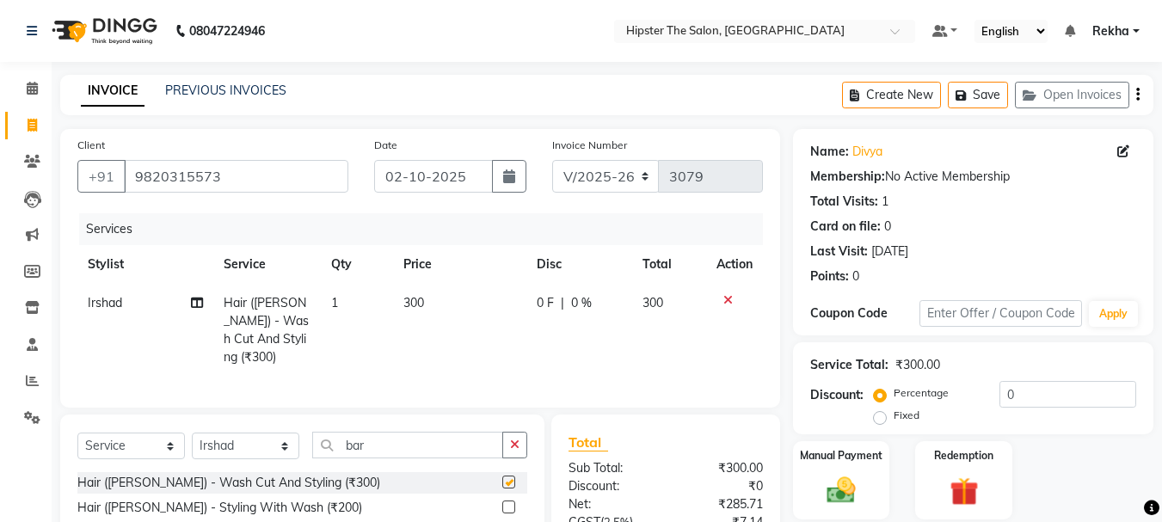
checkbox input "false"
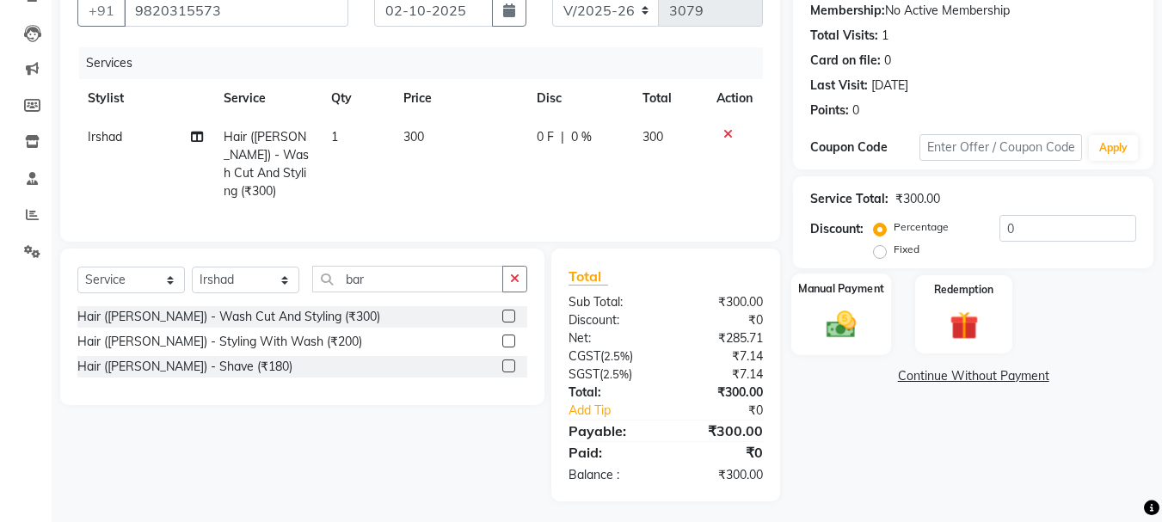
click at [851, 318] on img at bounding box center [841, 324] width 48 height 34
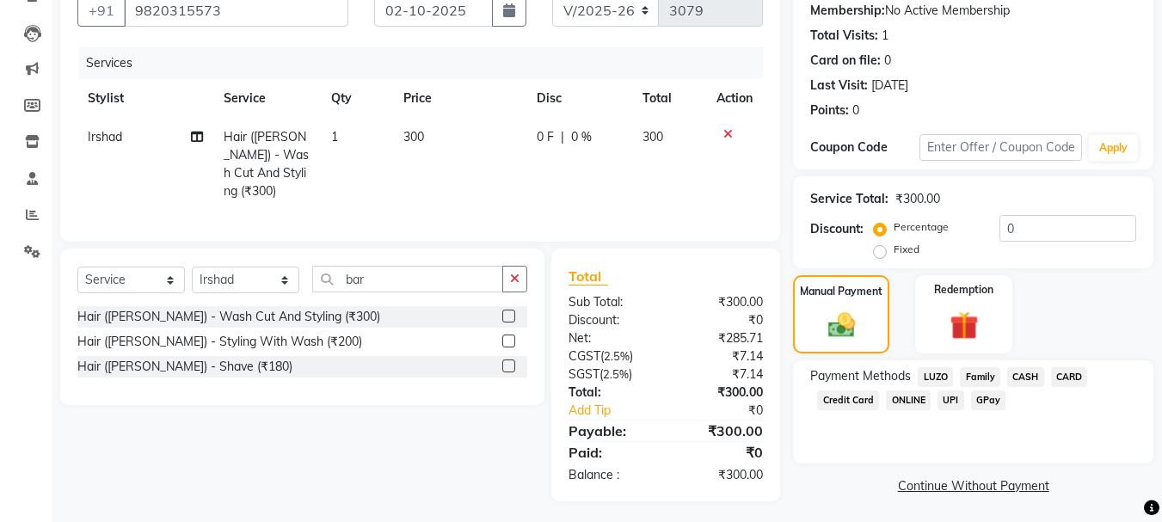
click at [1028, 376] on span "CASH" at bounding box center [1025, 377] width 37 height 20
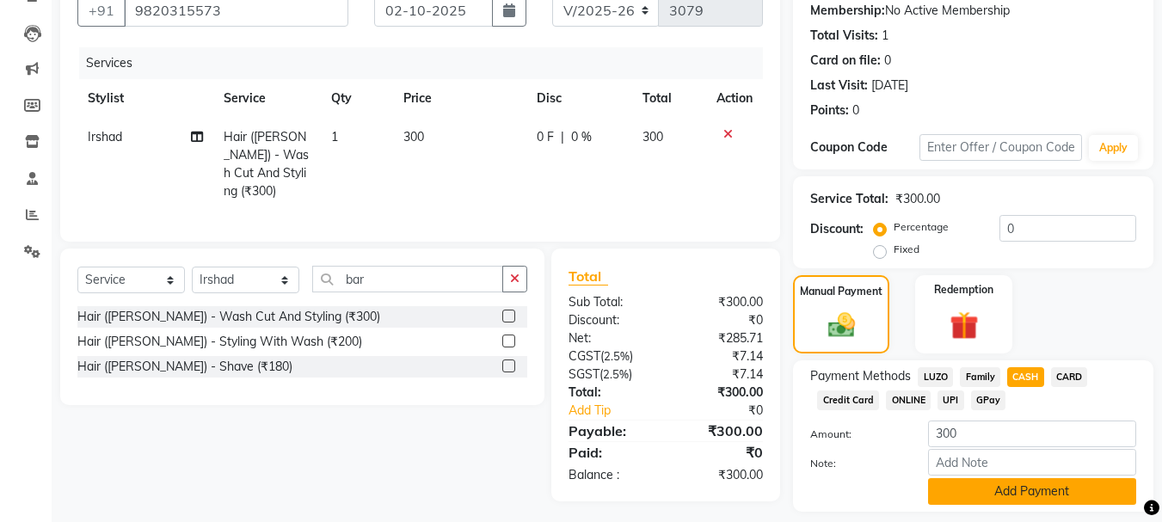
click at [1053, 486] on button "Add Payment" at bounding box center [1032, 491] width 208 height 27
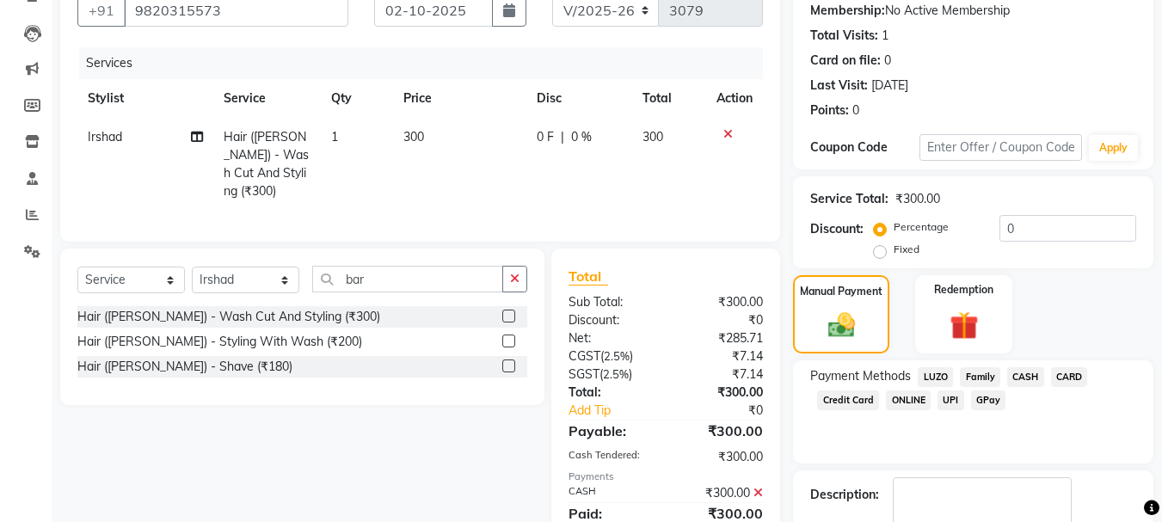
scroll to position [266, 0]
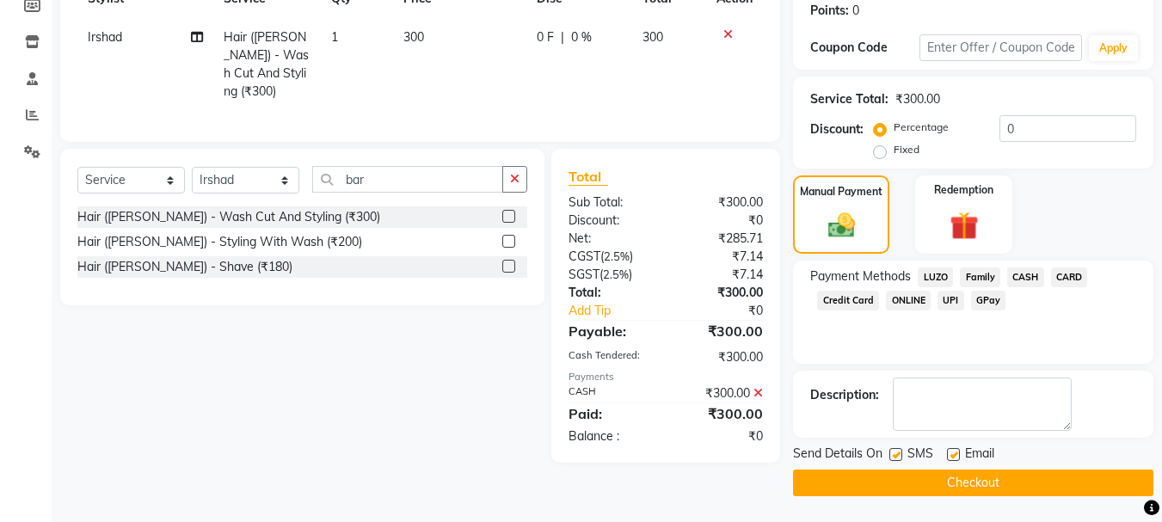
click at [985, 483] on button "Checkout" at bounding box center [973, 483] width 360 height 27
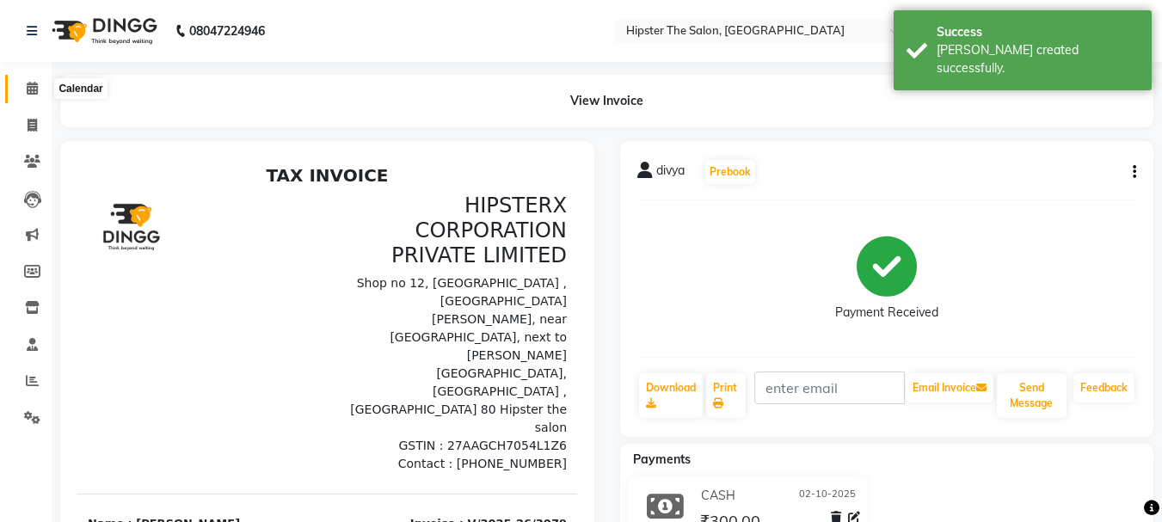
click at [32, 89] on icon at bounding box center [32, 88] width 11 height 13
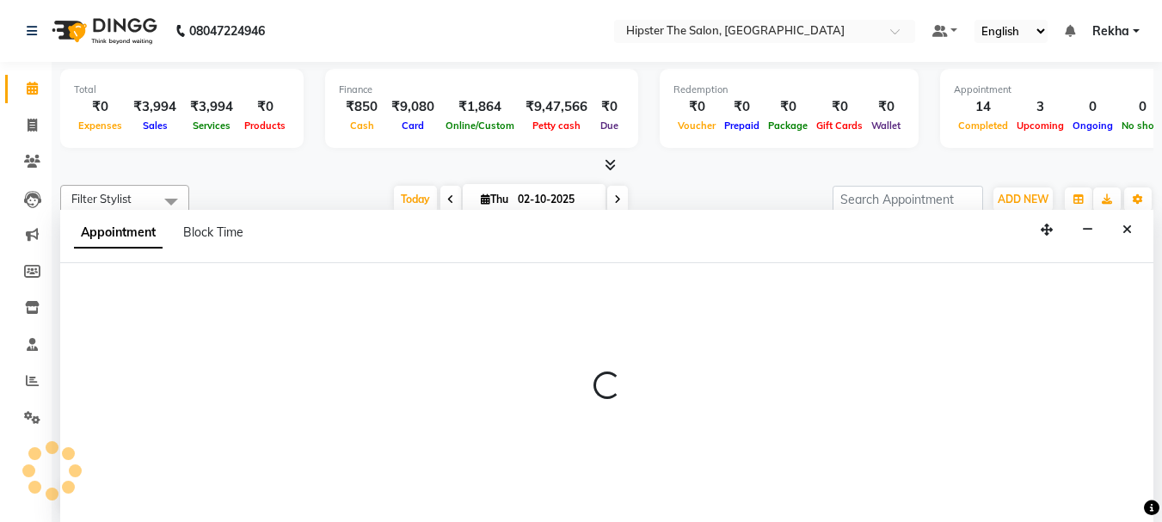
select select "32384"
select select "tentative"
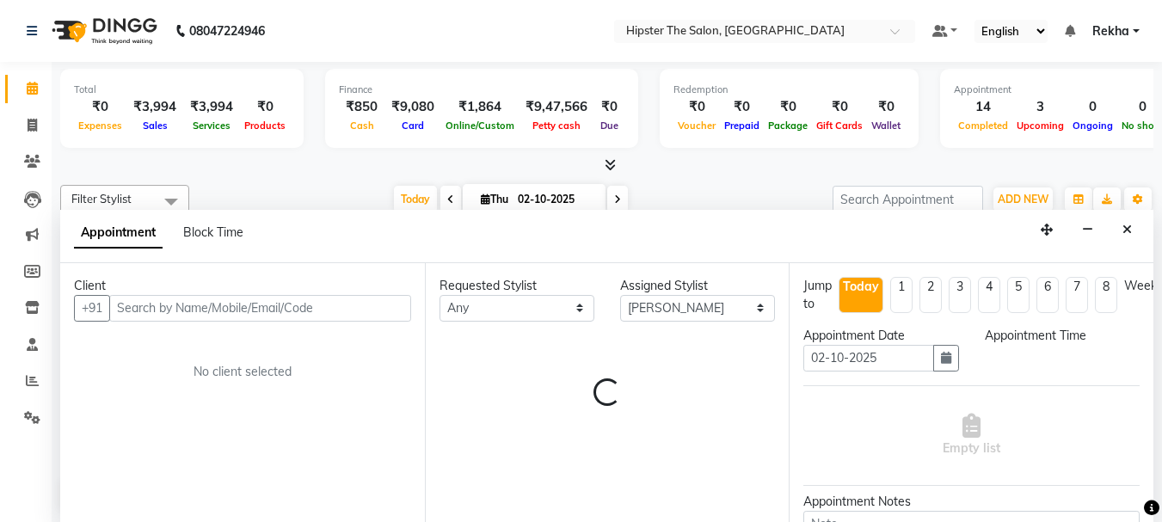
scroll to position [1, 0]
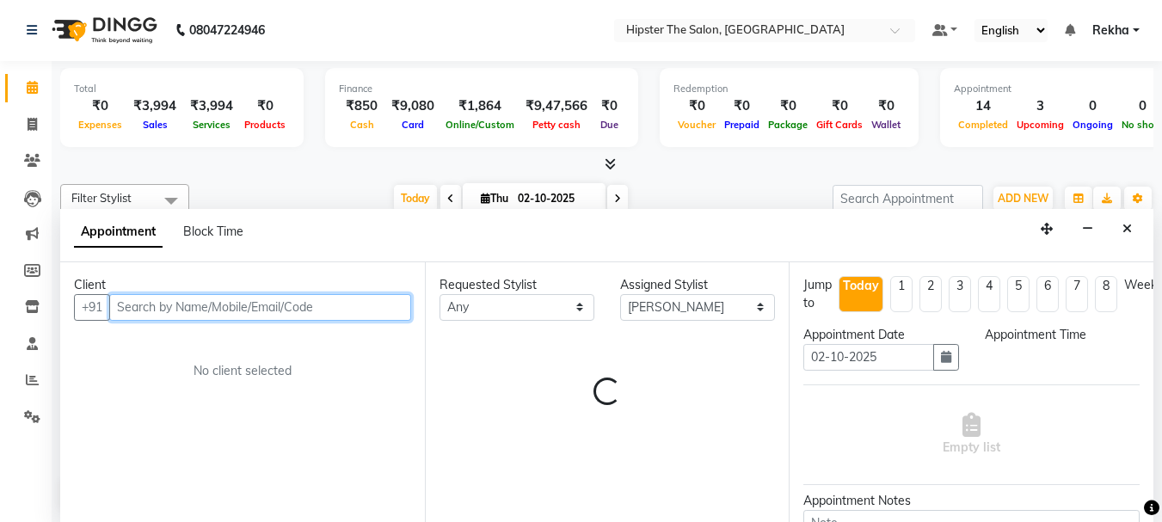
select select "615"
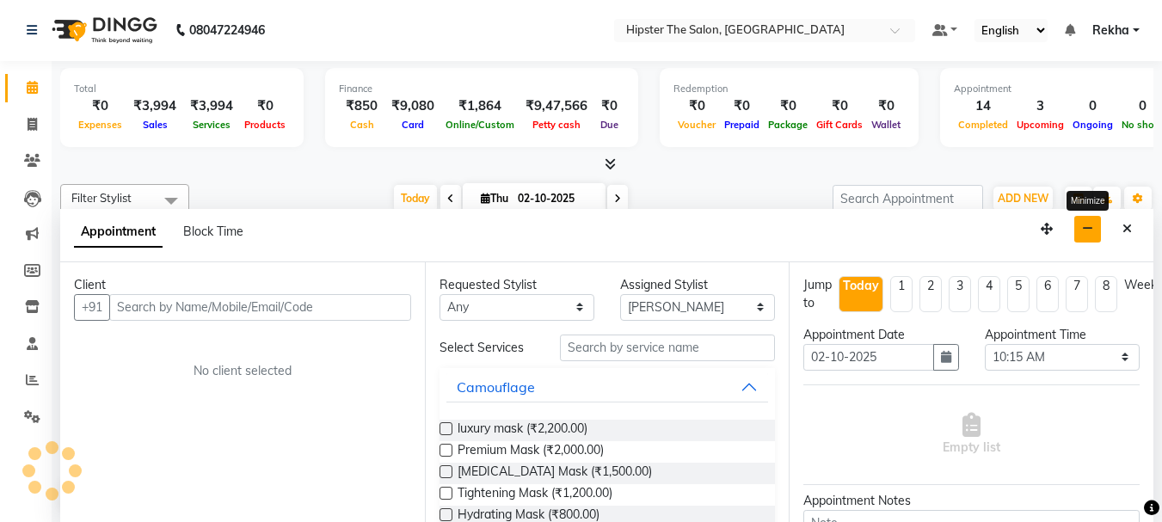
click at [1091, 227] on icon "button" at bounding box center [1087, 229] width 11 height 12
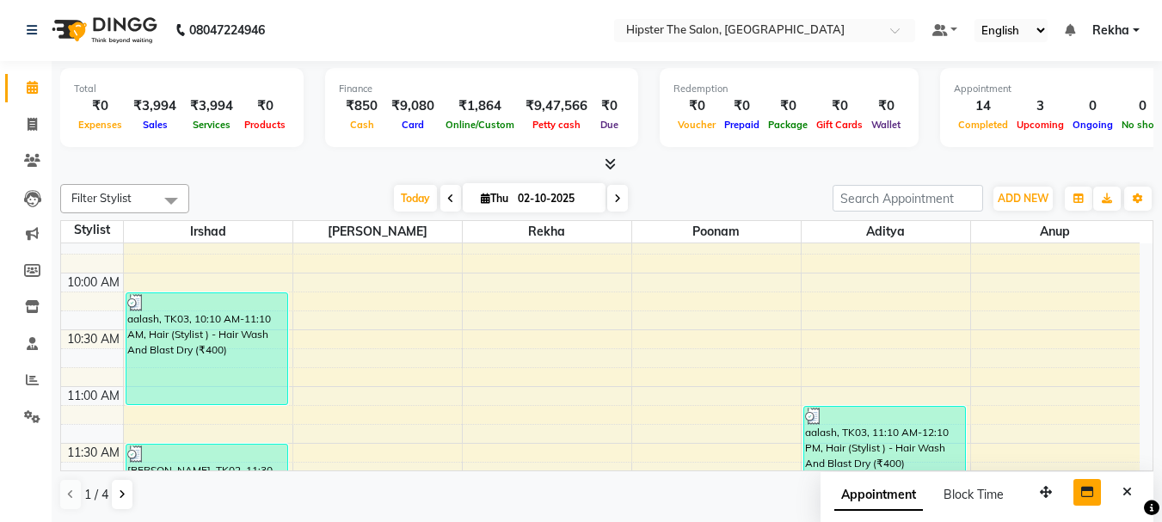
scroll to position [235, 0]
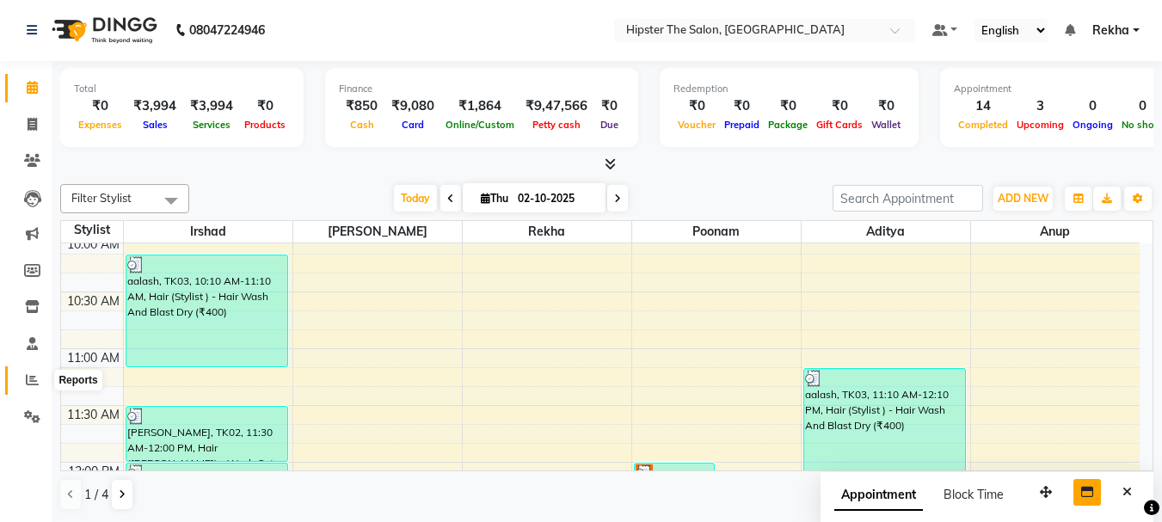
click at [30, 376] on icon at bounding box center [32, 379] width 13 height 13
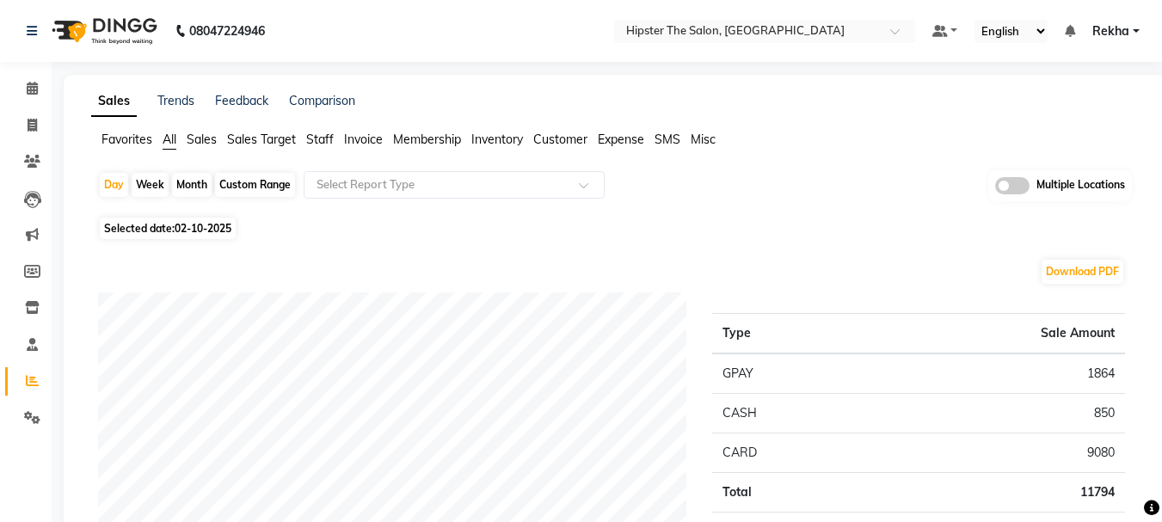
click at [318, 134] on span "Staff" at bounding box center [320, 139] width 28 height 15
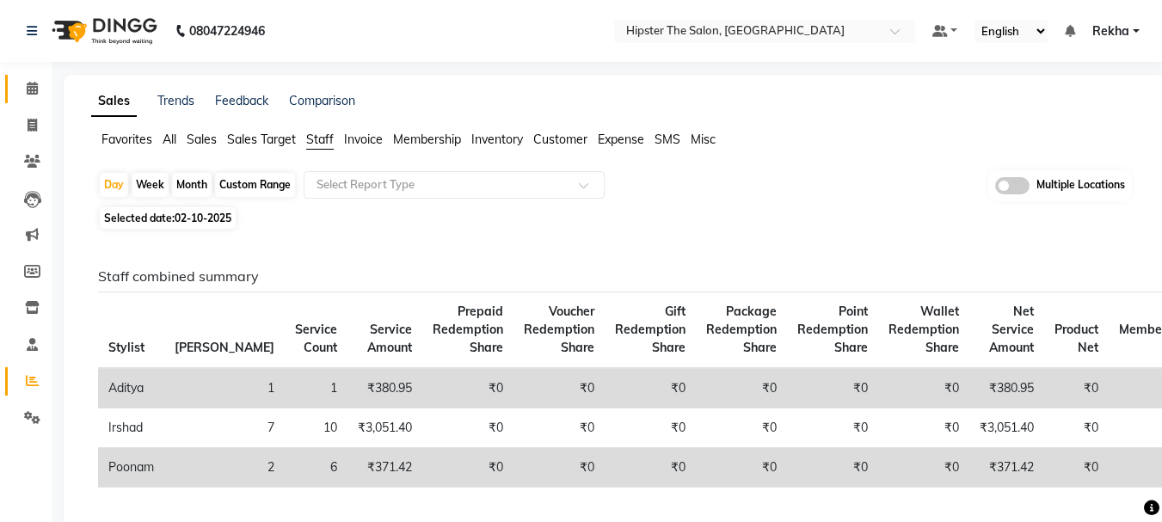
click at [31, 77] on link "Calendar" at bounding box center [25, 89] width 41 height 28
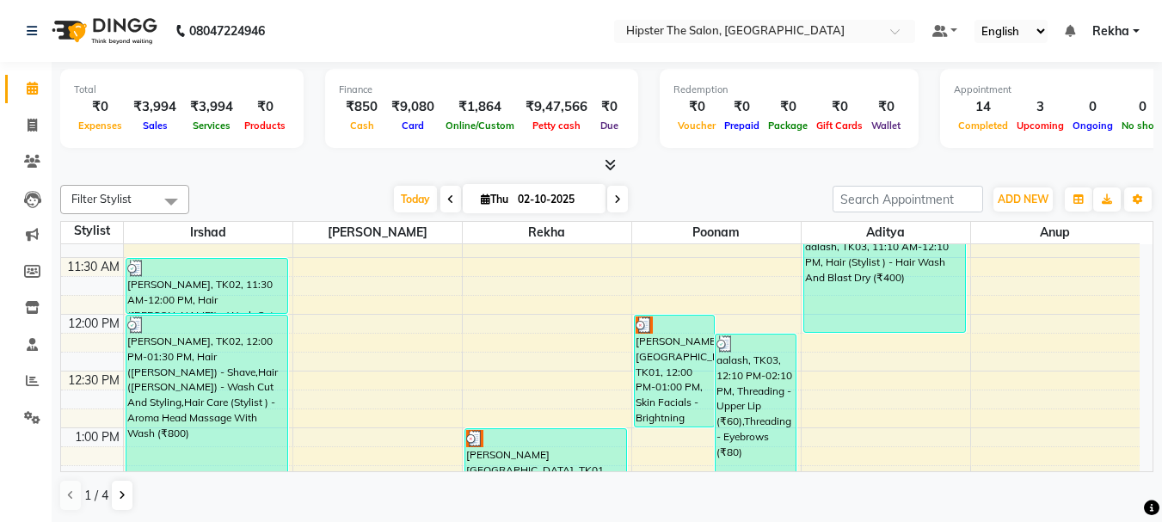
scroll to position [355, 0]
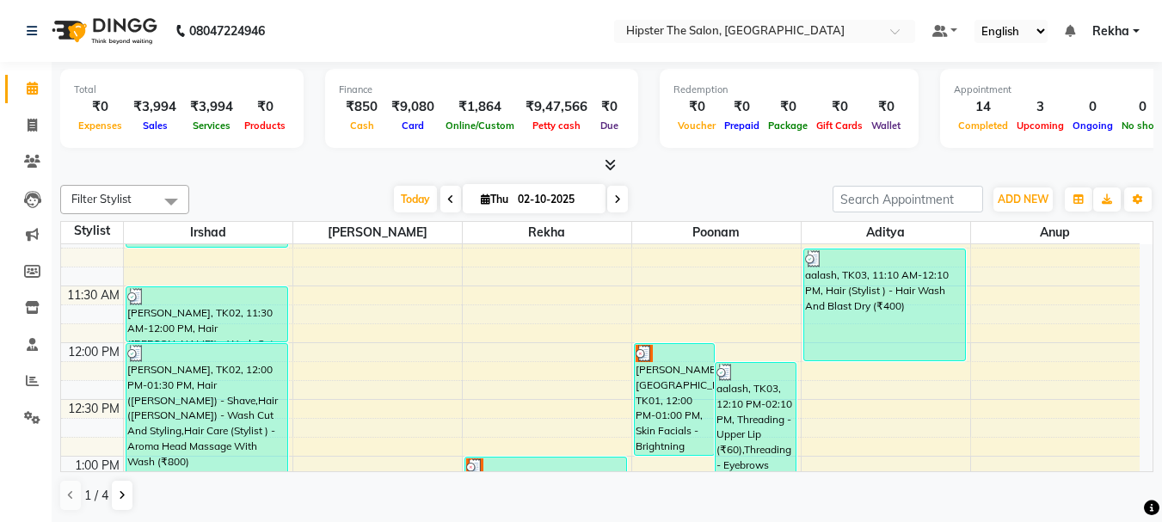
click at [616, 198] on icon at bounding box center [617, 199] width 7 height 10
type input "03-10-2025"
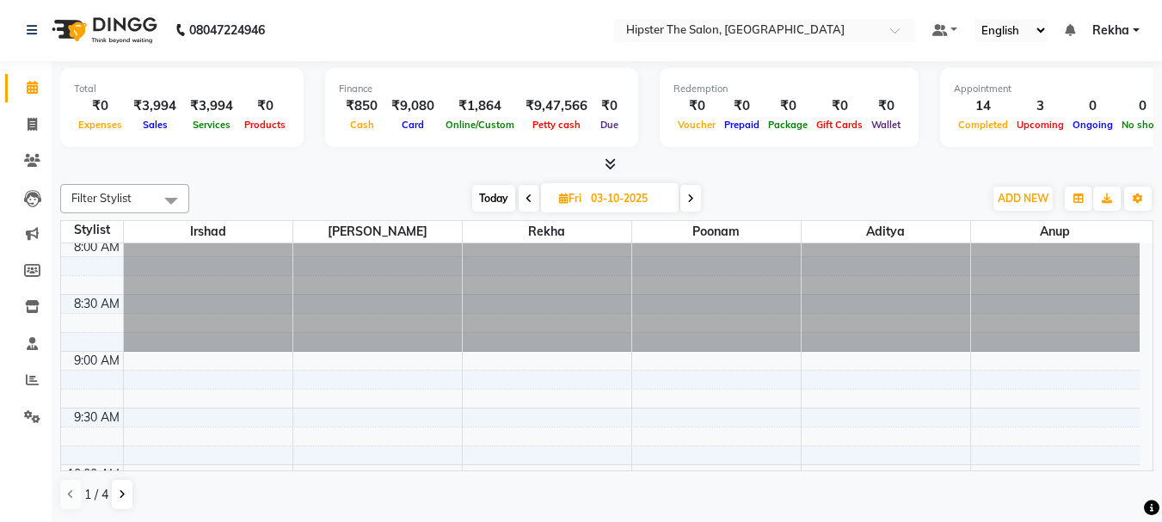
scroll to position [0, 0]
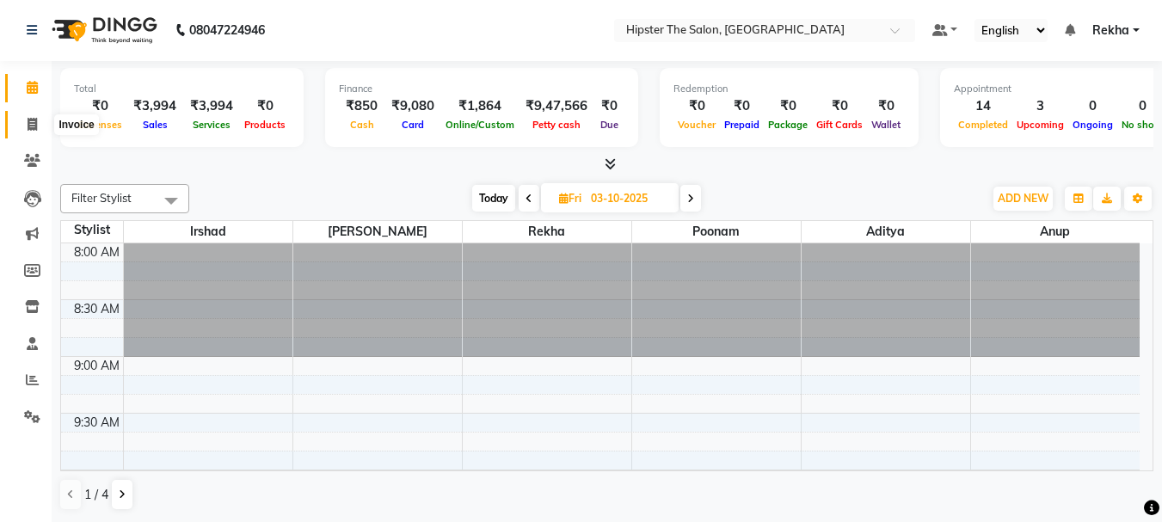
click at [32, 132] on span at bounding box center [32, 125] width 30 height 20
select select "5125"
select select "service"
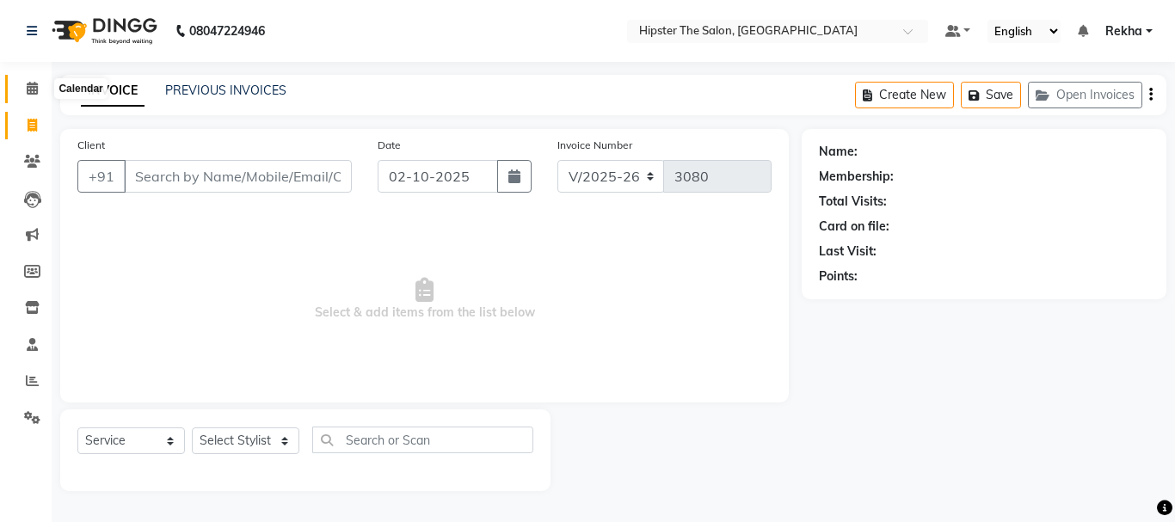
click at [31, 91] on icon at bounding box center [32, 88] width 11 height 13
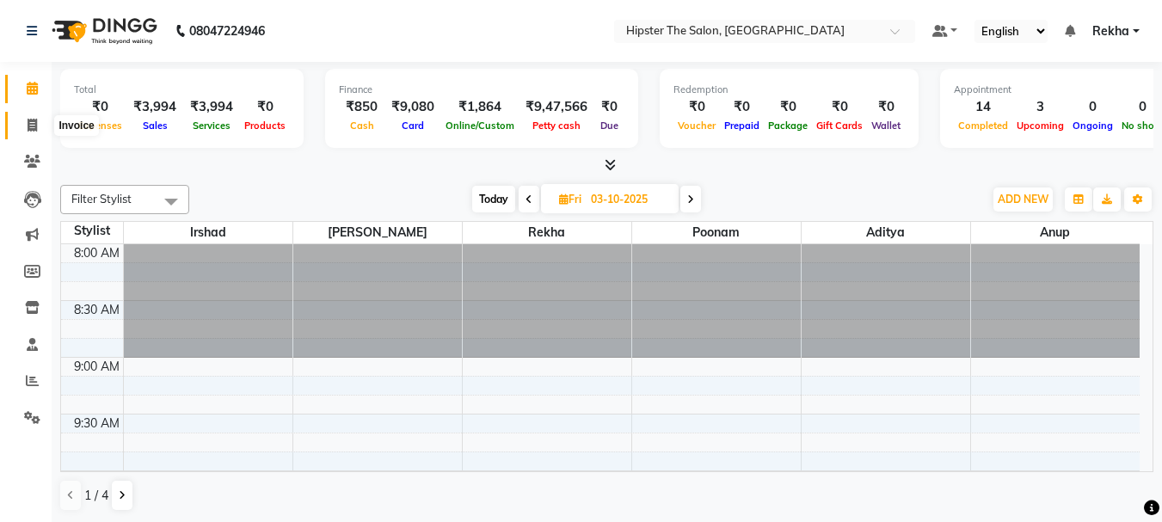
click at [30, 125] on icon at bounding box center [32, 125] width 9 height 13
select select "service"
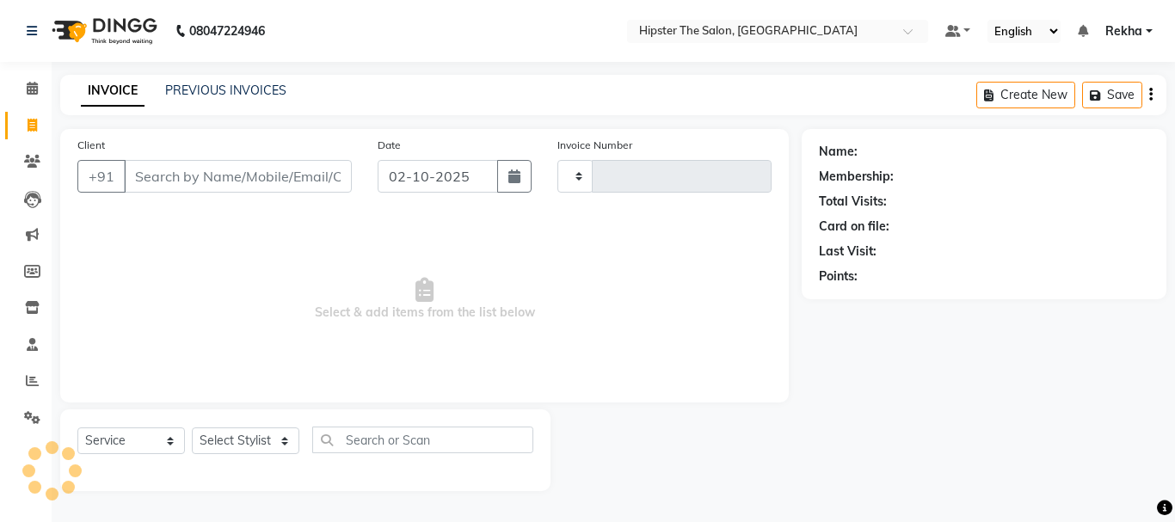
type input "3080"
select select "5125"
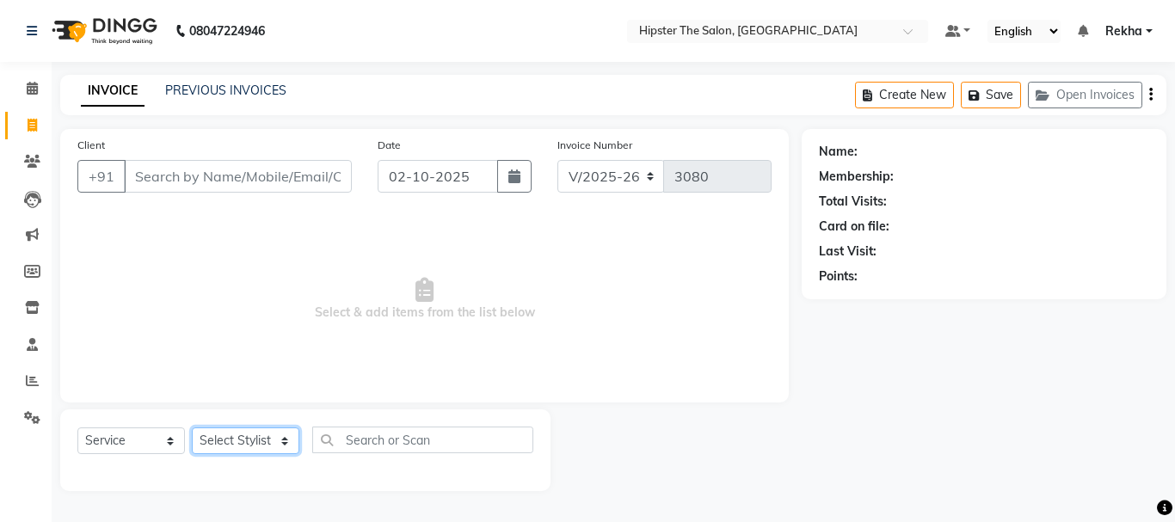
click at [238, 430] on select "Select Stylist [PERSON_NAME] [PERSON_NAME] Anup [PERSON_NAME] [PERSON_NAME] Luc…" at bounding box center [246, 440] width 108 height 27
select select "50153"
click at [192, 427] on select "Select Stylist [PERSON_NAME] [PERSON_NAME] Anup [PERSON_NAME] [PERSON_NAME] Luc…" at bounding box center [246, 440] width 108 height 27
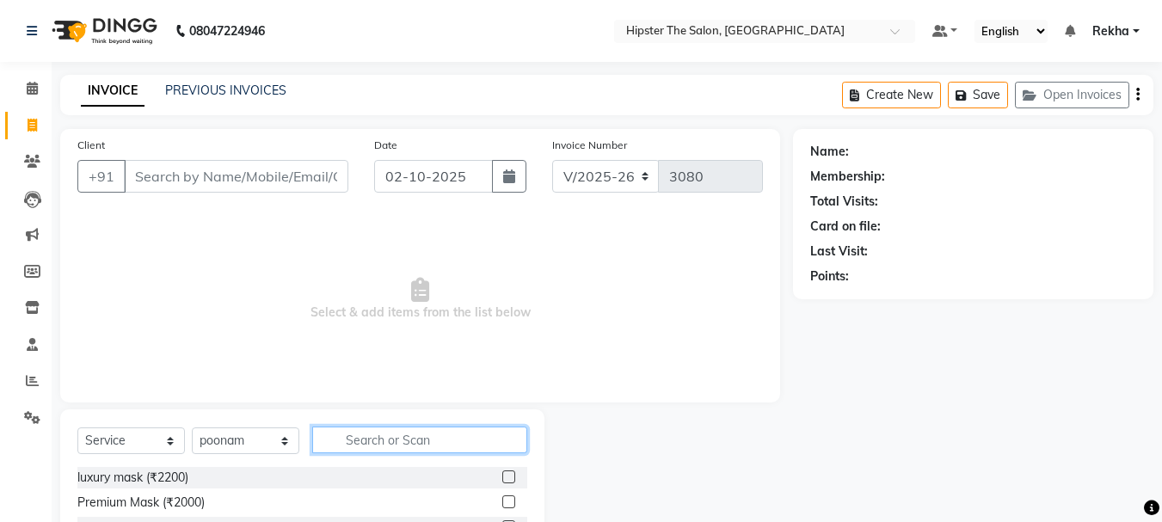
click at [397, 442] on input "text" at bounding box center [419, 440] width 215 height 27
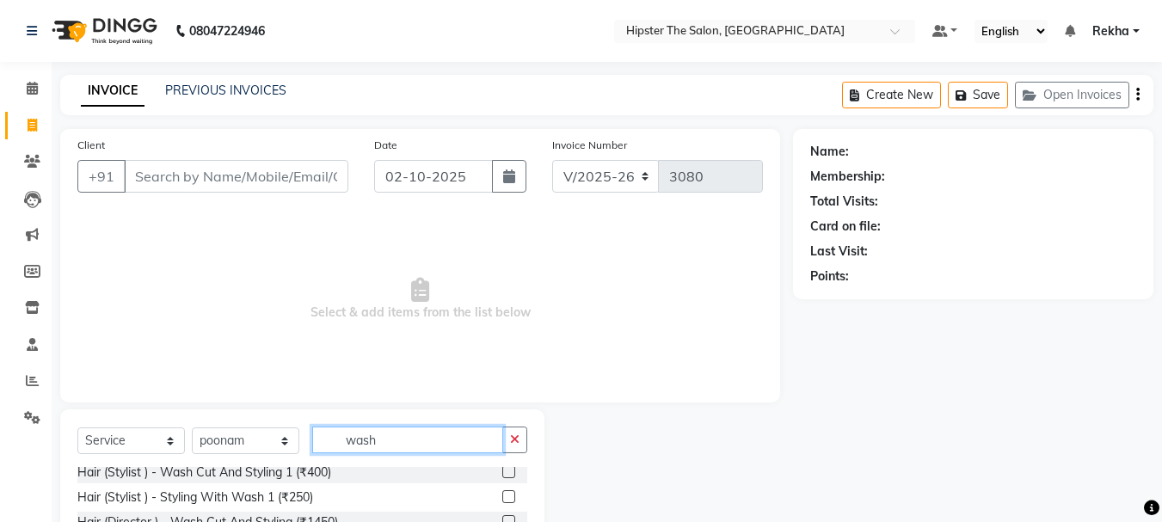
scroll to position [126, 0]
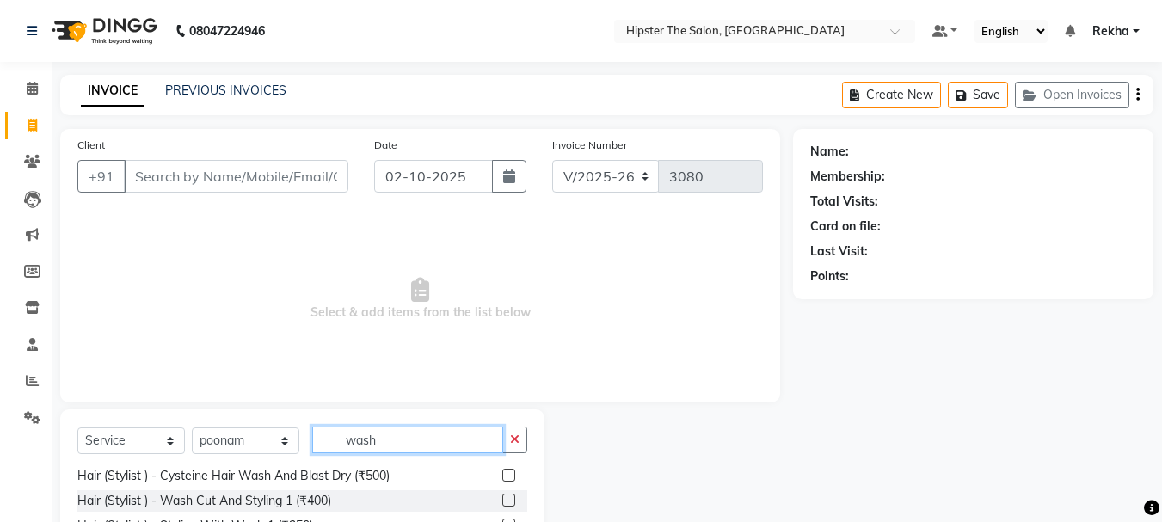
type input "wash"
click at [502, 500] on label at bounding box center [508, 500] width 13 height 13
click at [502, 500] on input "checkbox" at bounding box center [507, 500] width 11 height 11
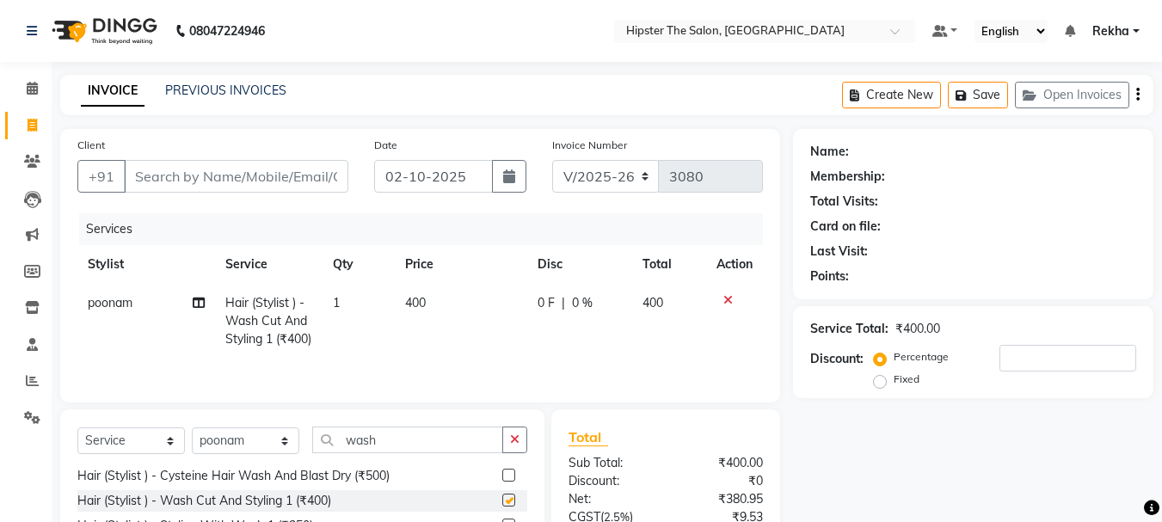
checkbox input "false"
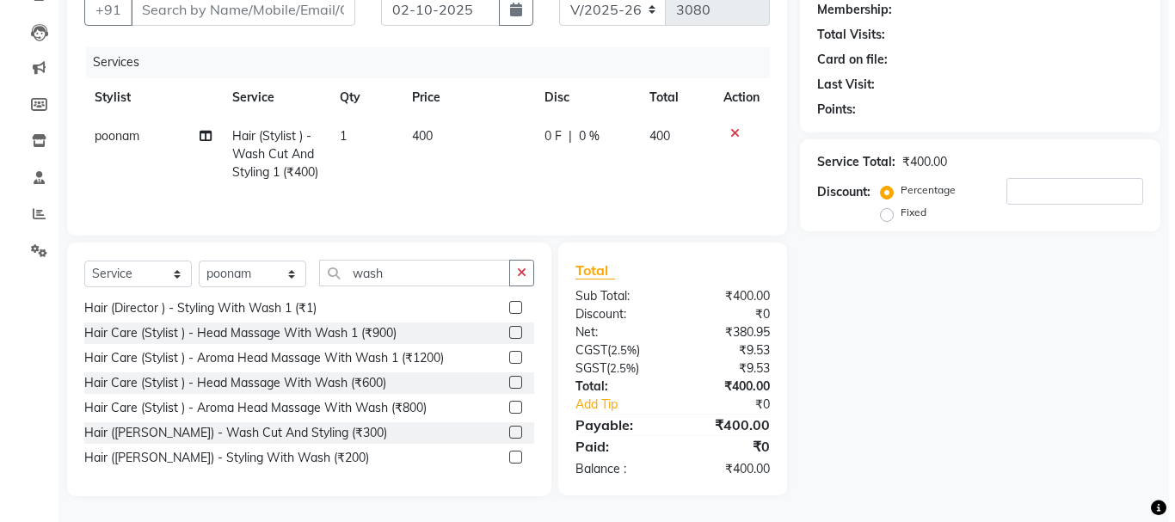
scroll to position [0, 0]
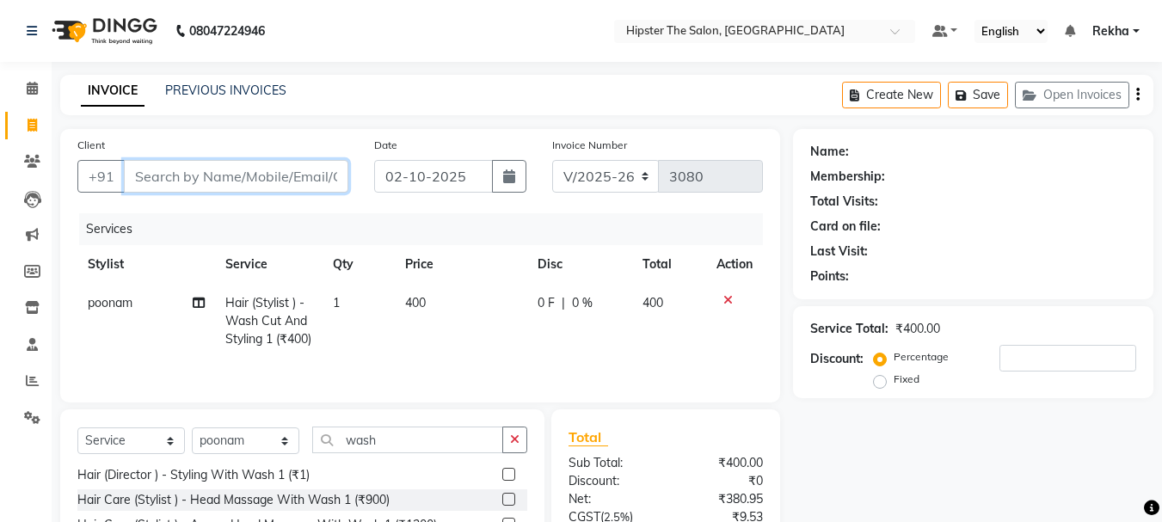
click at [286, 176] on input "Client" at bounding box center [236, 176] width 224 height 33
click at [223, 181] on input "Client" at bounding box center [236, 176] width 224 height 33
click at [211, 173] on input "Client" at bounding box center [236, 176] width 224 height 33
type input "9"
type input "0"
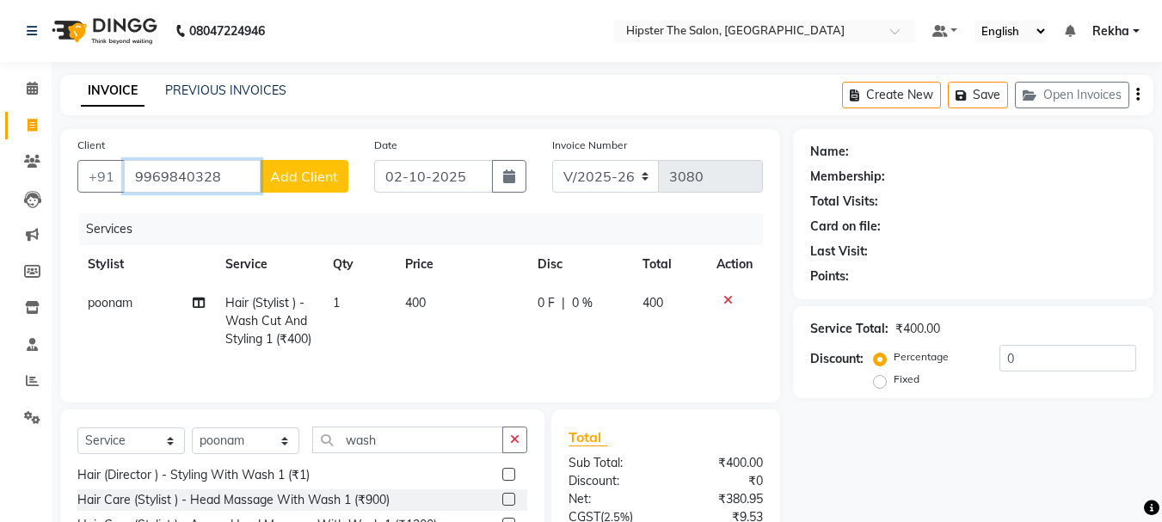
type input "9969840328"
click at [310, 173] on span "Add Client" at bounding box center [304, 176] width 68 height 17
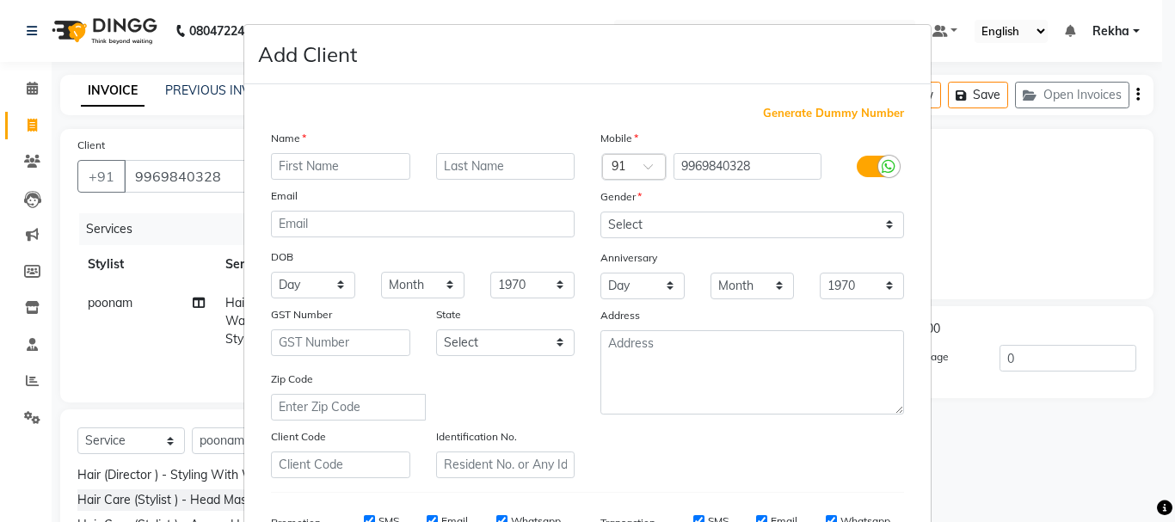
click at [311, 172] on input "text" at bounding box center [340, 166] width 139 height 27
click at [299, 168] on input "text" at bounding box center [340, 166] width 139 height 27
type input "[PERSON_NAME]"
click at [634, 232] on select "Select [DEMOGRAPHIC_DATA] [DEMOGRAPHIC_DATA] Other Prefer Not To Say" at bounding box center [752, 225] width 304 height 27
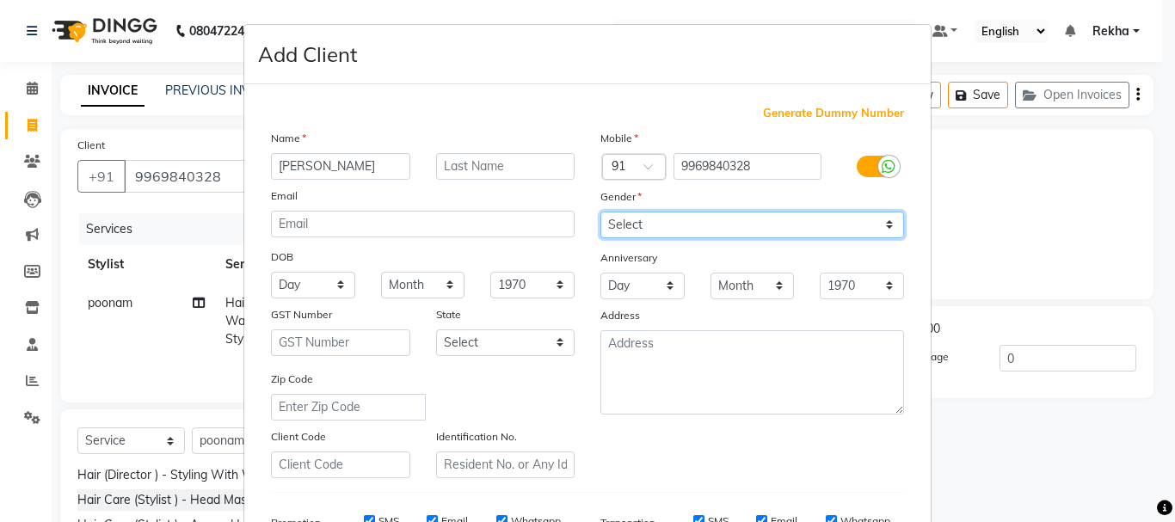
select select "[DEMOGRAPHIC_DATA]"
click at [600, 212] on select "Select [DEMOGRAPHIC_DATA] [DEMOGRAPHIC_DATA] Other Prefer Not To Say" at bounding box center [752, 225] width 304 height 27
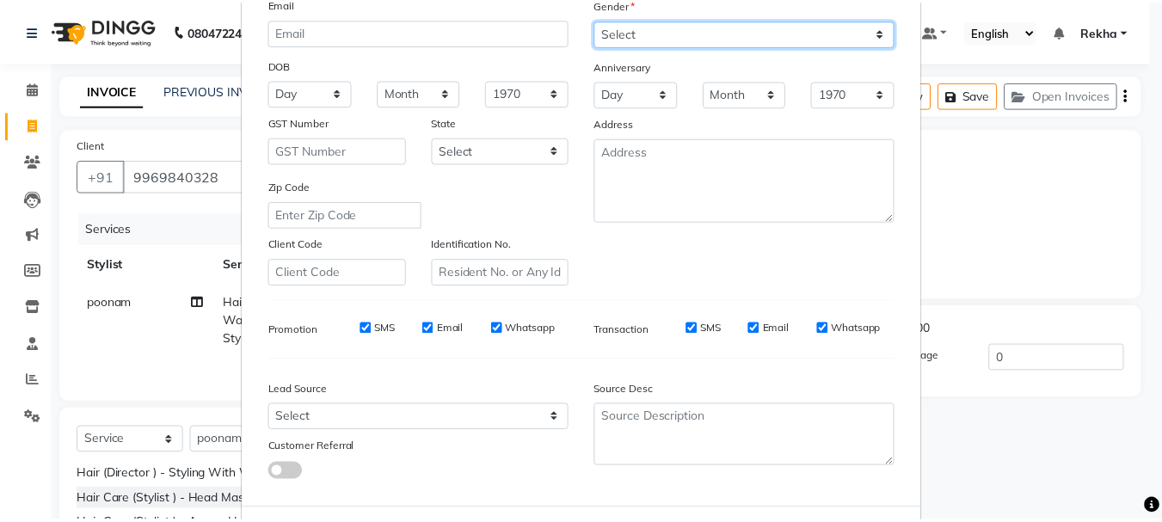
scroll to position [272, 0]
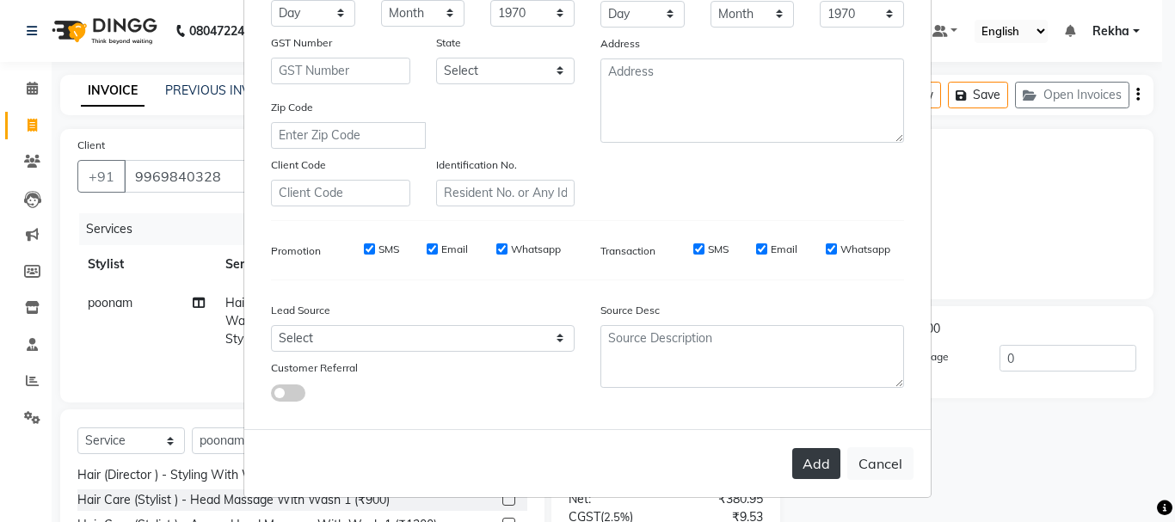
click at [811, 472] on button "Add" at bounding box center [816, 463] width 48 height 31
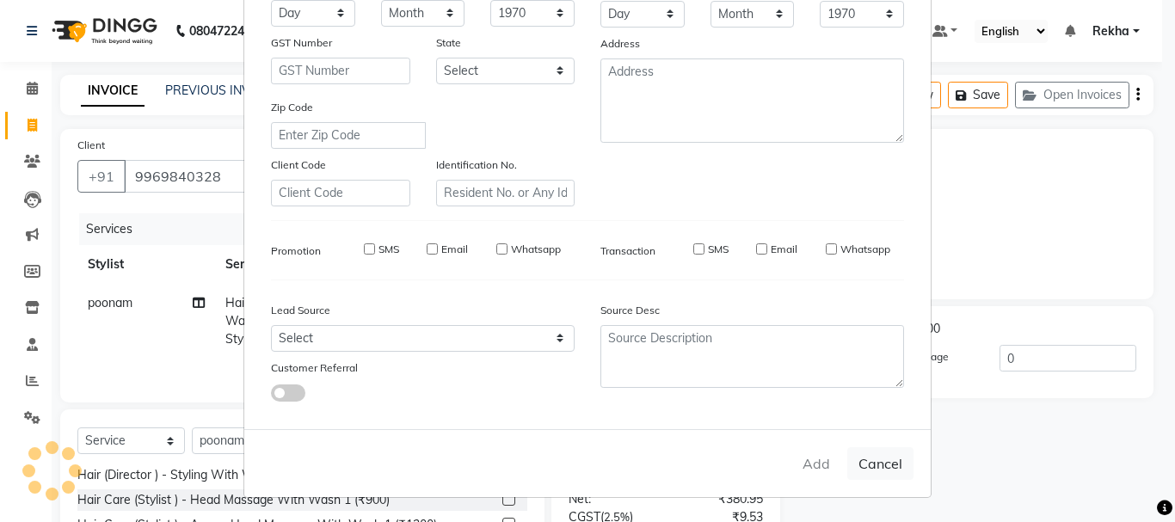
select select
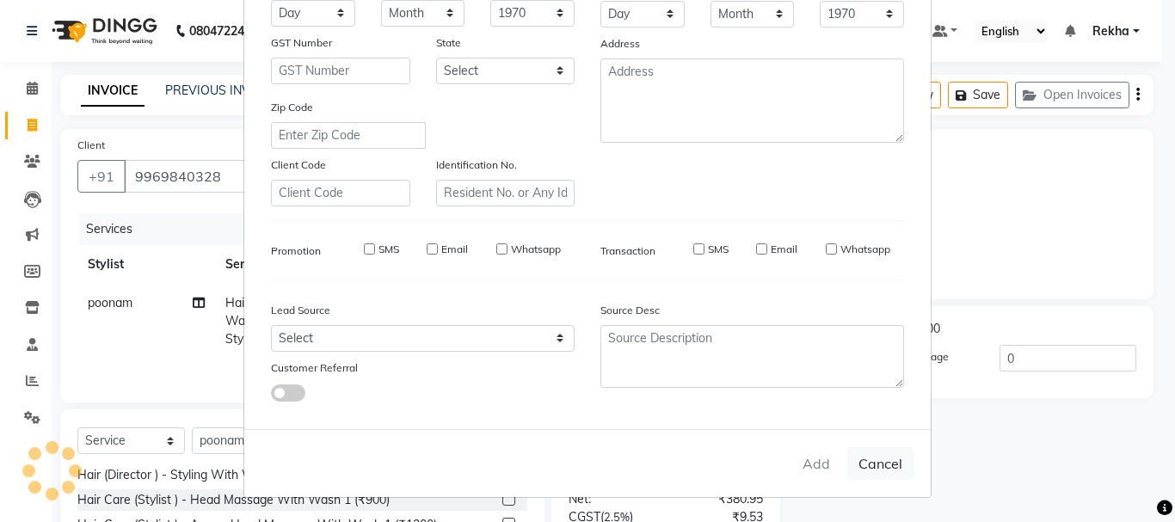
select select
checkbox input "false"
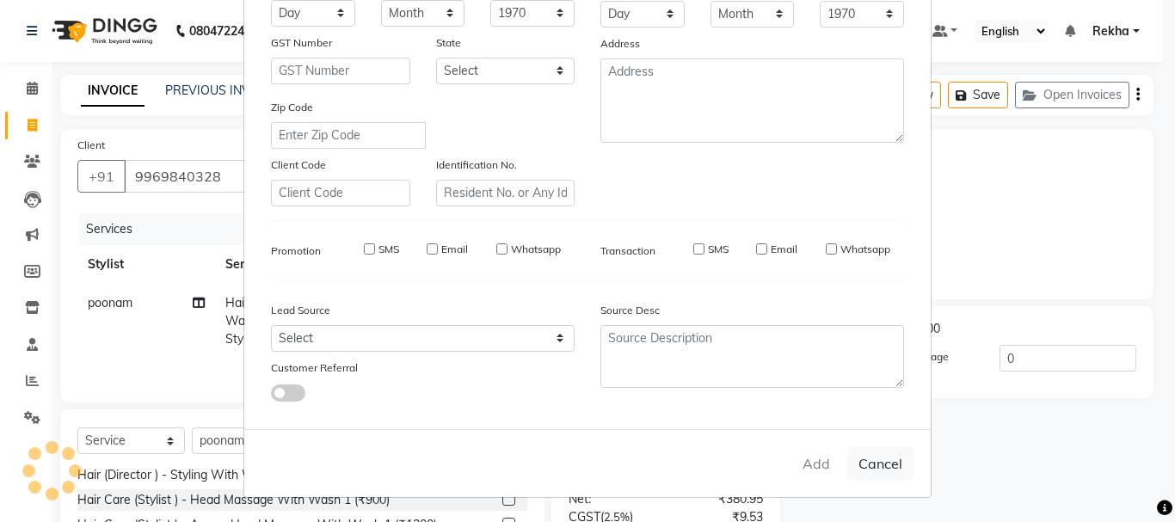
checkbox input "false"
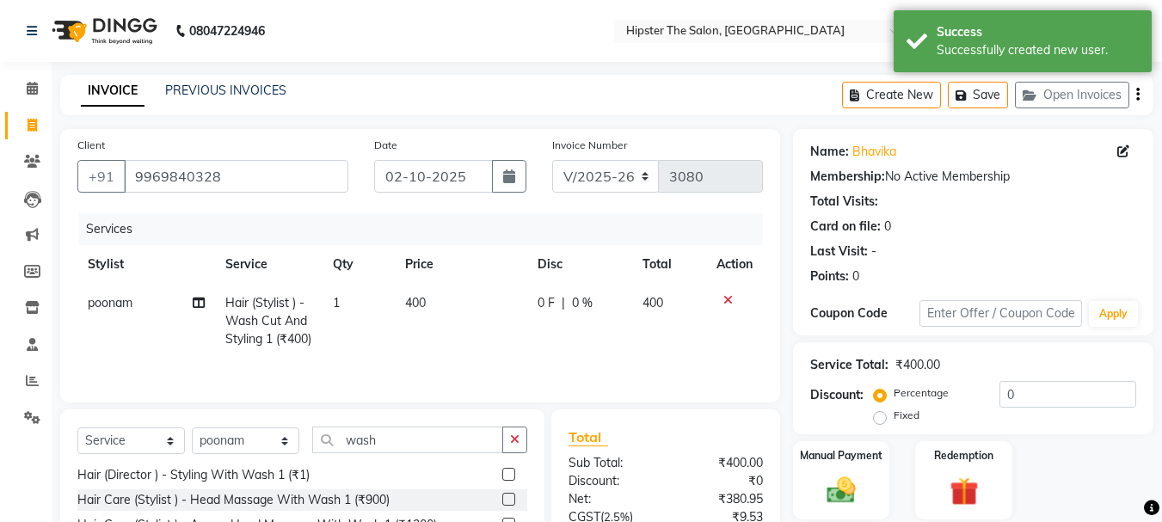
scroll to position [185, 0]
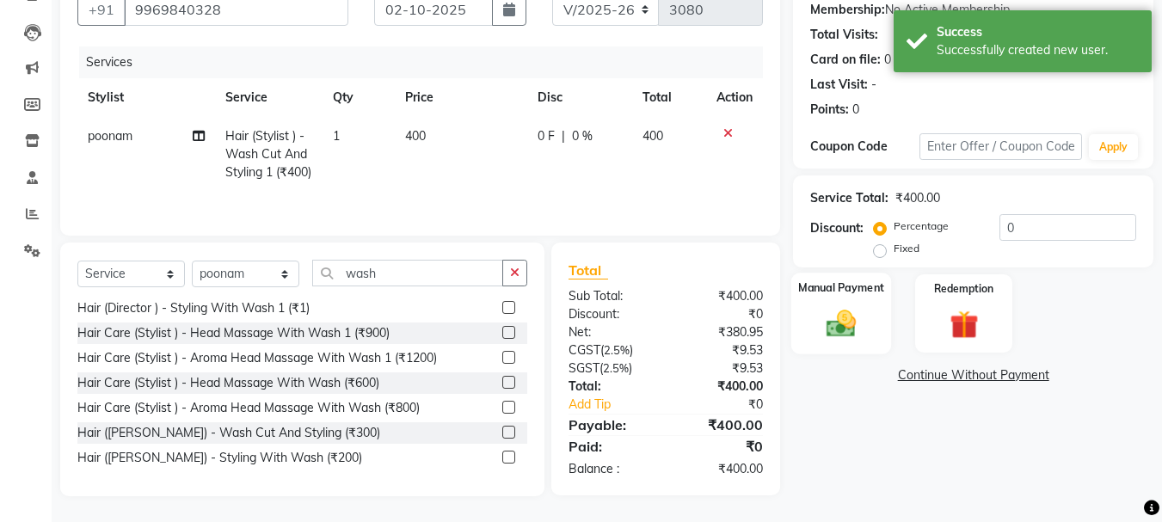
click at [856, 285] on div "Manual Payment" at bounding box center [841, 314] width 101 height 82
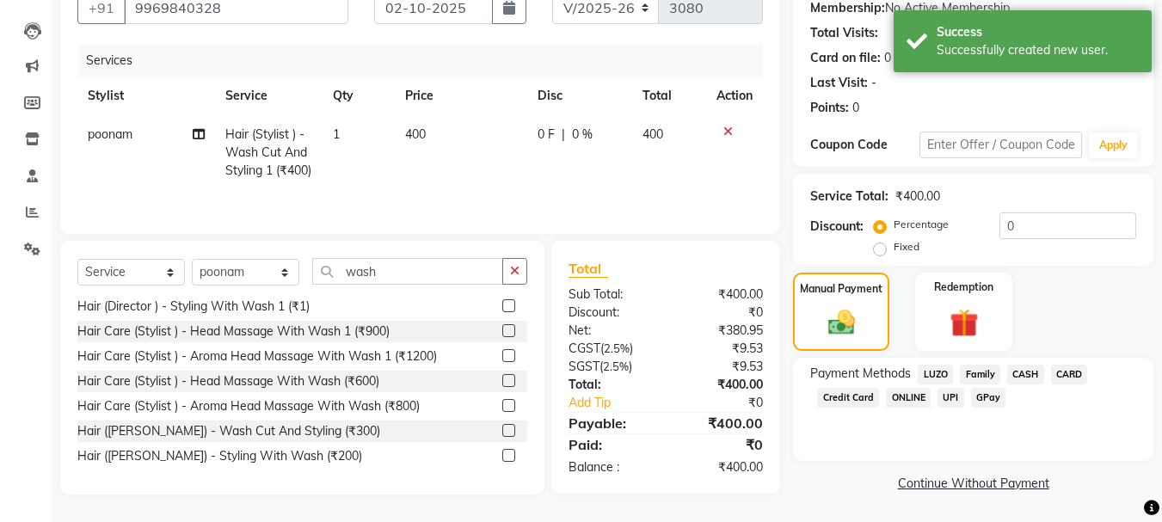
click at [1024, 365] on span "CASH" at bounding box center [1025, 375] width 37 height 20
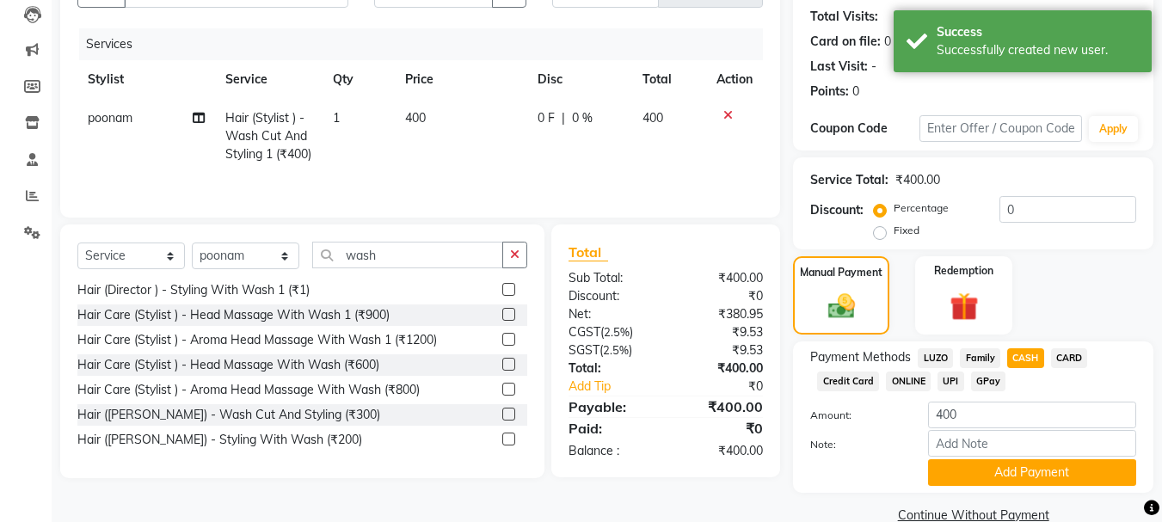
click at [983, 376] on span "GPay" at bounding box center [988, 382] width 35 height 20
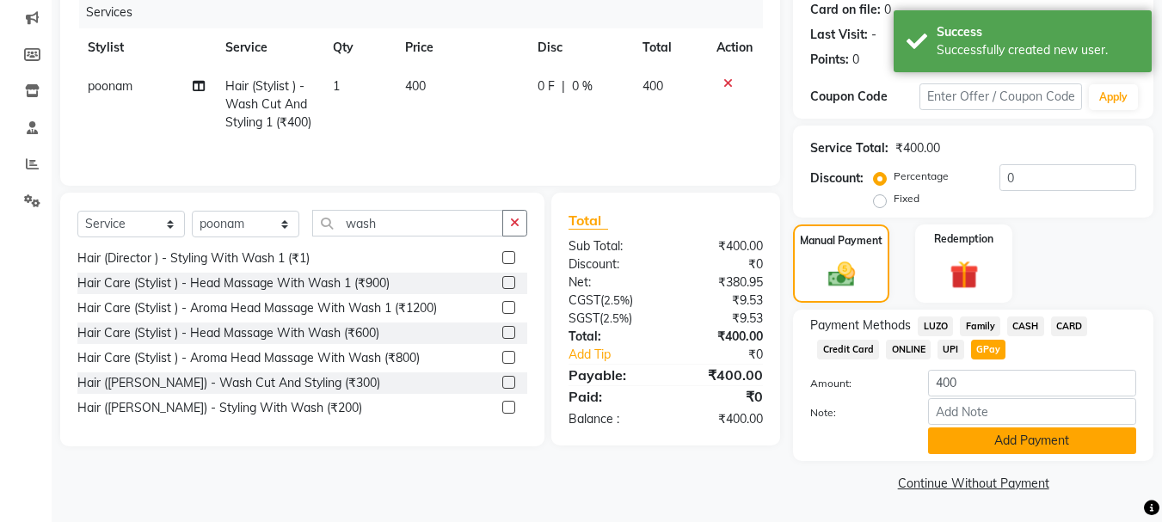
click at [958, 446] on button "Add Payment" at bounding box center [1032, 440] width 208 height 27
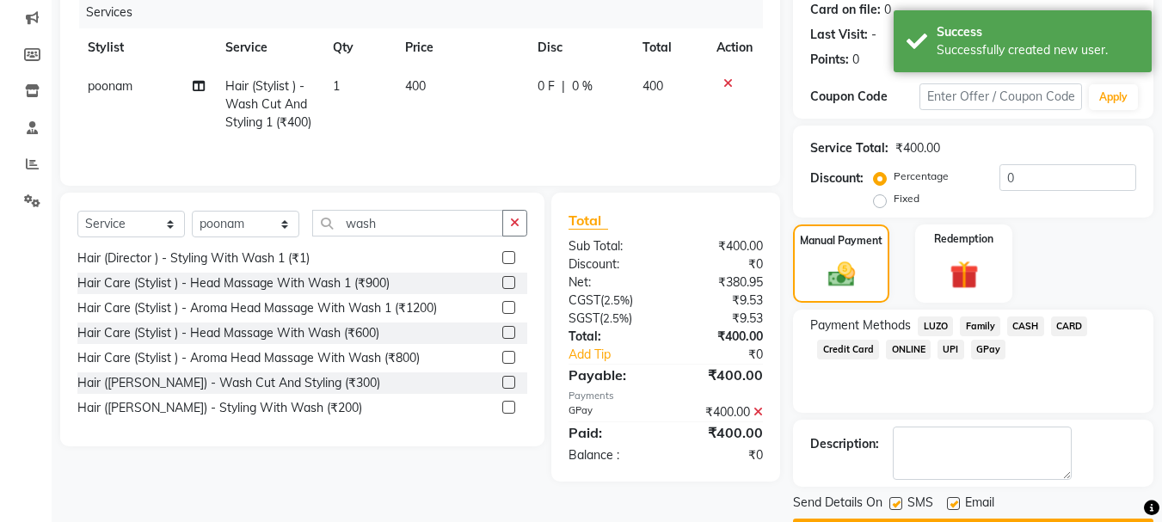
scroll to position [266, 0]
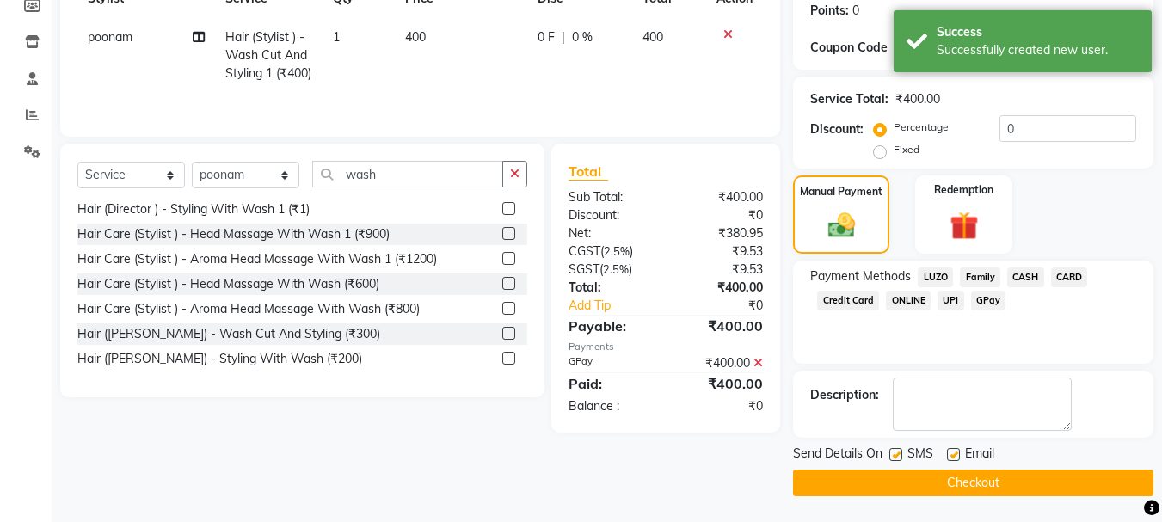
click at [930, 475] on button "Checkout" at bounding box center [973, 483] width 360 height 27
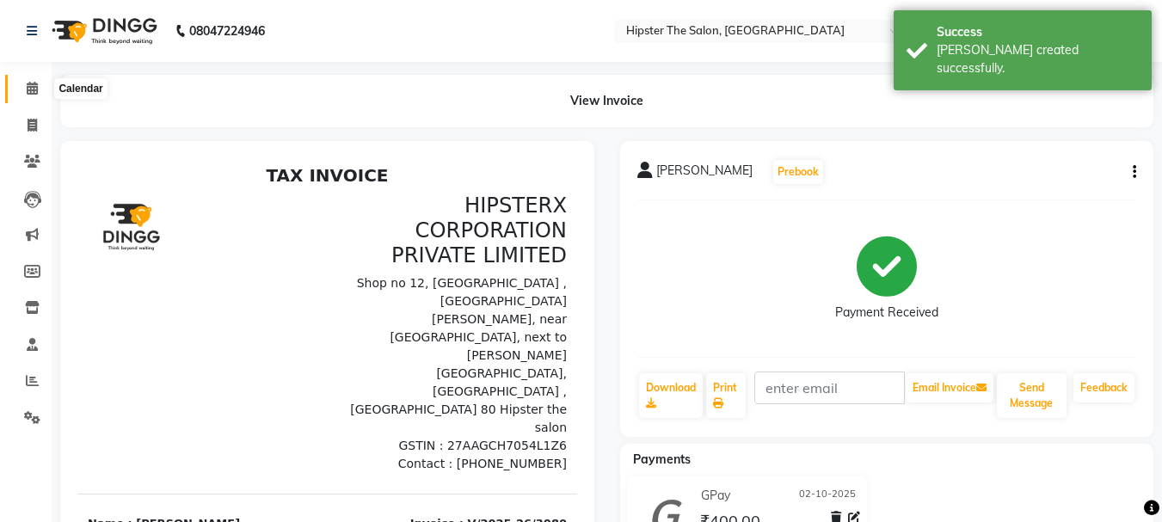
click at [31, 87] on icon at bounding box center [32, 88] width 11 height 13
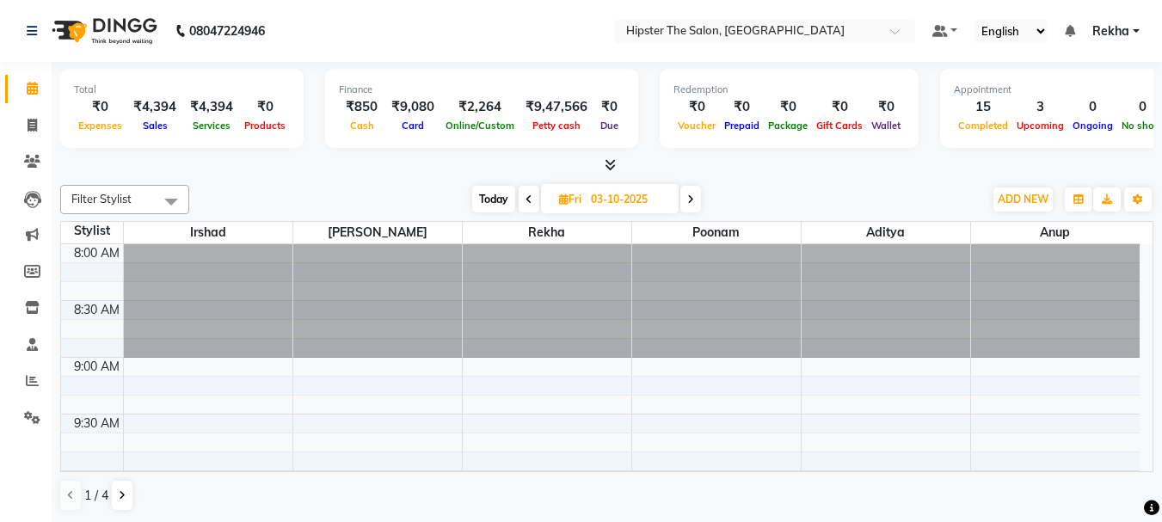
click at [692, 194] on icon at bounding box center [690, 199] width 7 height 10
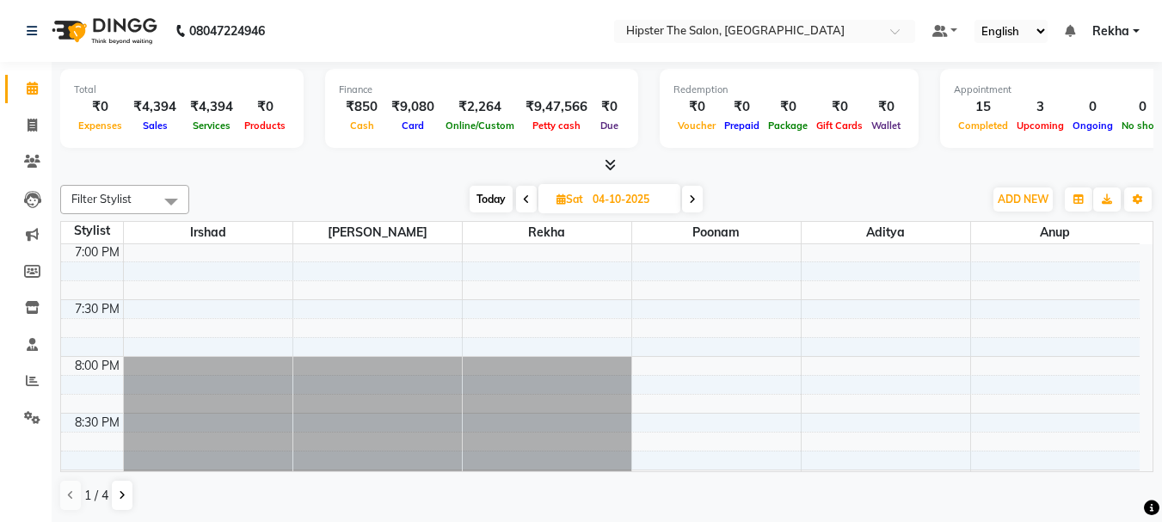
click at [524, 199] on icon at bounding box center [526, 199] width 7 height 10
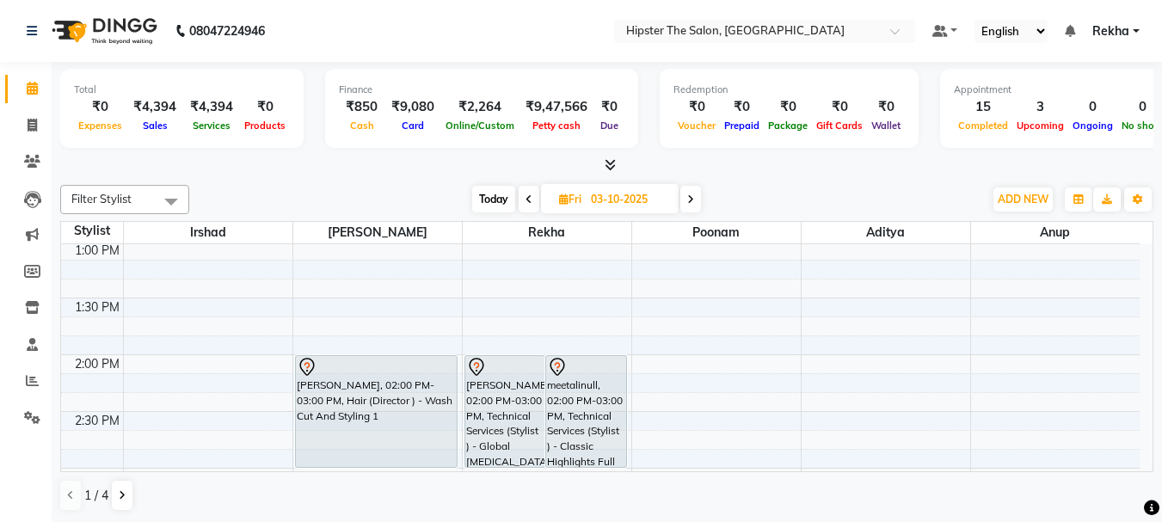
scroll to position [556, 0]
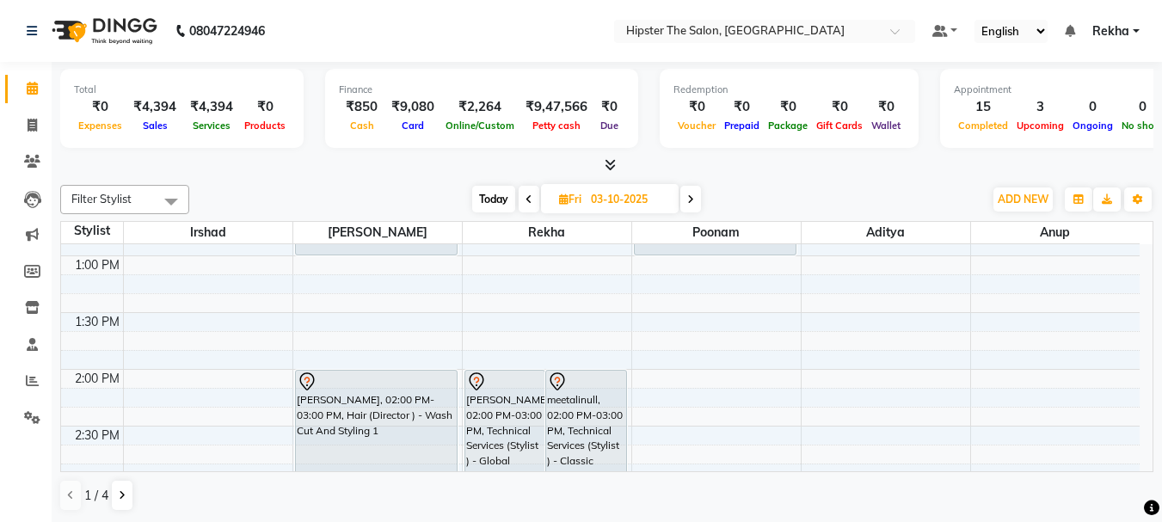
click at [529, 202] on icon at bounding box center [528, 199] width 7 height 10
type input "02-10-2025"
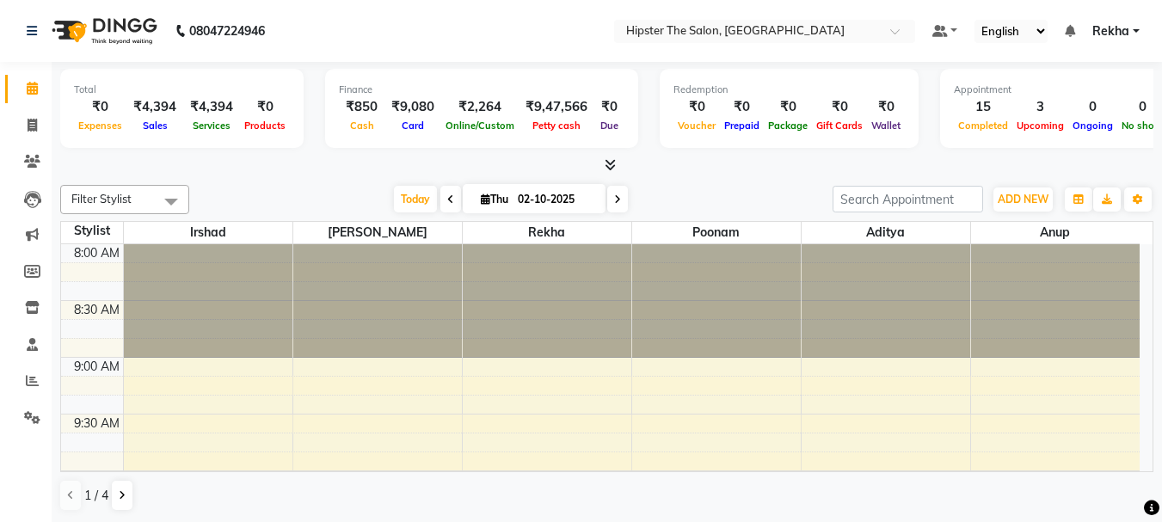
scroll to position [1363, 0]
